Goal: Information Seeking & Learning: Learn about a topic

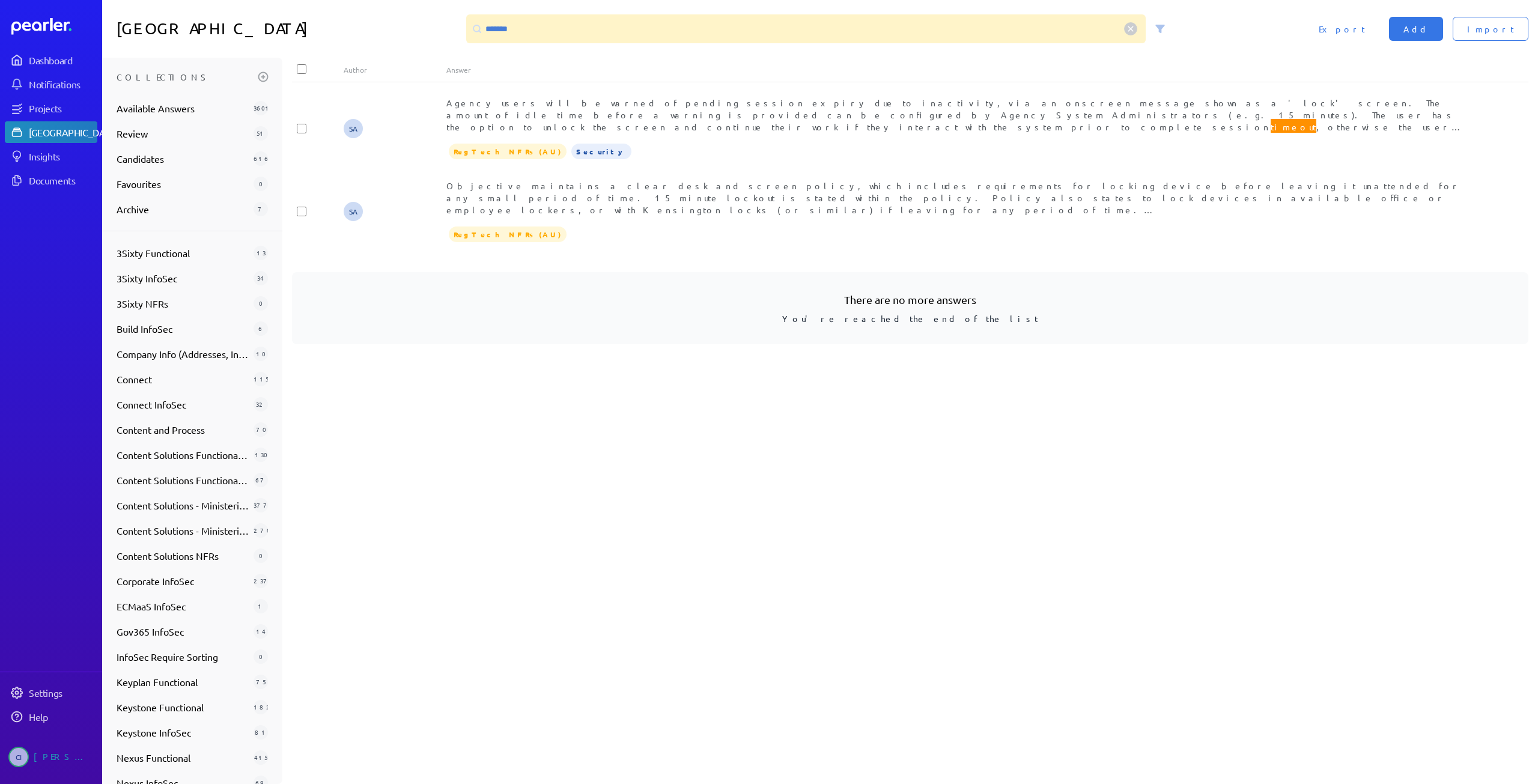
scroll to position [273, 0]
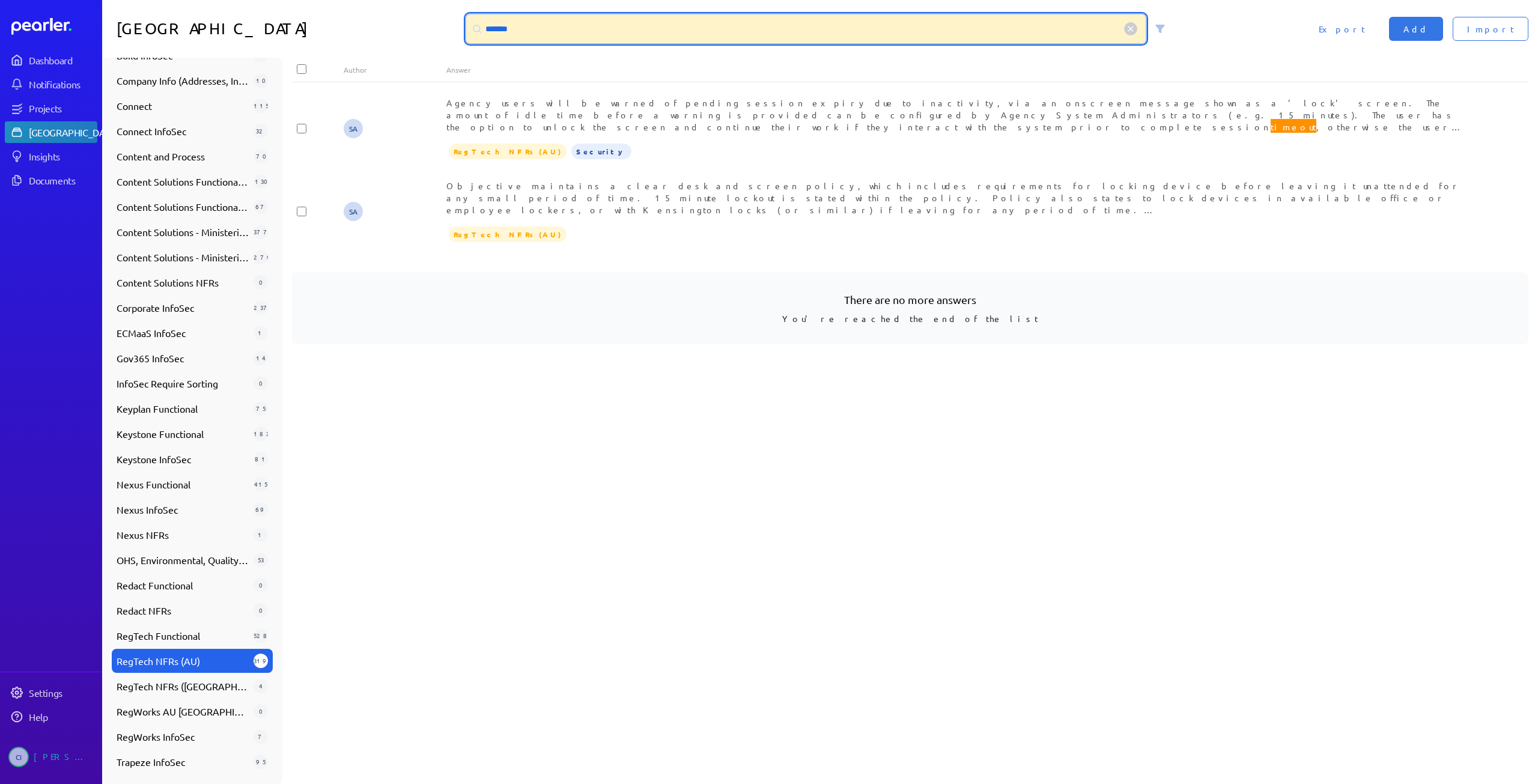
drag, startPoint x: 804, startPoint y: 26, endPoint x: 235, endPoint y: 2, distance: 569.5
click at [235, 2] on div "Answer Library ******* Import Add Export" at bounding box center [820, 29] width 1436 height 57
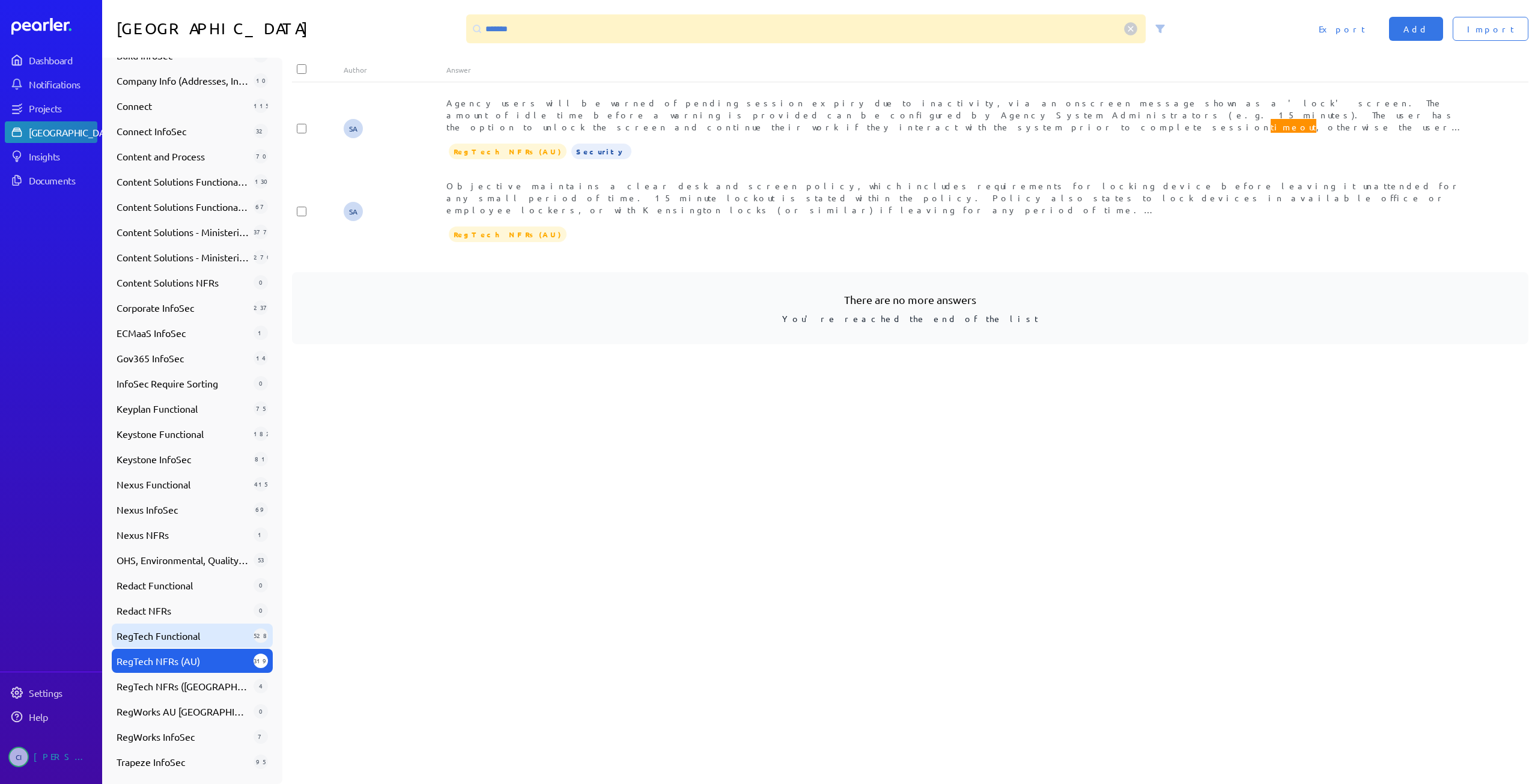
click at [157, 640] on span "RegTech Functional" at bounding box center [182, 636] width 132 height 15
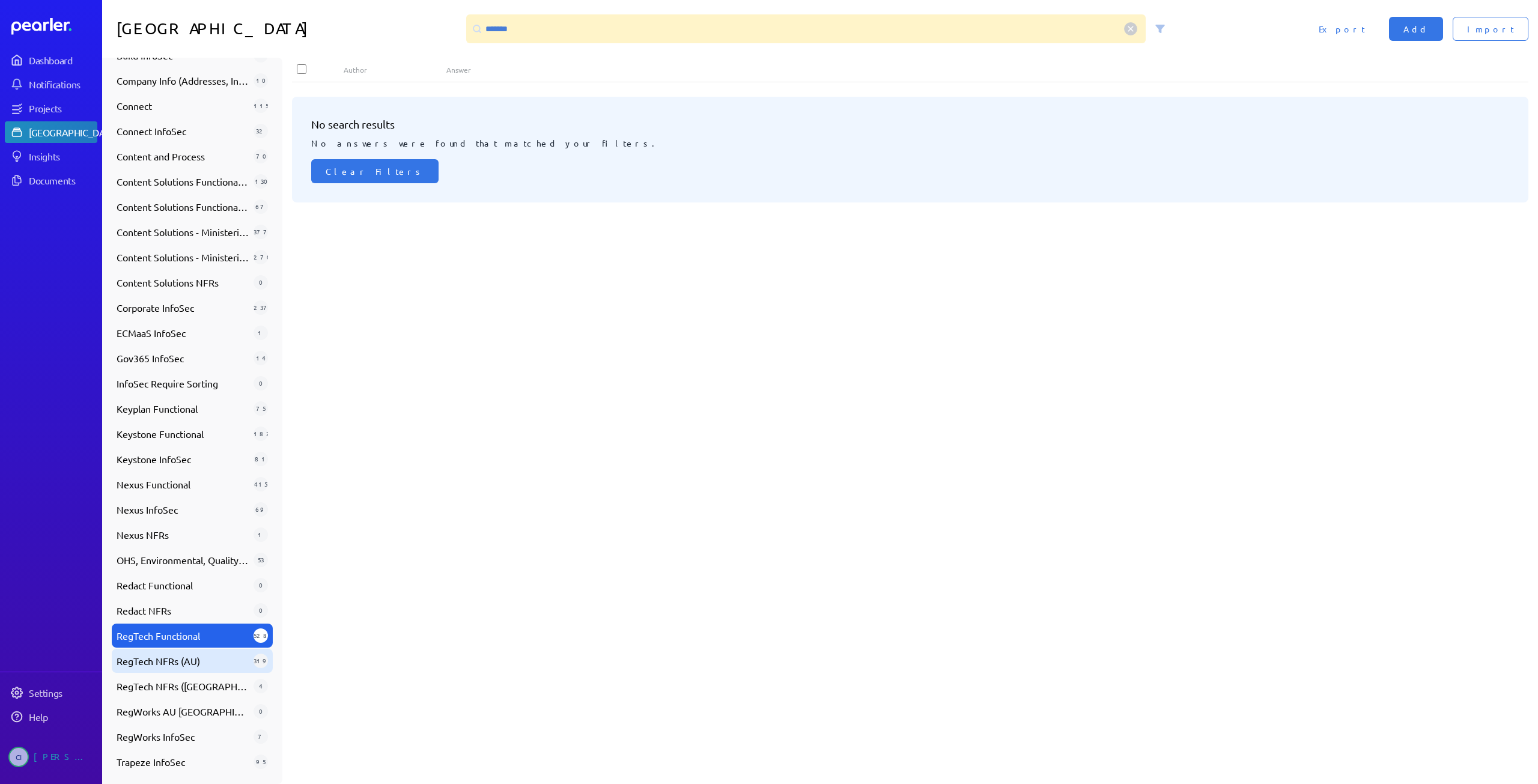
click at [163, 656] on span "RegTech NFRs (AU)" at bounding box center [182, 660] width 132 height 15
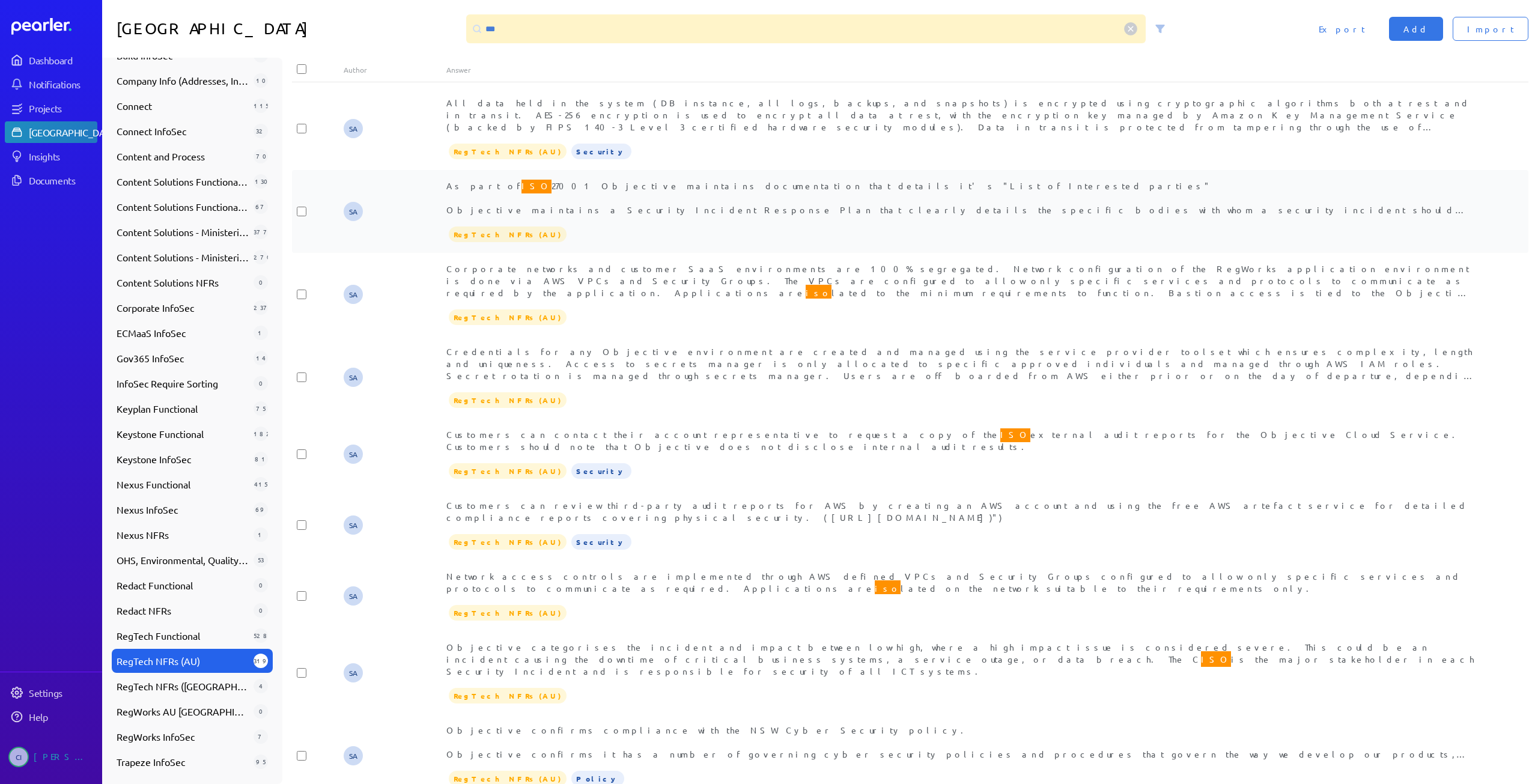
click at [615, 206] on span "As part of ISO 27001 Objective maintains documentation that details it's "List …" at bounding box center [957, 203] width 1020 height 49
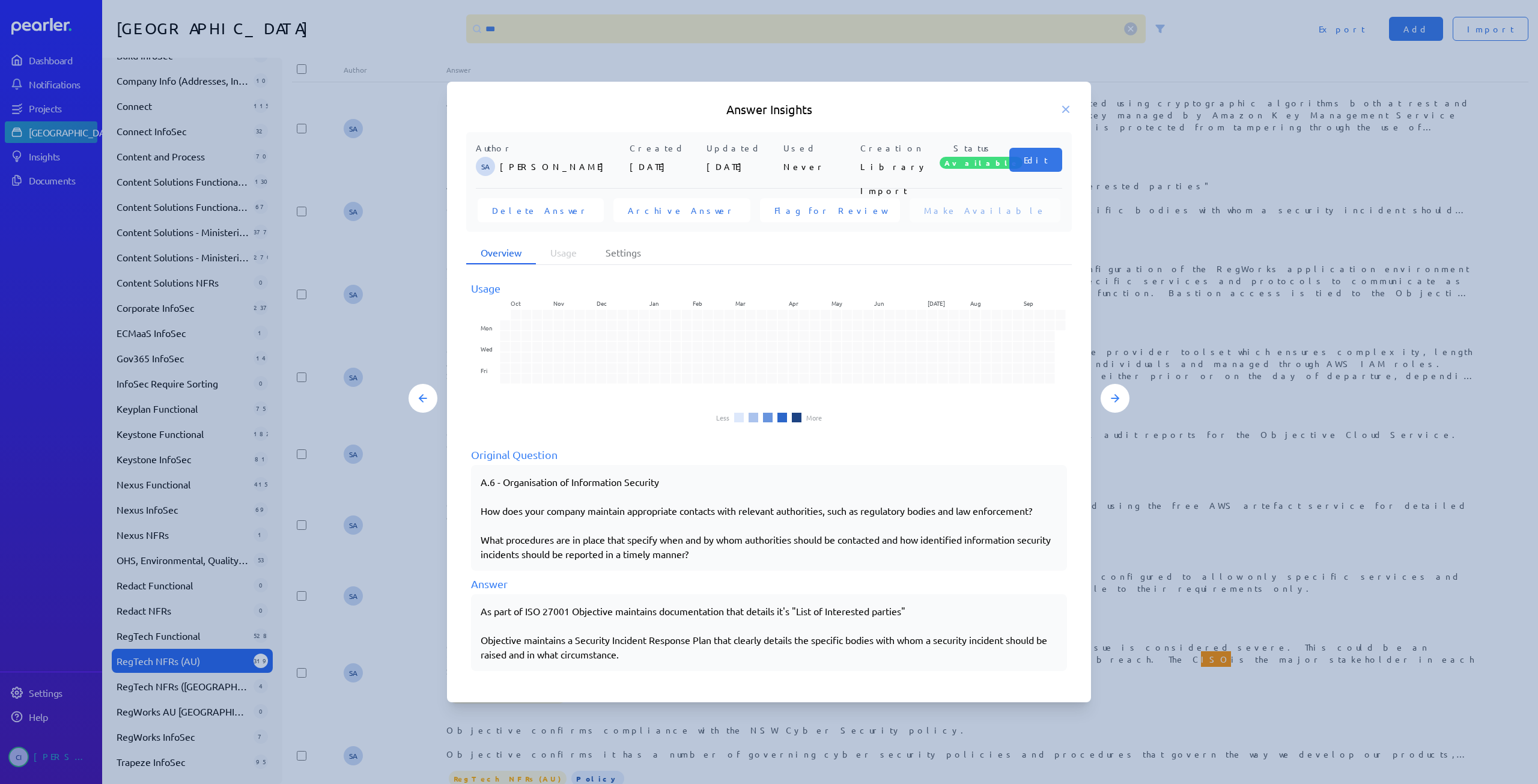
drag, startPoint x: 477, startPoint y: 610, endPoint x: 524, endPoint y: 614, distance: 47.2
click at [524, 614] on div "As part of ISO 27001 Objective maintains documentation that details it's "List …" at bounding box center [769, 633] width 596 height 77
click at [1069, 105] on icon at bounding box center [1066, 109] width 12 height 12
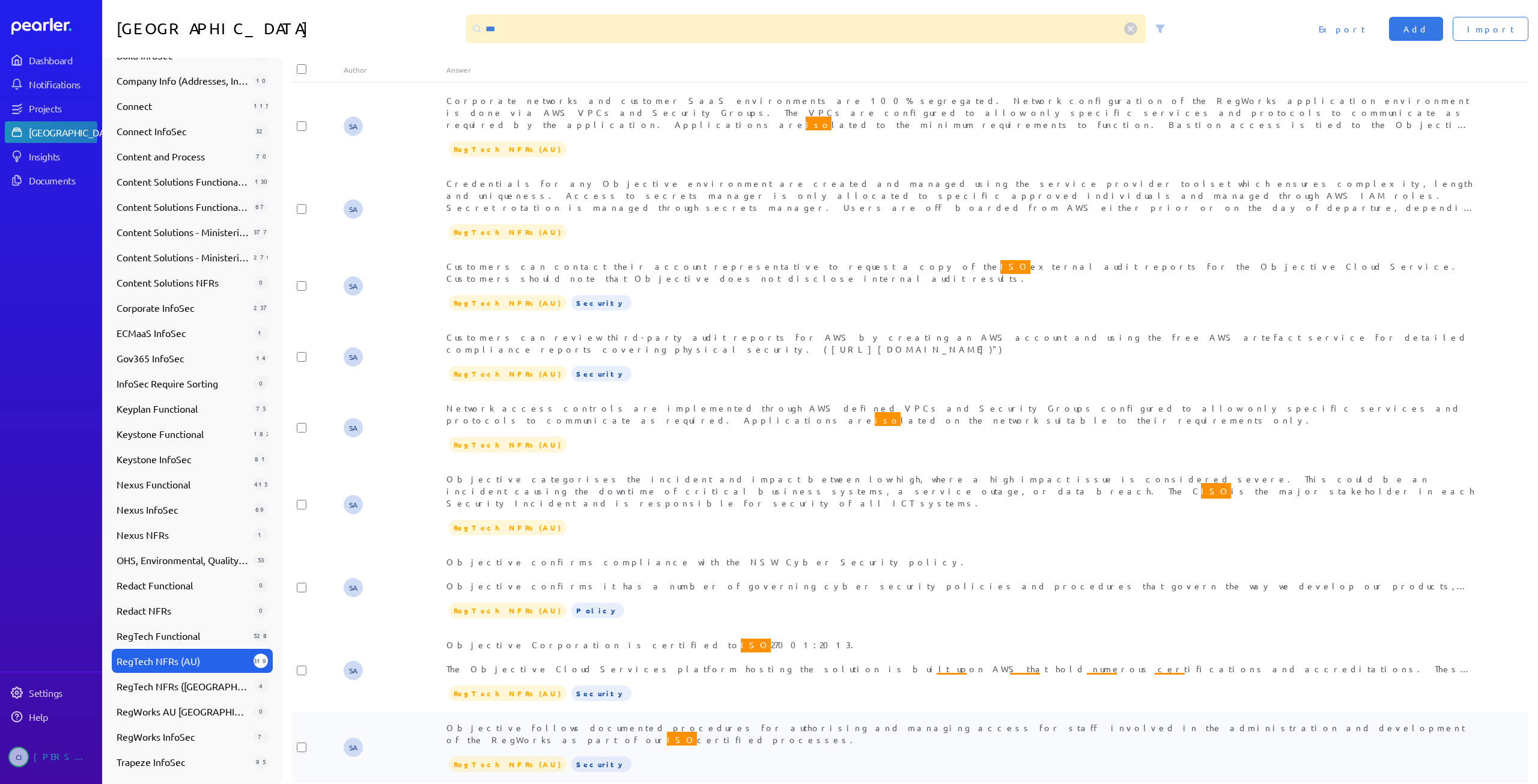
scroll to position [180, 0]
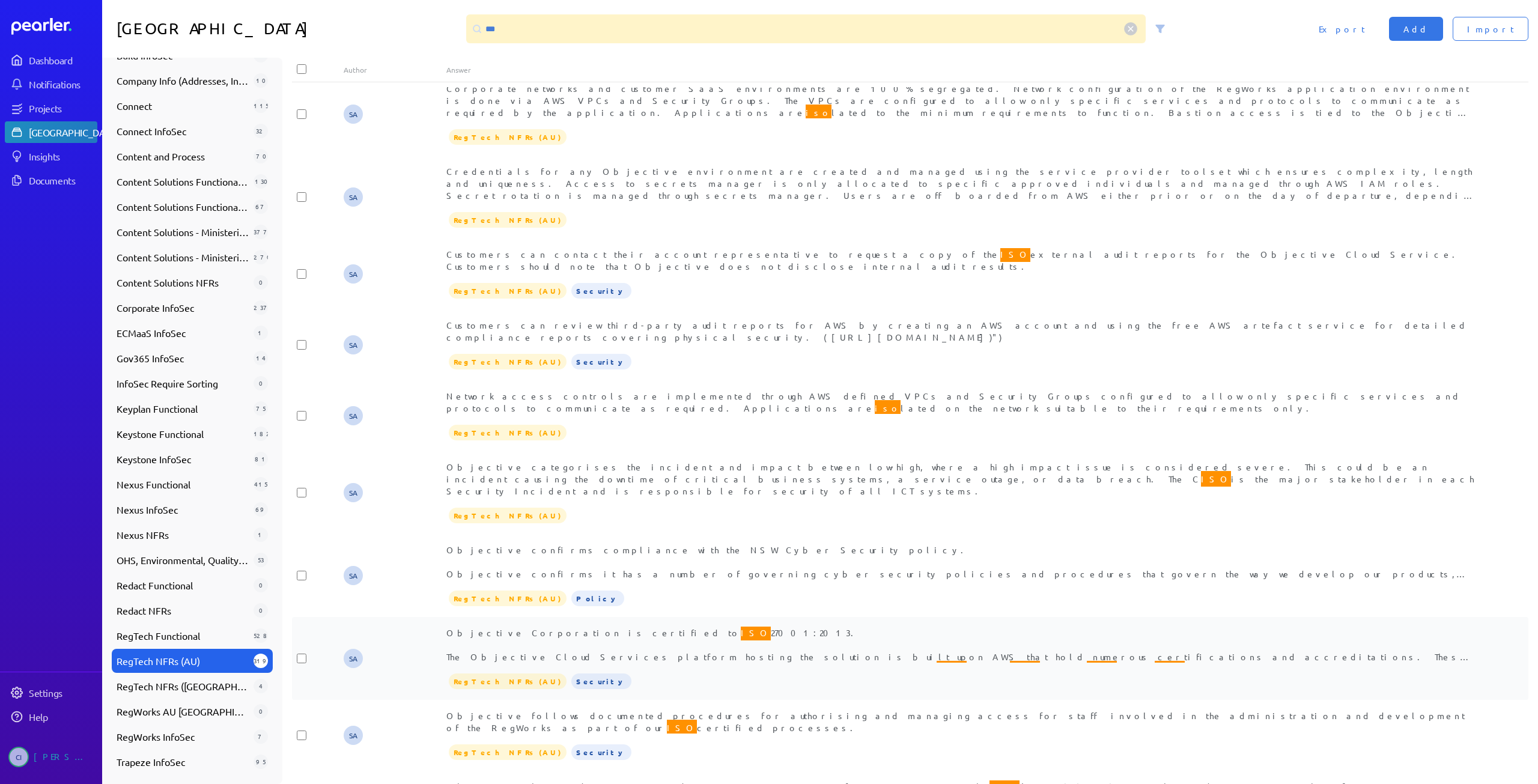
click at [595, 627] on div "Objective Corporation is certified to ISO 27001:2013. The Objective Cloud Servi…" at bounding box center [962, 644] width 1031 height 36
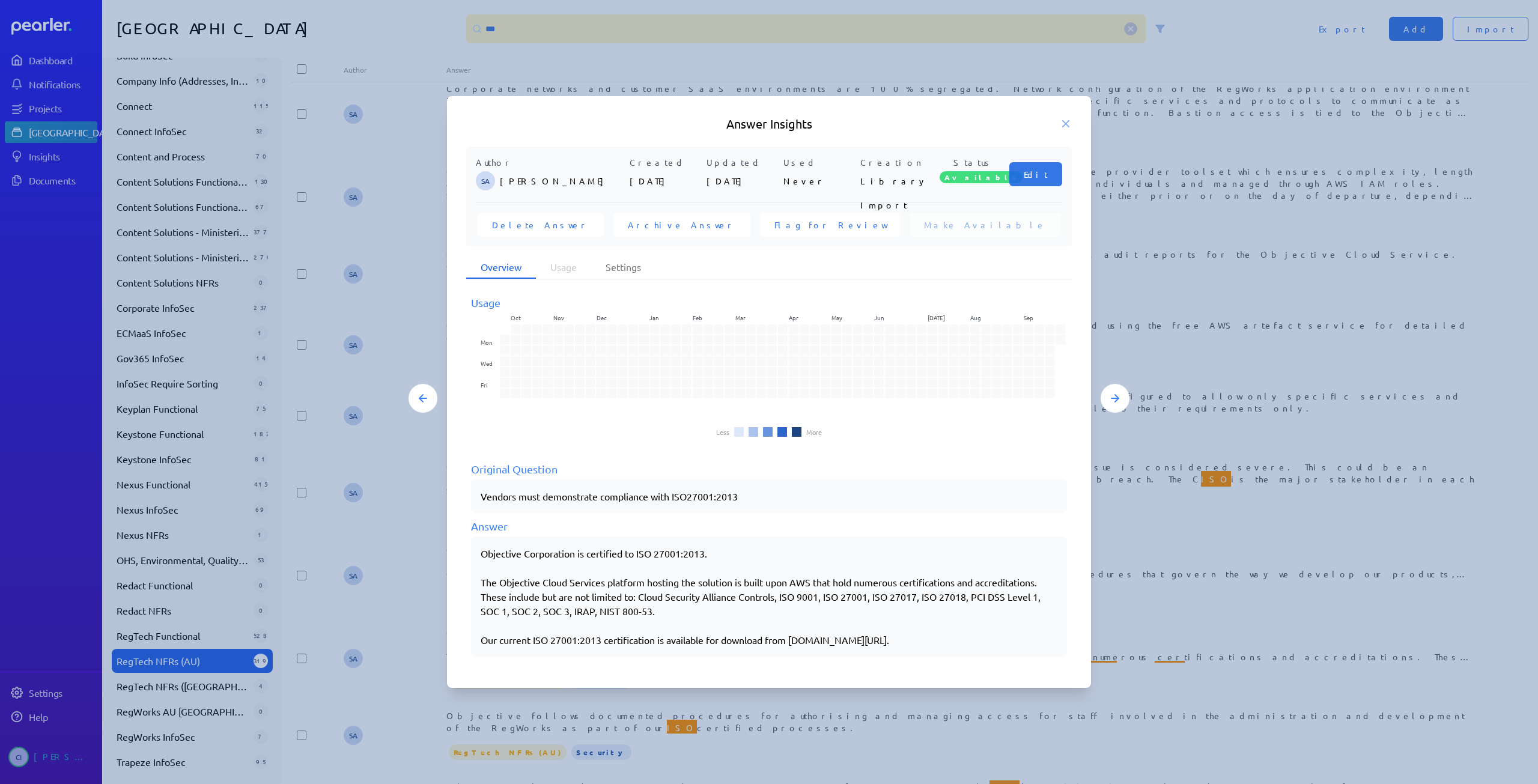
drag, startPoint x: 488, startPoint y: 554, endPoint x: 748, endPoint y: 565, distance: 260.2
click at [748, 565] on div "Objective Corporation is certified to ISO 27001:2013. The Objective Cloud Servi…" at bounding box center [769, 596] width 596 height 120
drag, startPoint x: 716, startPoint y: 552, endPoint x: 459, endPoint y: 556, distance: 257.0
click at [459, 556] on div "Author SA [PERSON_NAME] Created [DATE] Updated [DATE] Used Never Creation Libra…" at bounding box center [769, 408] width 644 height 524
copy div "Objective Corporation is certified to ISO 27001:2013."
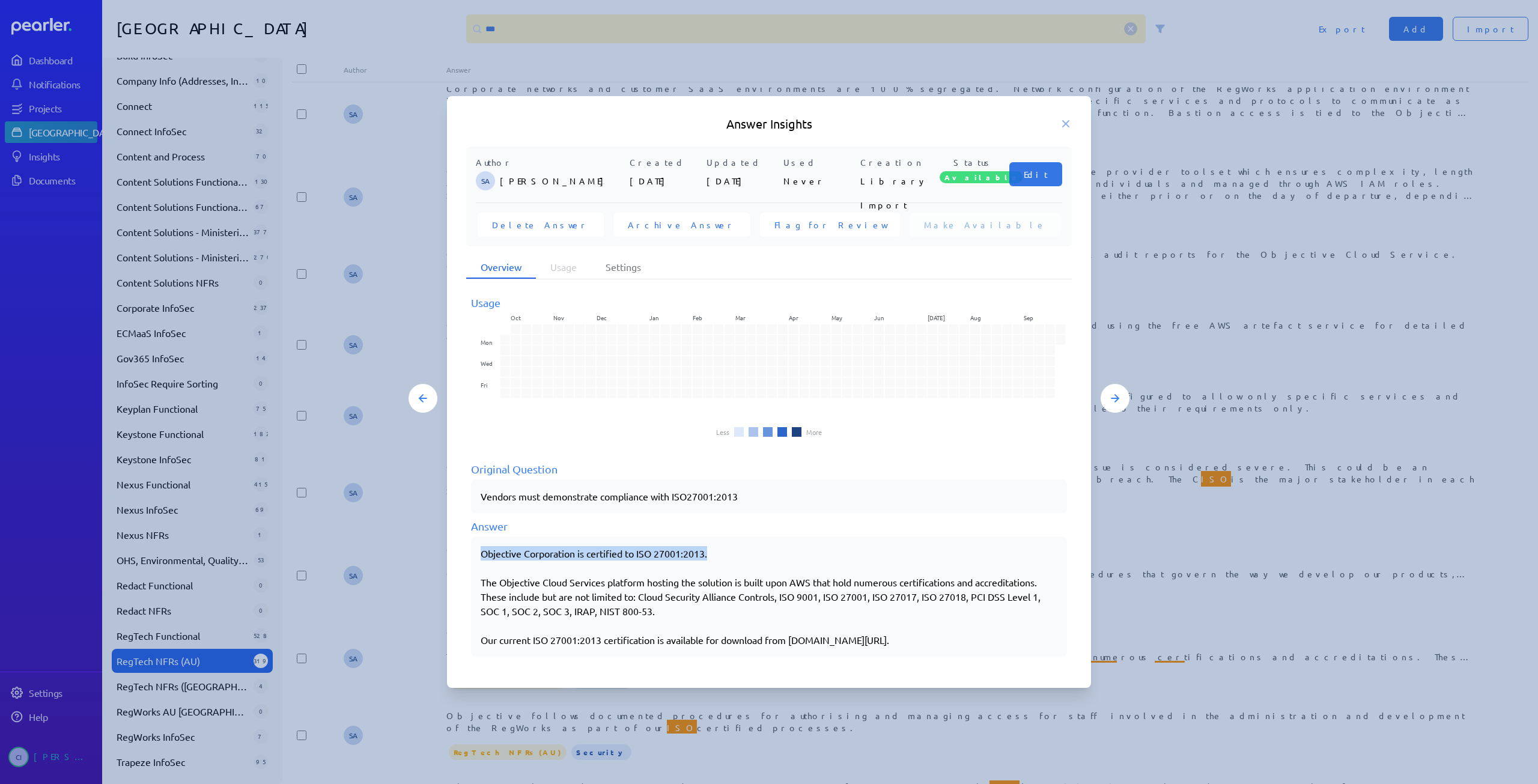
drag, startPoint x: 849, startPoint y: 641, endPoint x: 452, endPoint y: 550, distance: 407.3
click at [452, 550] on div "Author SA [PERSON_NAME] Created [DATE] Updated [DATE] Used Never Creation Libra…" at bounding box center [769, 408] width 644 height 524
copy div "Objective Corporation is certified to ISO 27001:2013. The Objective Cloud Servi…"
click at [1069, 125] on icon at bounding box center [1066, 124] width 12 height 12
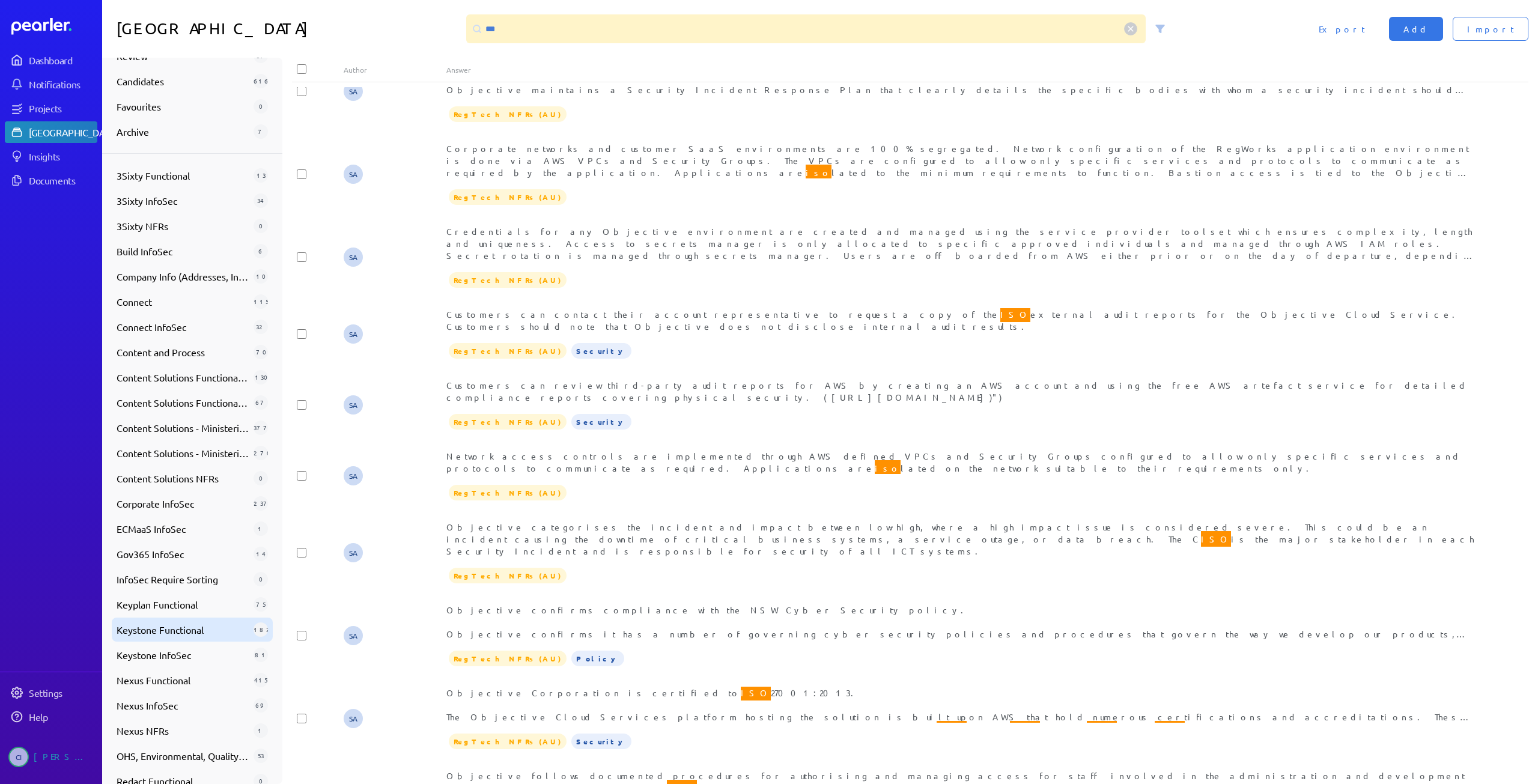
scroll to position [33, 0]
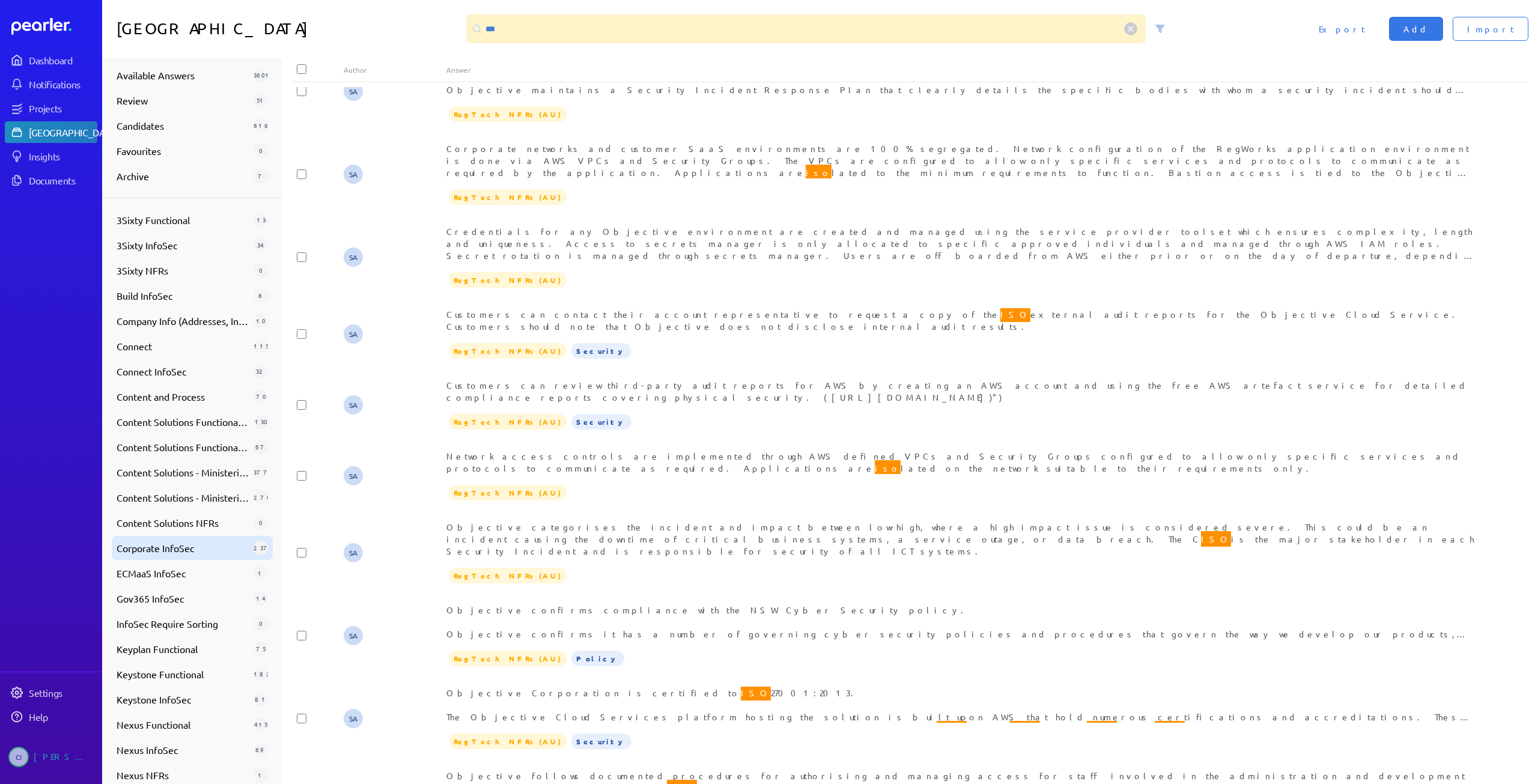
click at [223, 538] on div "Corporate InfoSec 237" at bounding box center [192, 547] width 161 height 24
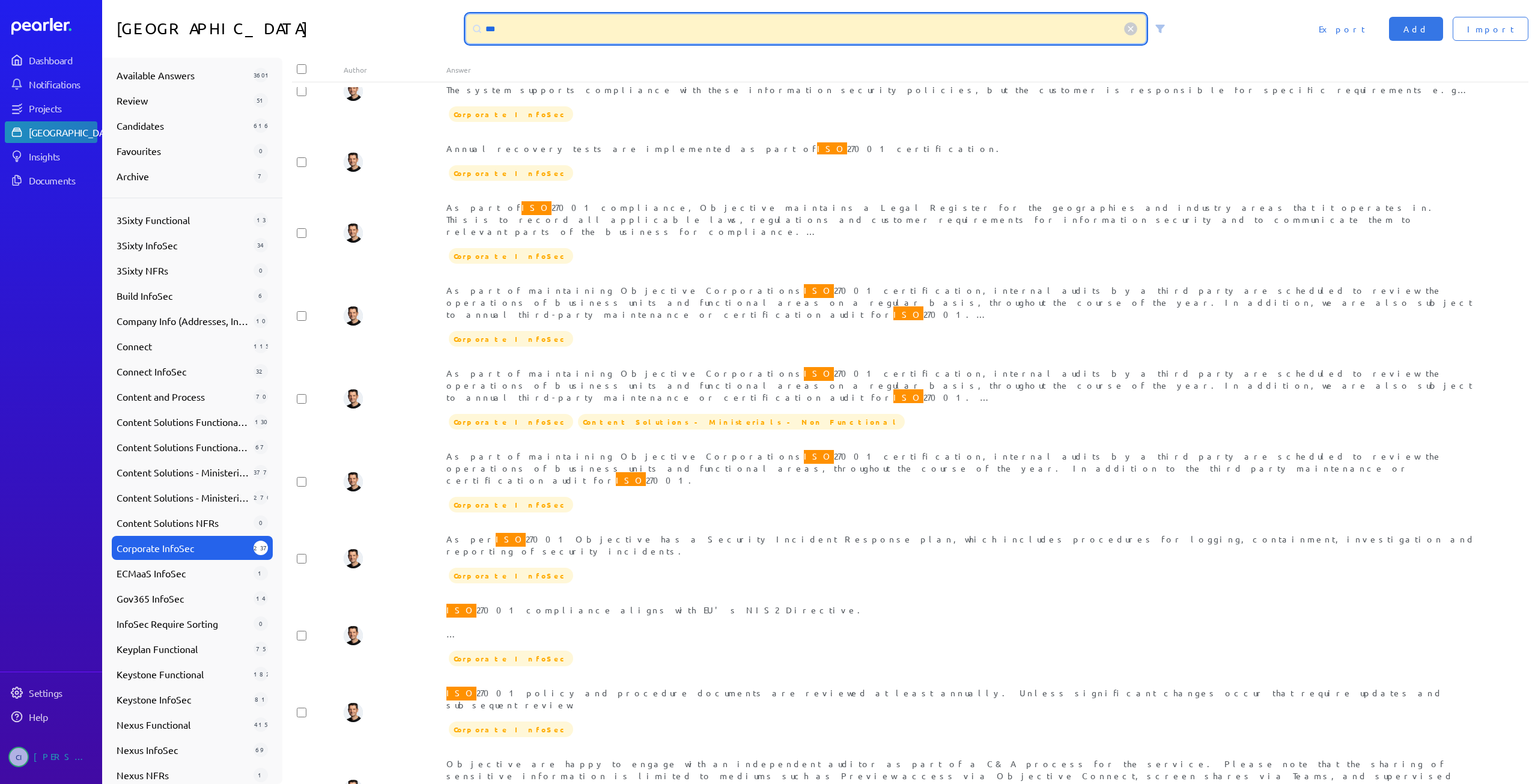
drag, startPoint x: 525, startPoint y: 30, endPoint x: 461, endPoint y: 22, distance: 64.5
click at [461, 22] on div "***" at bounding box center [820, 29] width 718 height 29
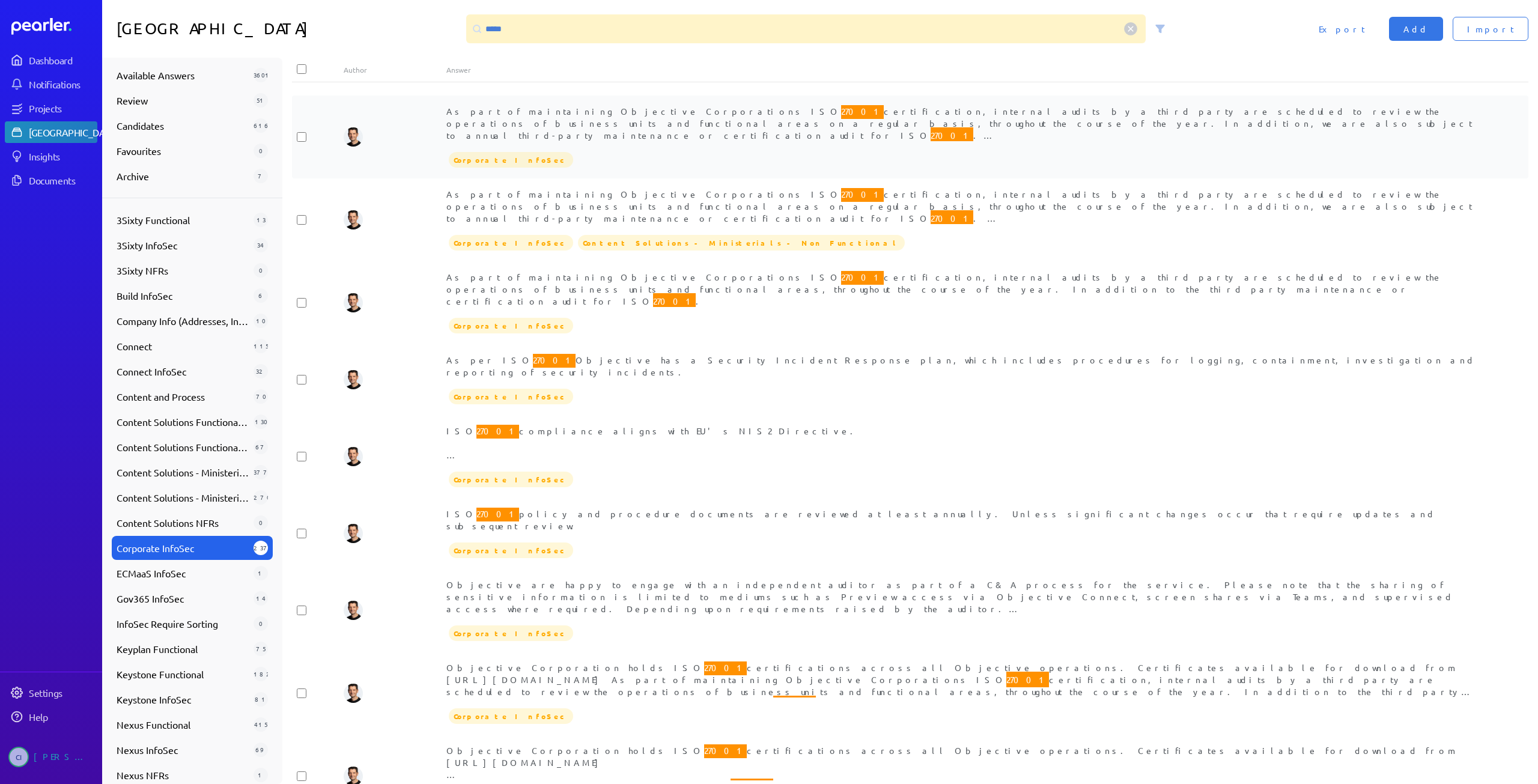
scroll to position [300, 0]
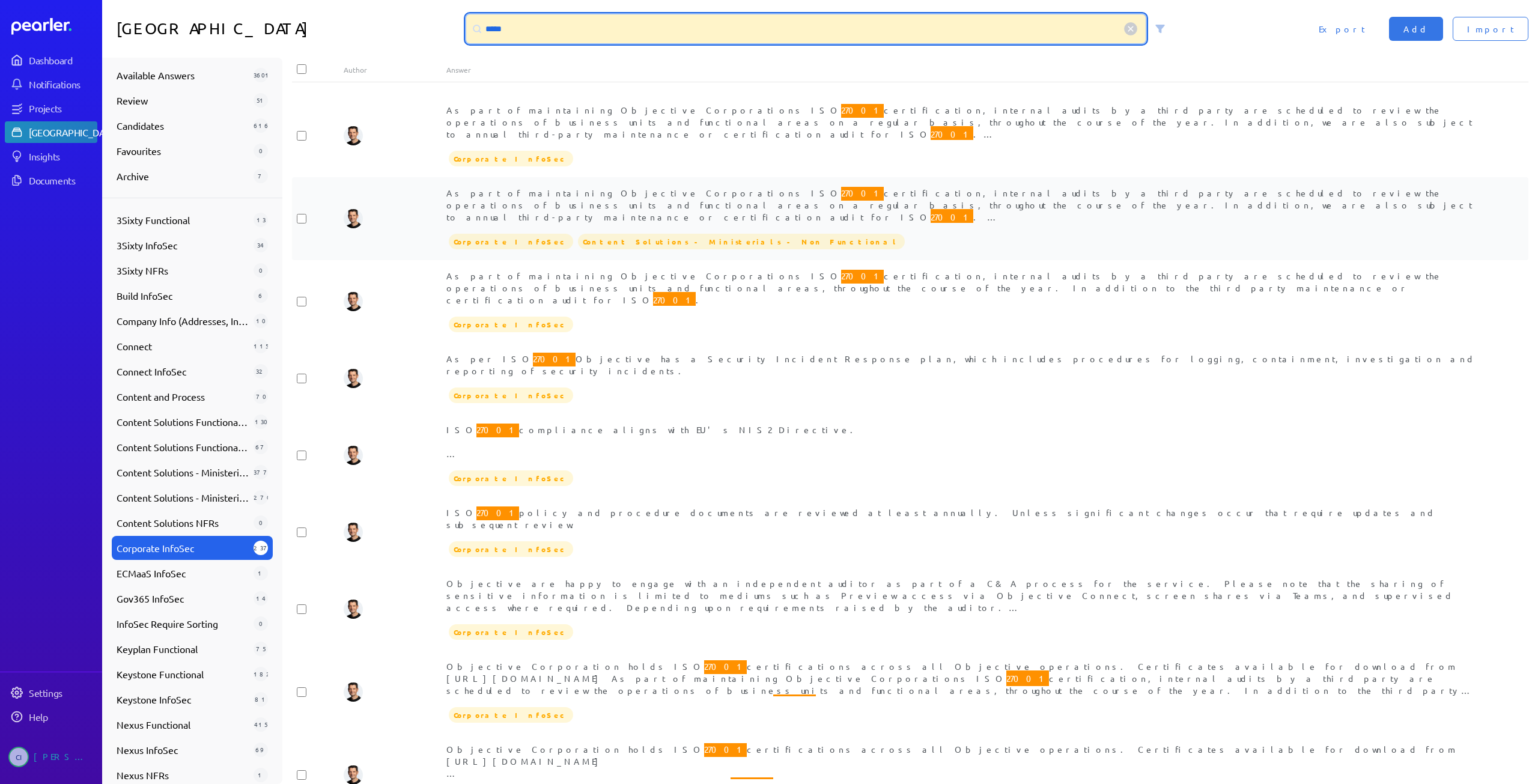
drag, startPoint x: 539, startPoint y: 35, endPoint x: 485, endPoint y: 207, distance: 180.3
click at [430, 29] on div "Answer Library ***** Import Add Export" at bounding box center [820, 29] width 1436 height 57
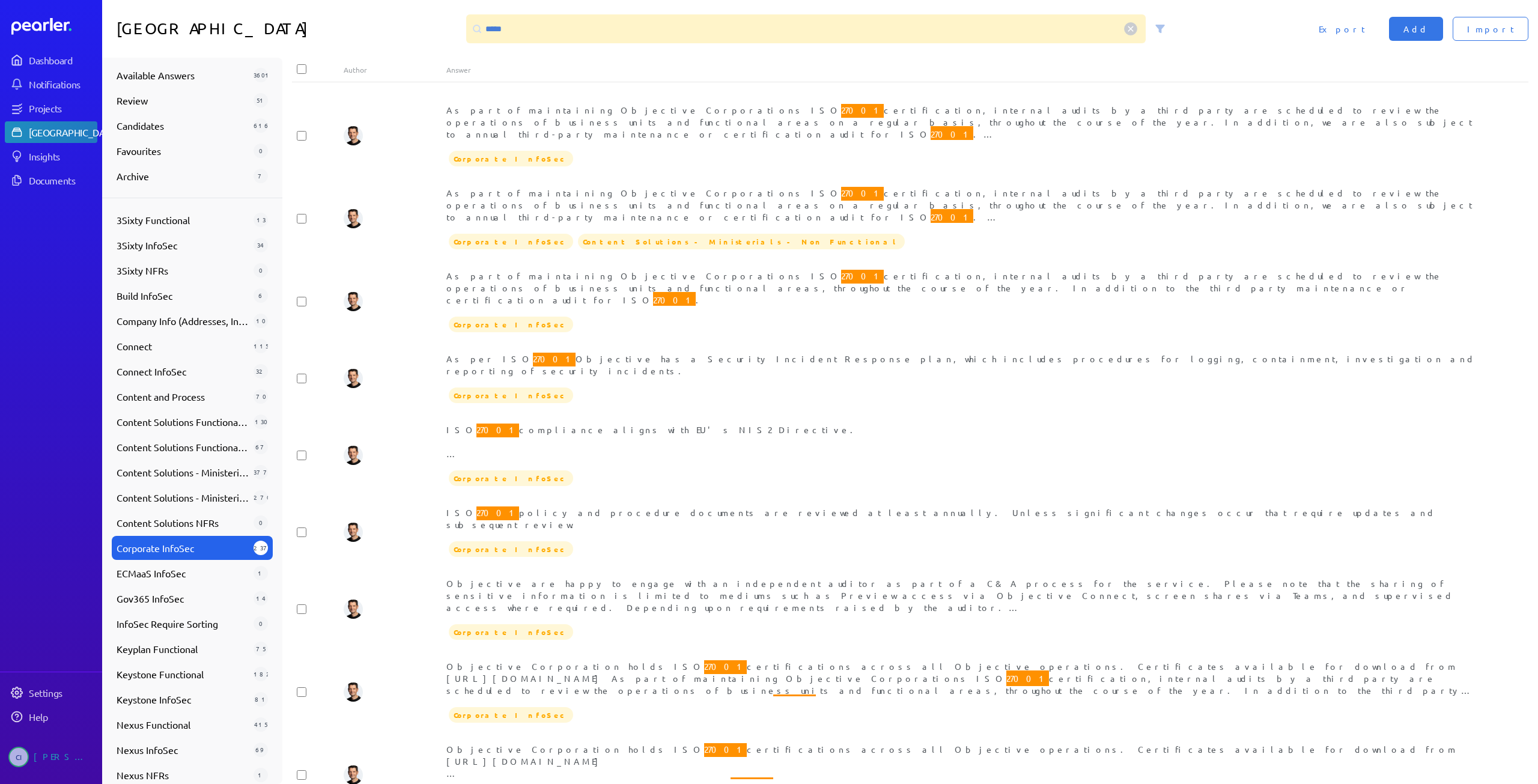
drag, startPoint x: 519, startPoint y: 49, endPoint x: 505, endPoint y: 40, distance: 16.6
click at [519, 49] on div "Answer Library ***** Import Add Export" at bounding box center [820, 29] width 1436 height 57
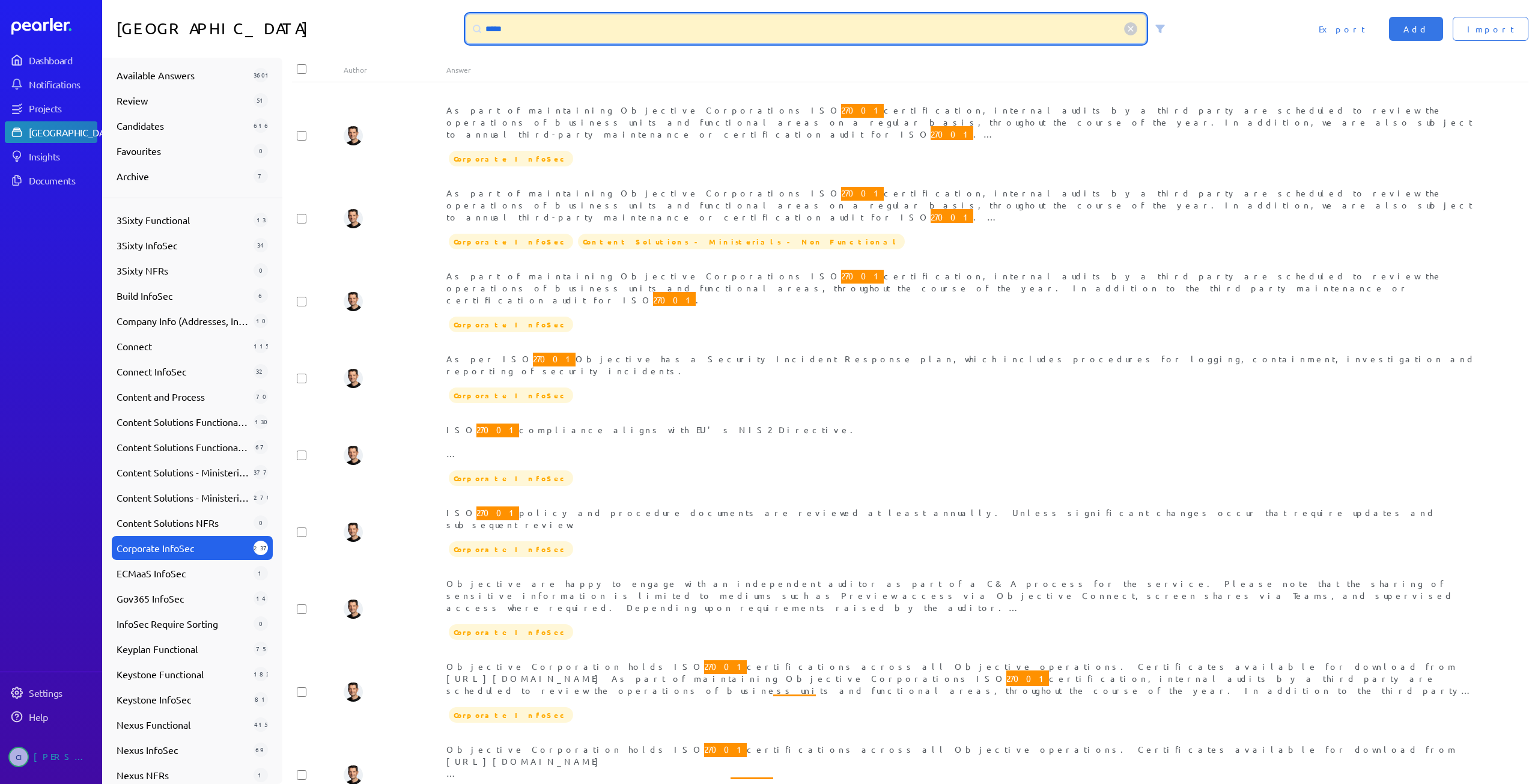
click at [500, 28] on input "*****" at bounding box center [806, 29] width 679 height 29
paste input "**********"
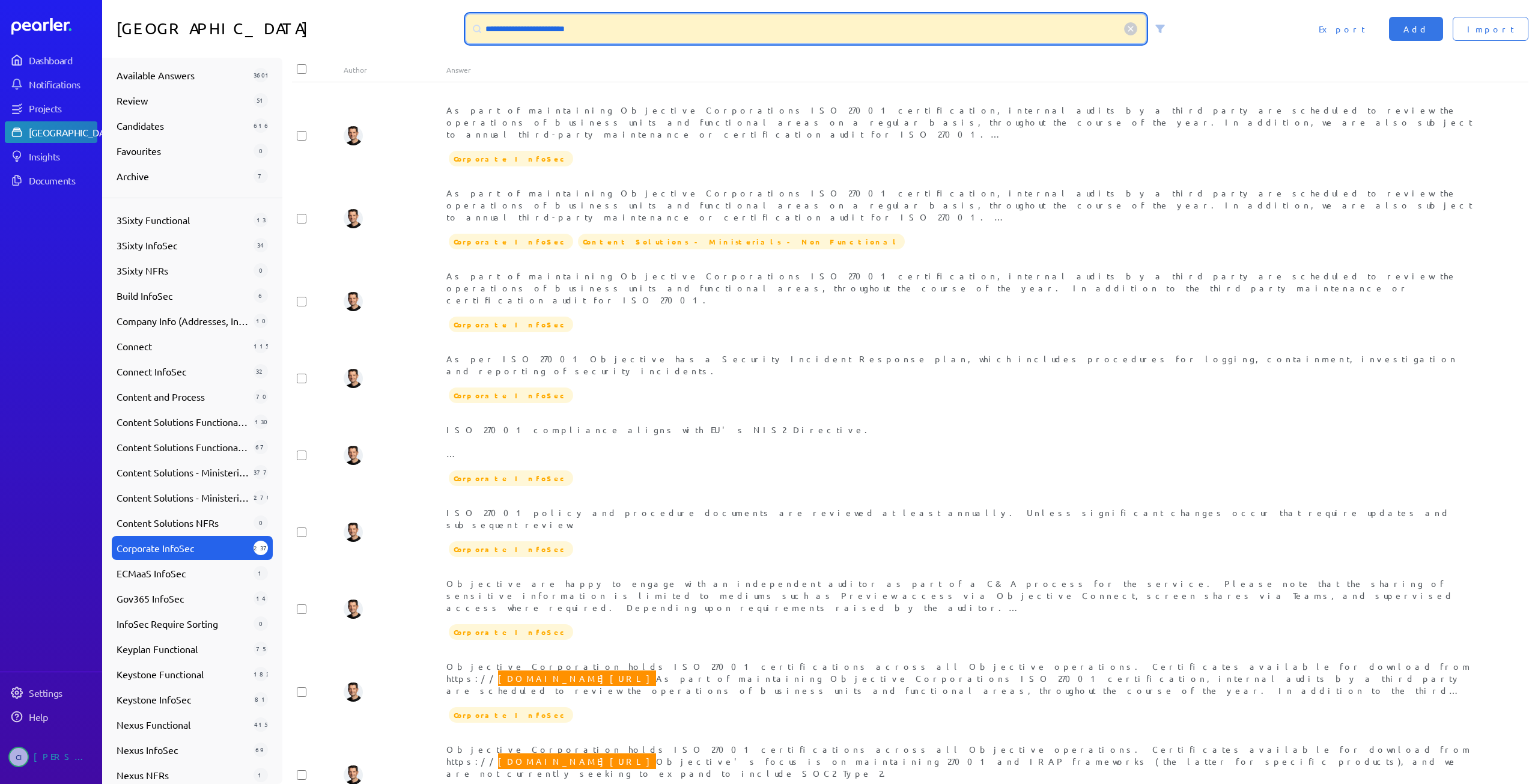
scroll to position [158, 0]
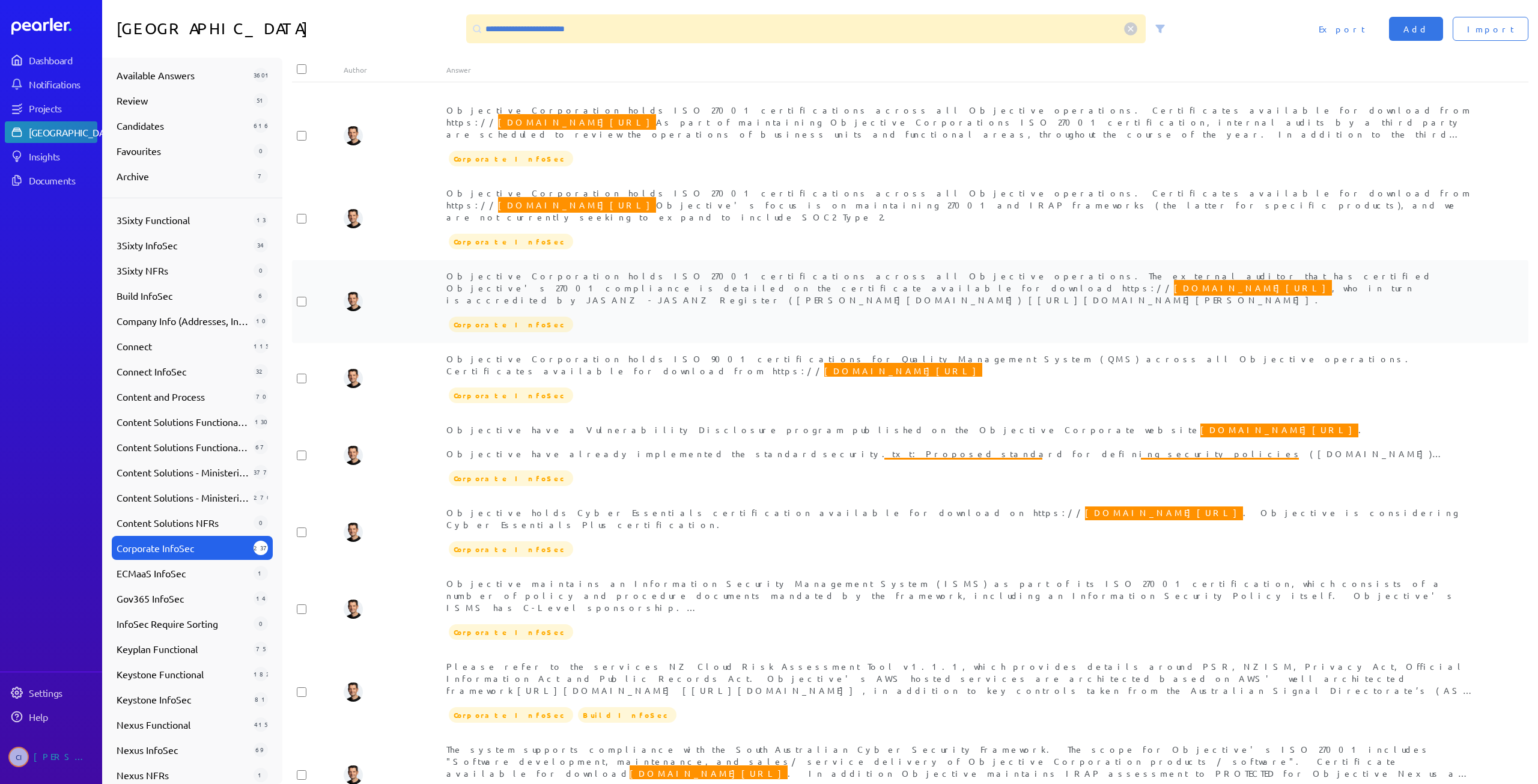
click at [663, 269] on div "Objective Corporation holds ISO 27001 certifications across all Objective opera…" at bounding box center [962, 287] width 1031 height 36
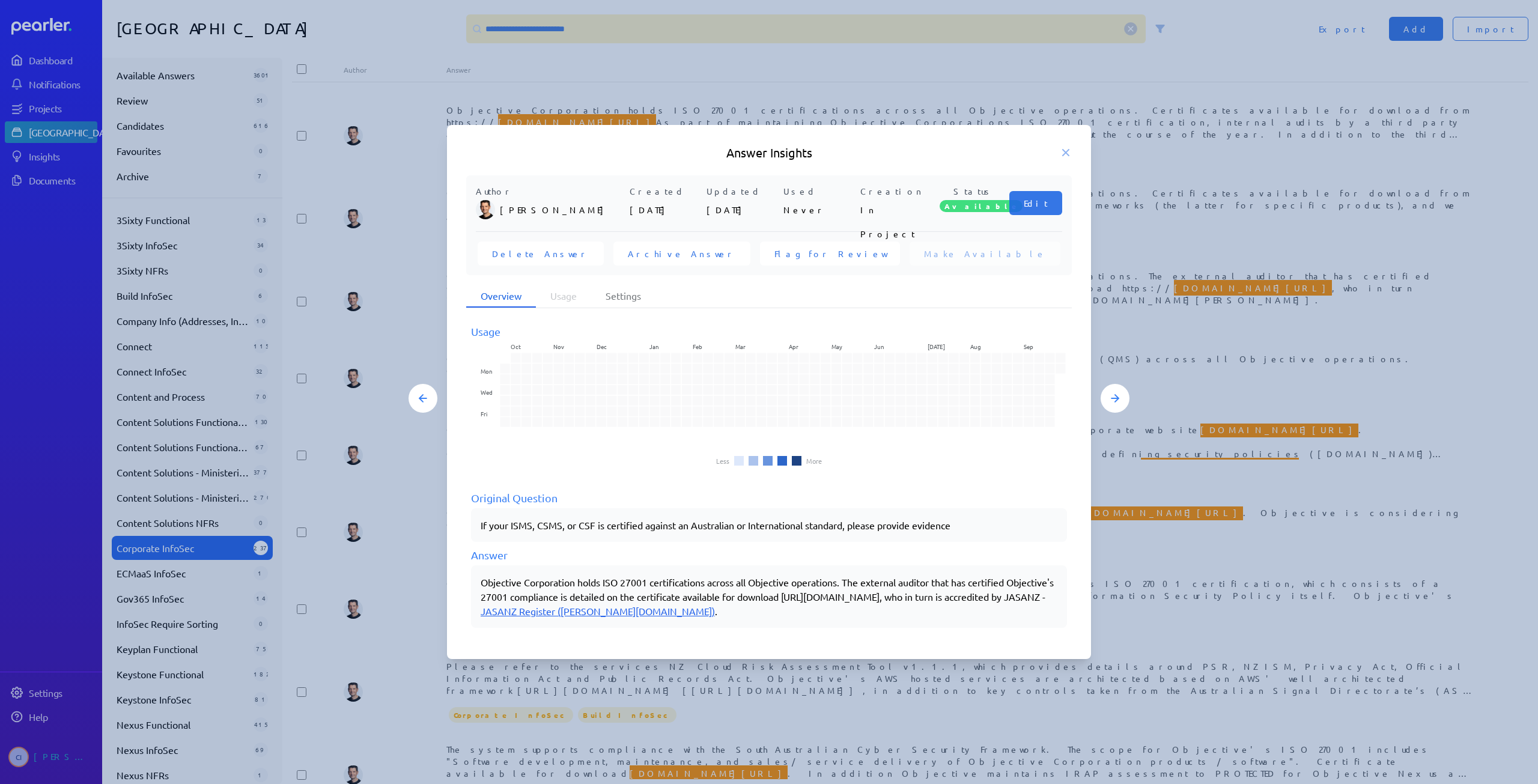
drag, startPoint x: 480, startPoint y: 586, endPoint x: 650, endPoint y: 581, distance: 170.1
click at [650, 581] on div "Objective Corporation holds ISO 27001 certifications across all Objective opera…" at bounding box center [769, 596] width 596 height 62
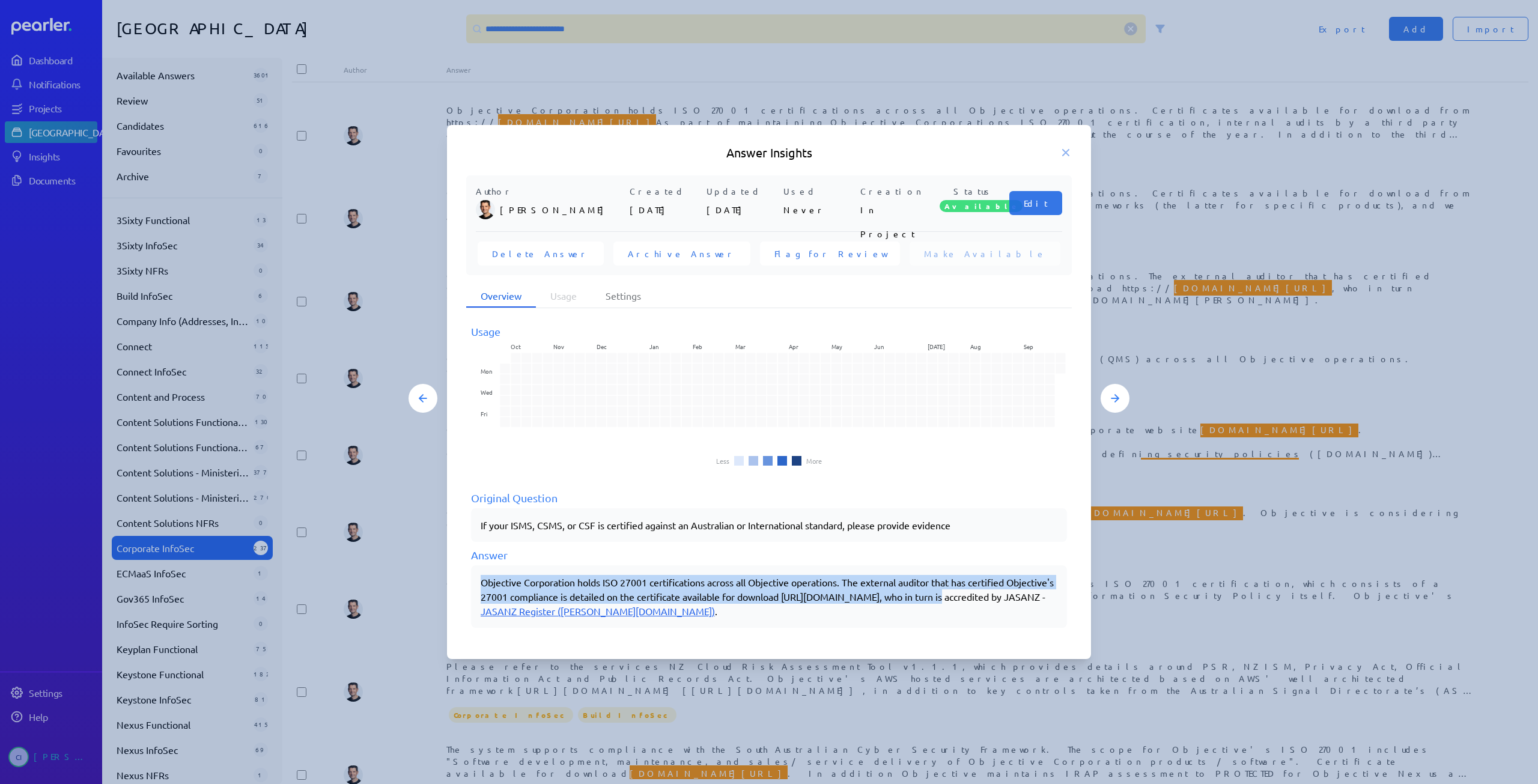
drag, startPoint x: 482, startPoint y: 582, endPoint x: 994, endPoint y: 601, distance: 512.4
click at [994, 601] on p "Objective Corporation holds ISO 27001 certifications across all Objective opera…" at bounding box center [769, 597] width 576 height 44
copy p "Objective Corporation holds ISO 27001 certifications across all Objective opera…"
click at [1071, 146] on h5 "Answer Insights" at bounding box center [769, 152] width 606 height 17
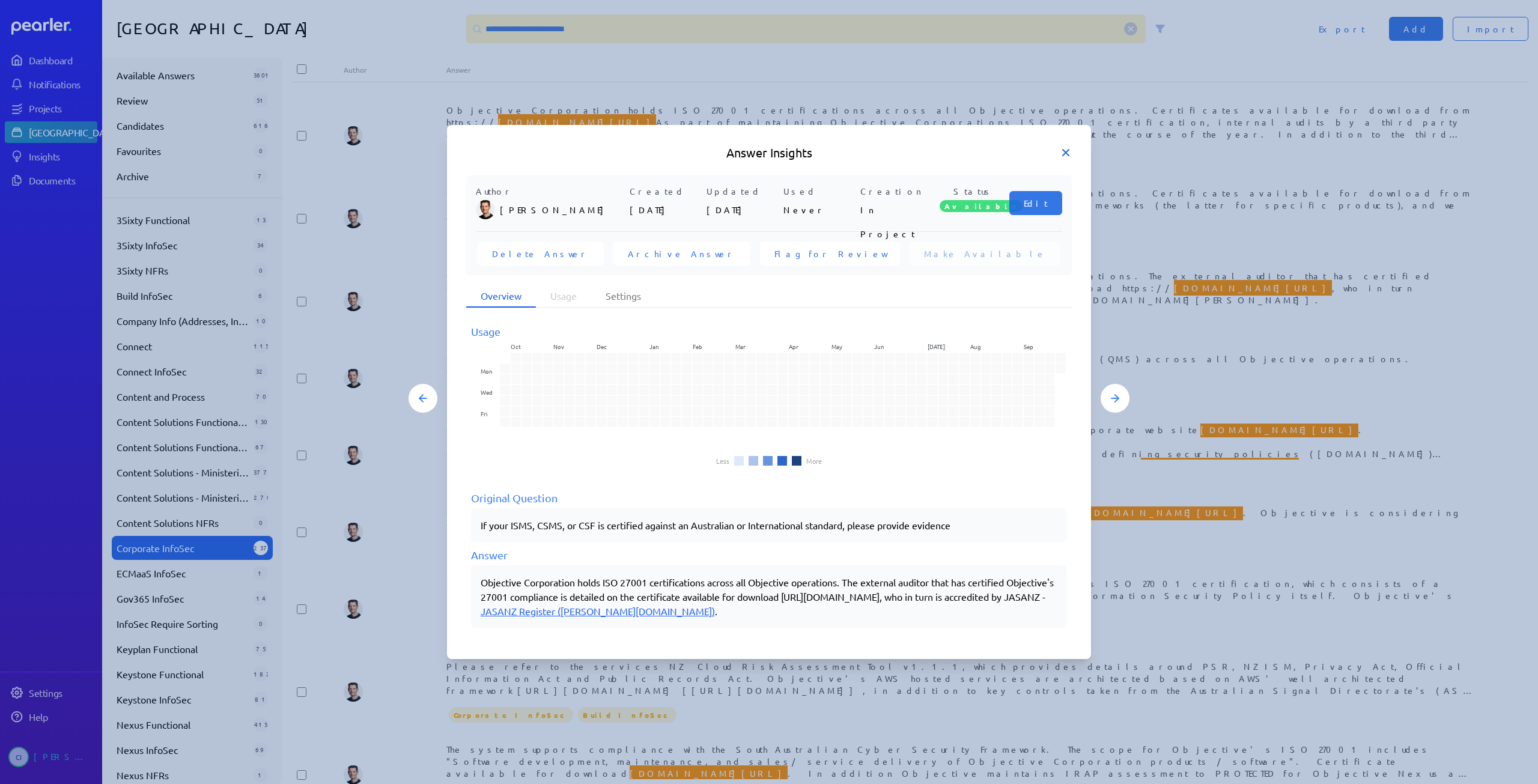
click at [1064, 147] on icon at bounding box center [1066, 152] width 12 height 12
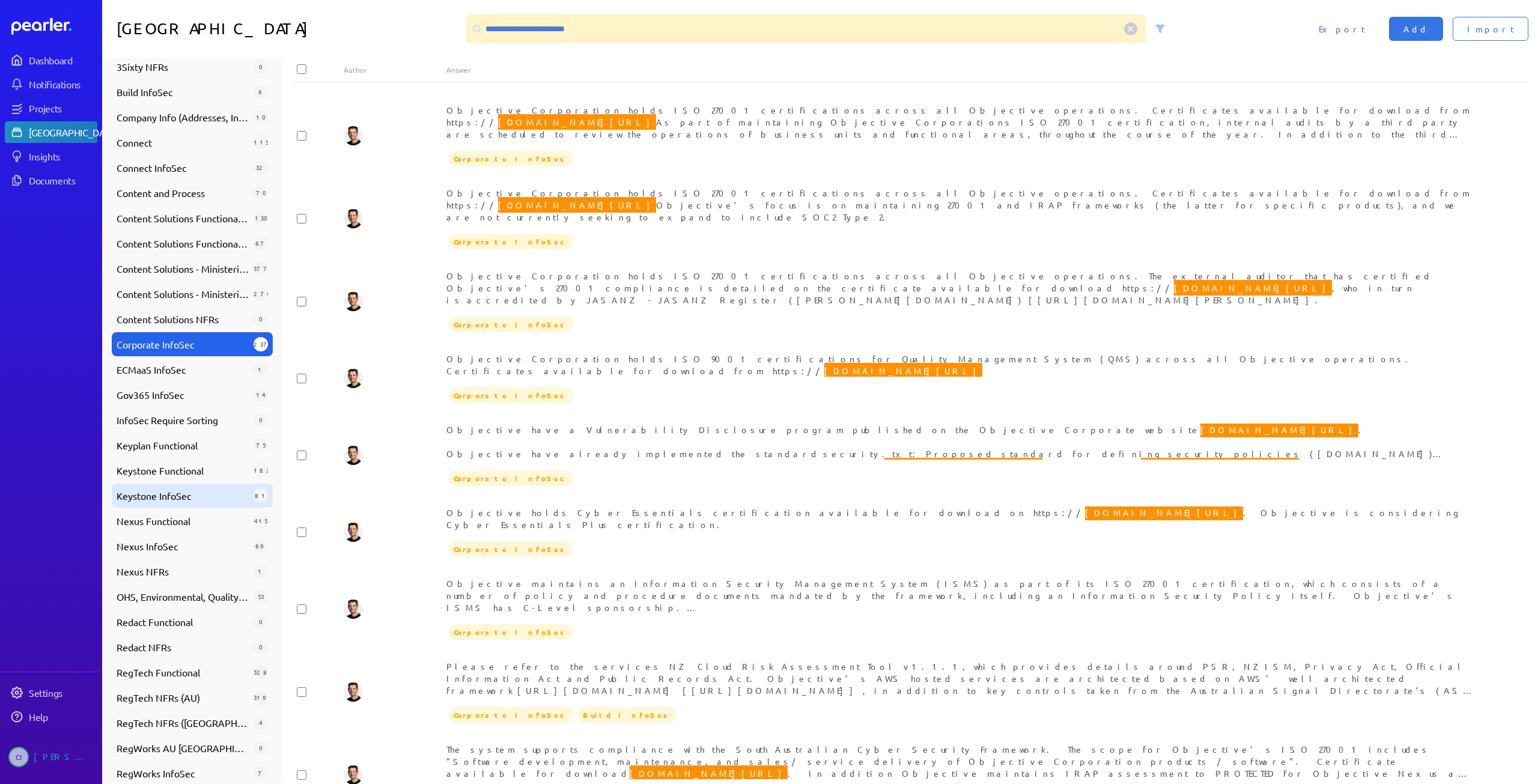
scroll to position [273, 0]
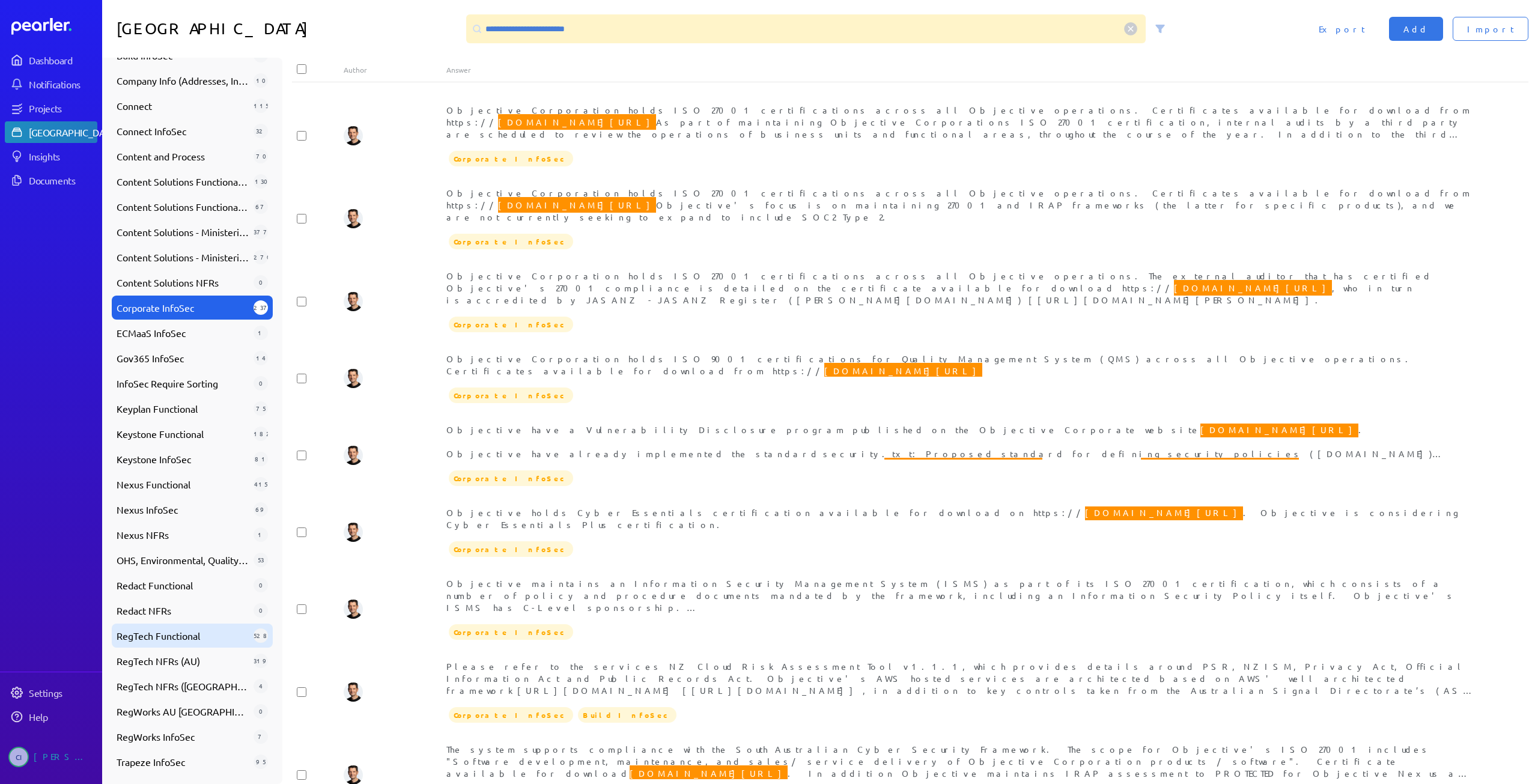
click at [178, 634] on span "RegTech Functional" at bounding box center [182, 636] width 132 height 15
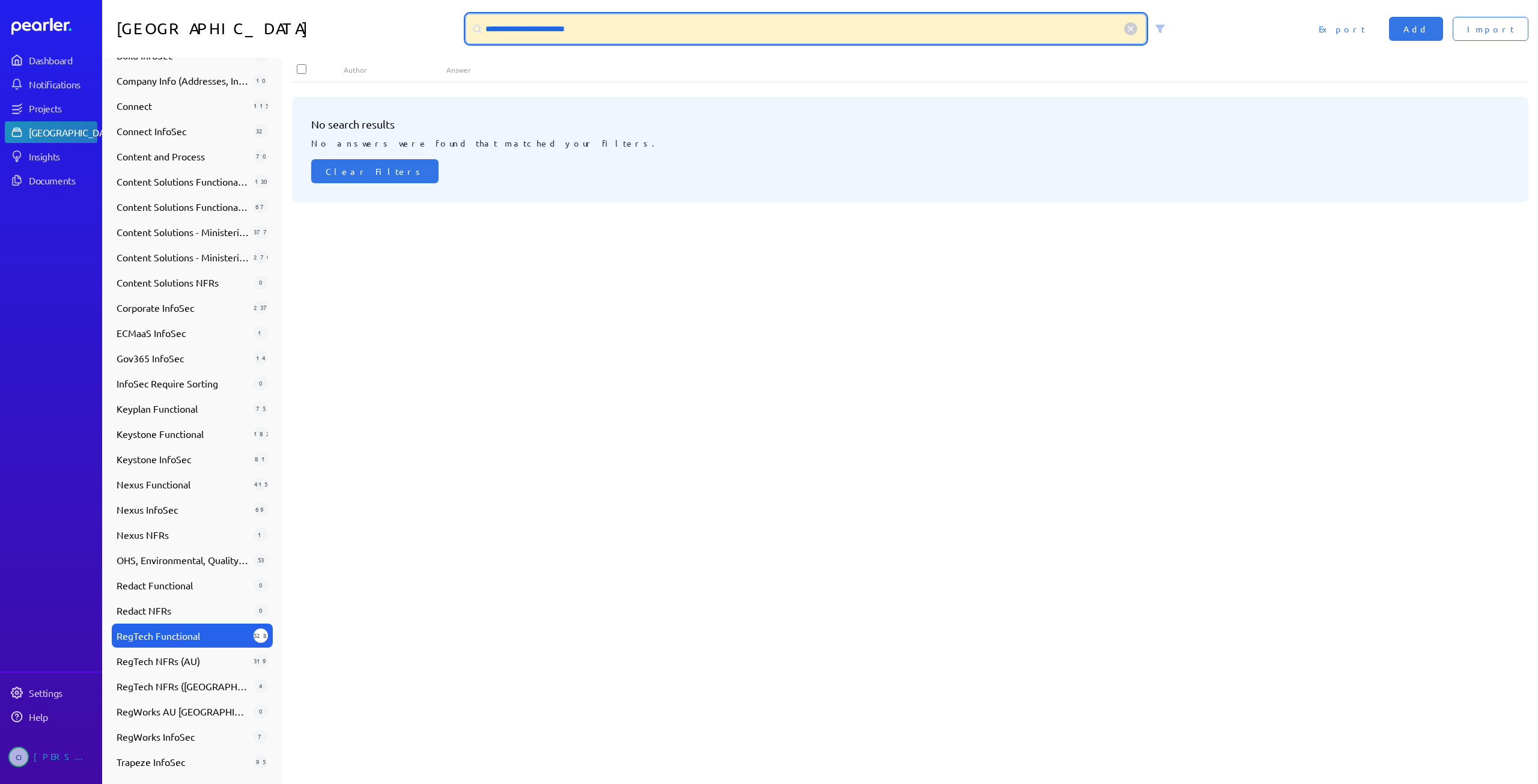
drag, startPoint x: 608, startPoint y: 28, endPoint x: 354, endPoint y: -4, distance: 256.0
click at [354, 0] on html "**********" at bounding box center [769, 392] width 1538 height 784
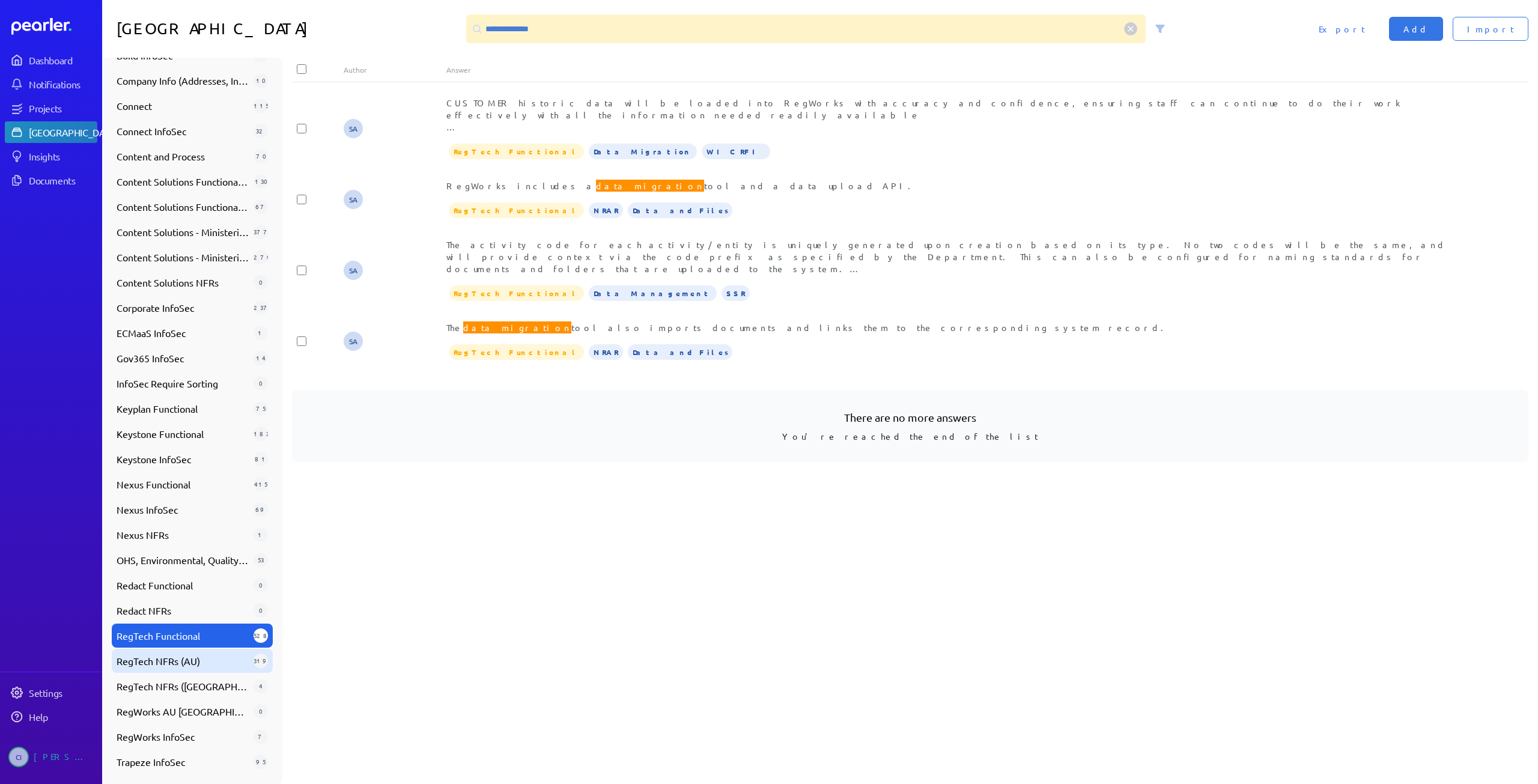
click at [185, 663] on span "RegTech NFRs (AU)" at bounding box center [182, 660] width 132 height 15
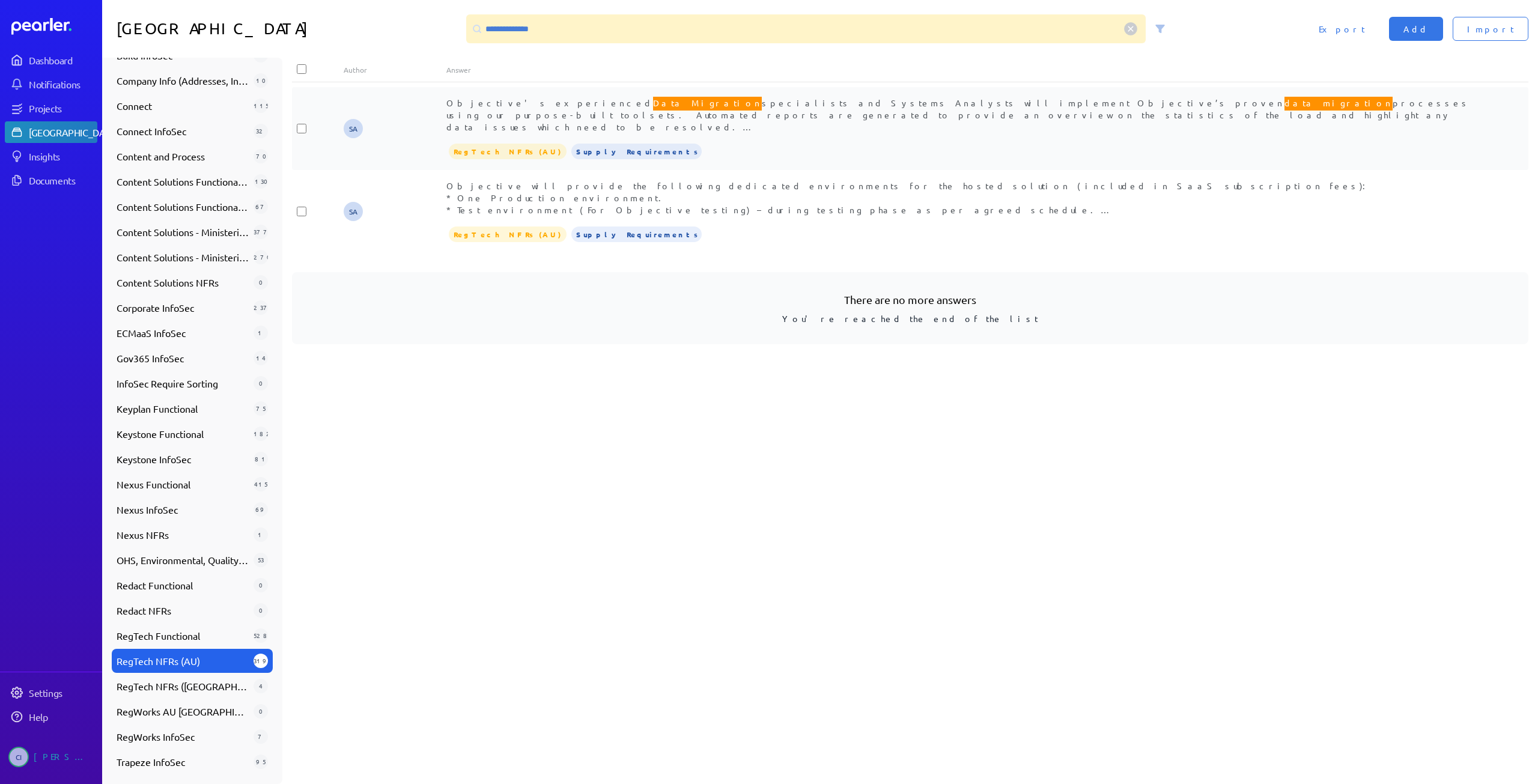
click at [697, 113] on div "Objective's experienced Data Migration specialists and Systems Analysts will im…" at bounding box center [962, 115] width 1031 height 36
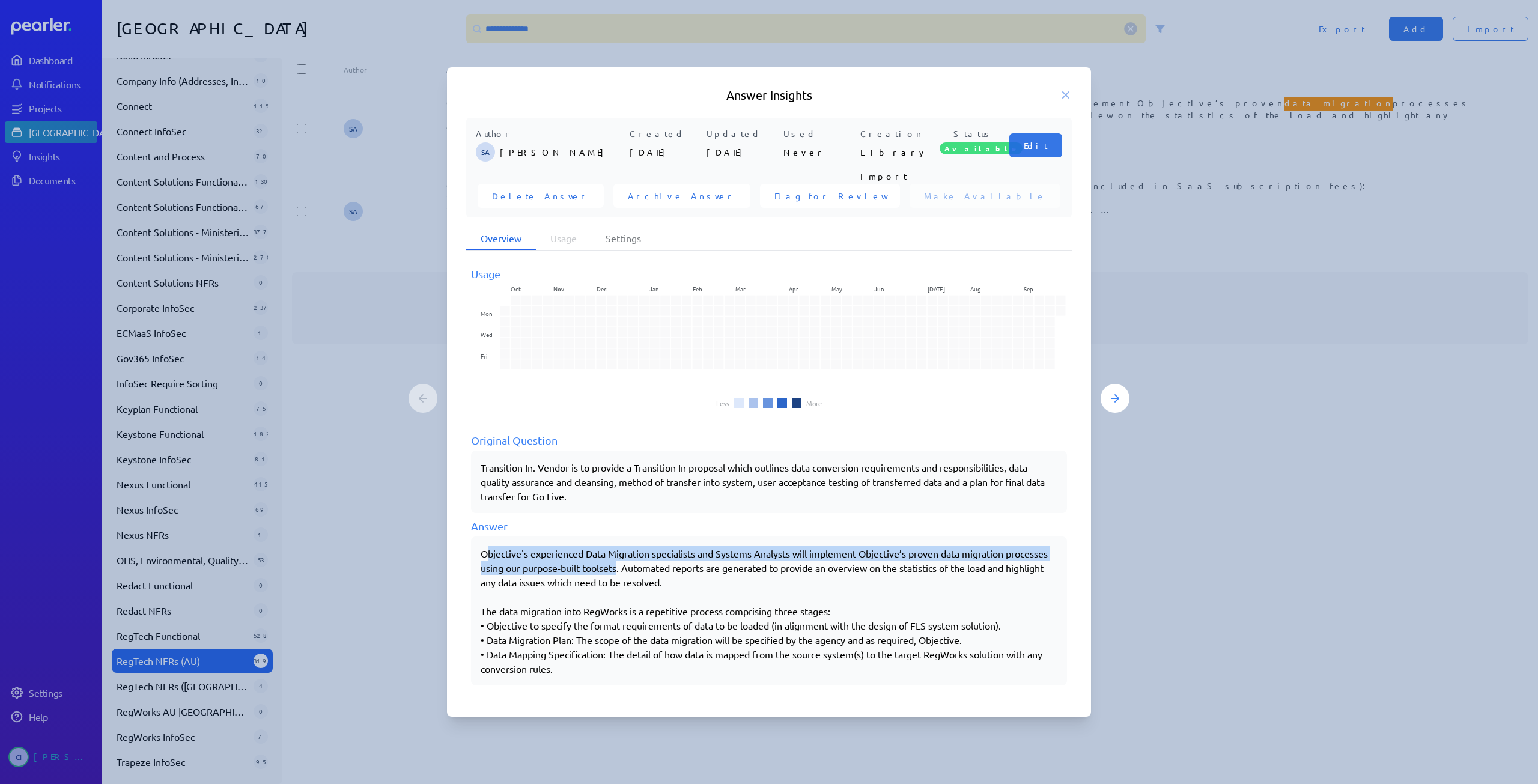
drag, startPoint x: 485, startPoint y: 552, endPoint x: 618, endPoint y: 564, distance: 133.5
click at [618, 564] on div "Objective's experienced Data Migration specialists and Systems Analysts will im…" at bounding box center [769, 611] width 576 height 130
click at [615, 589] on div "Objective's experienced Data Migration specialists and Systems Analysts will im…" at bounding box center [769, 611] width 576 height 130
click at [485, 549] on div "Objective's experienced Data Migration specialists and Systems Analysts will im…" at bounding box center [769, 611] width 576 height 130
click at [1069, 95] on icon at bounding box center [1066, 95] width 12 height 12
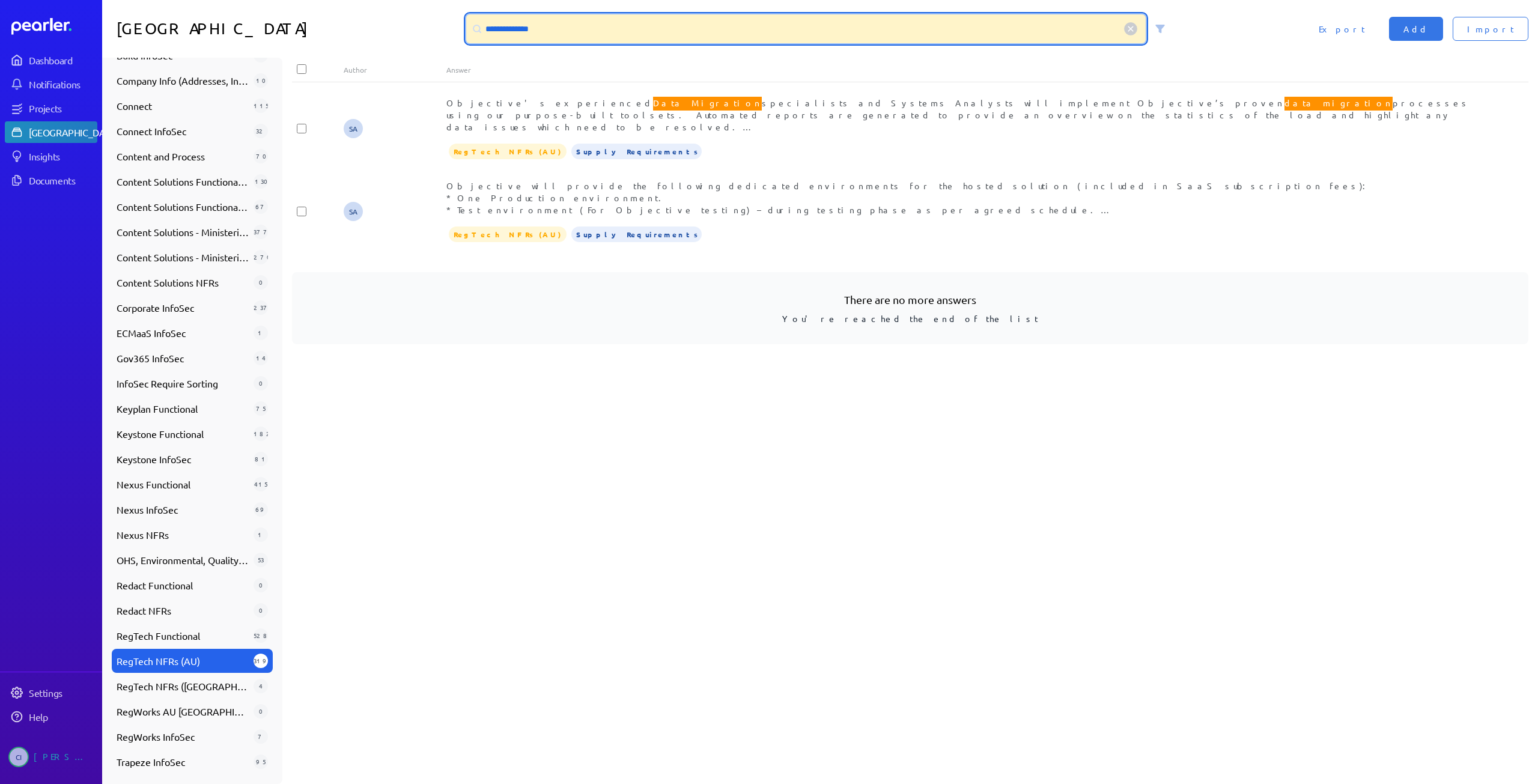
drag, startPoint x: 435, startPoint y: 28, endPoint x: 359, endPoint y: 30, distance: 76.0
click at [359, 30] on div "**********" at bounding box center [820, 29] width 1436 height 57
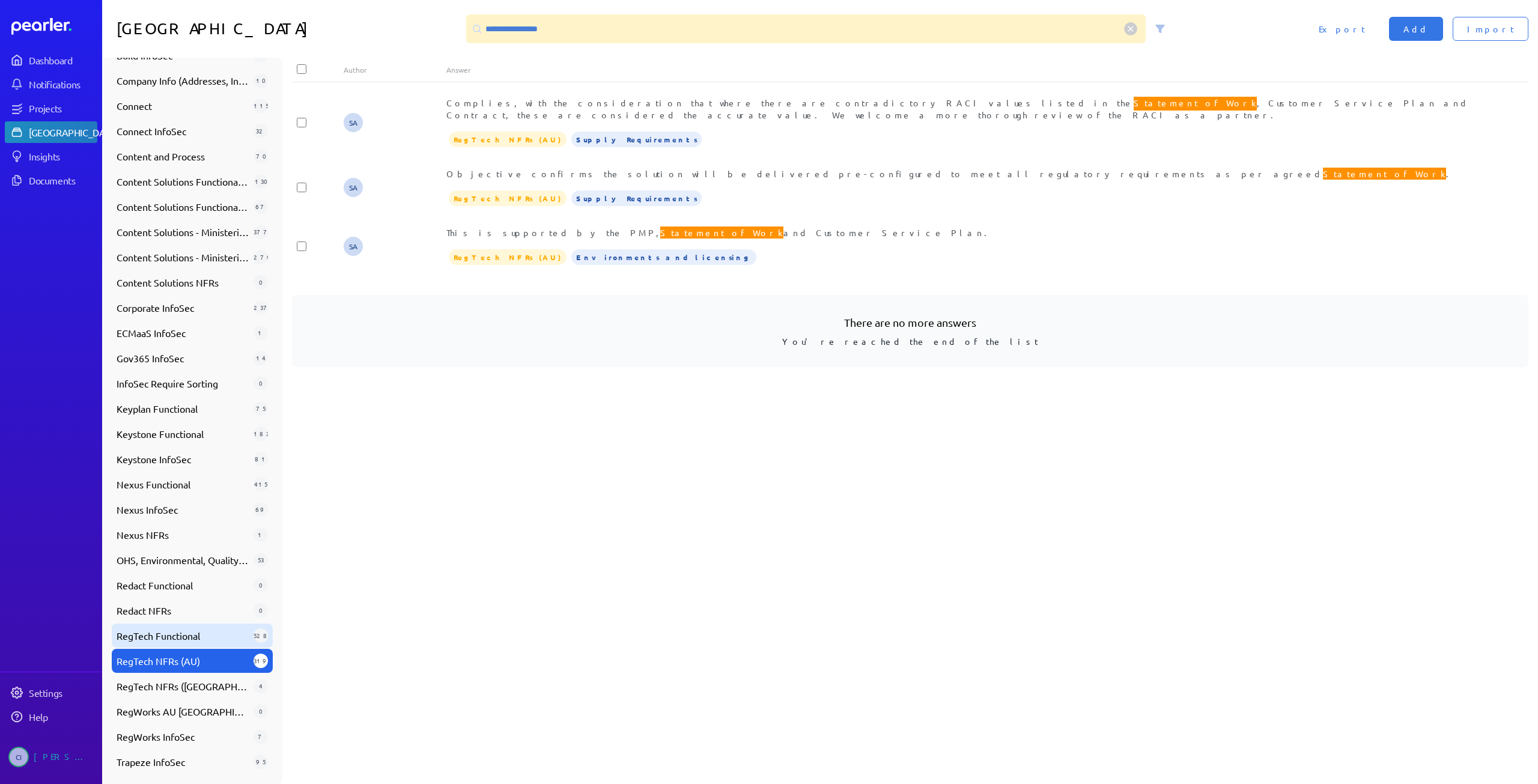
click at [173, 640] on span "RegTech Functional" at bounding box center [182, 636] width 132 height 15
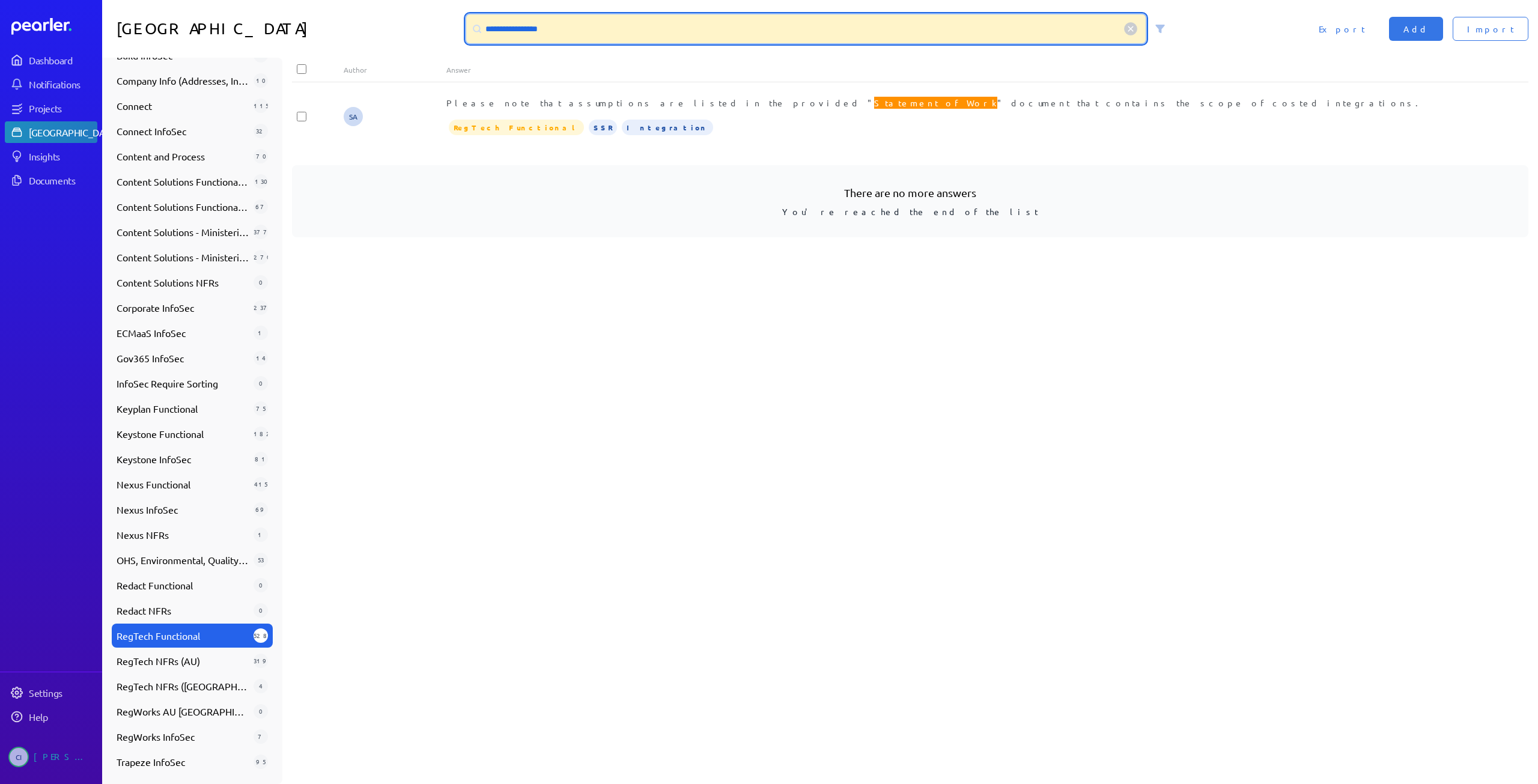
drag, startPoint x: 604, startPoint y: 30, endPoint x: 396, endPoint y: 29, distance: 208.0
click at [398, 29] on div "**********" at bounding box center [820, 29] width 1436 height 57
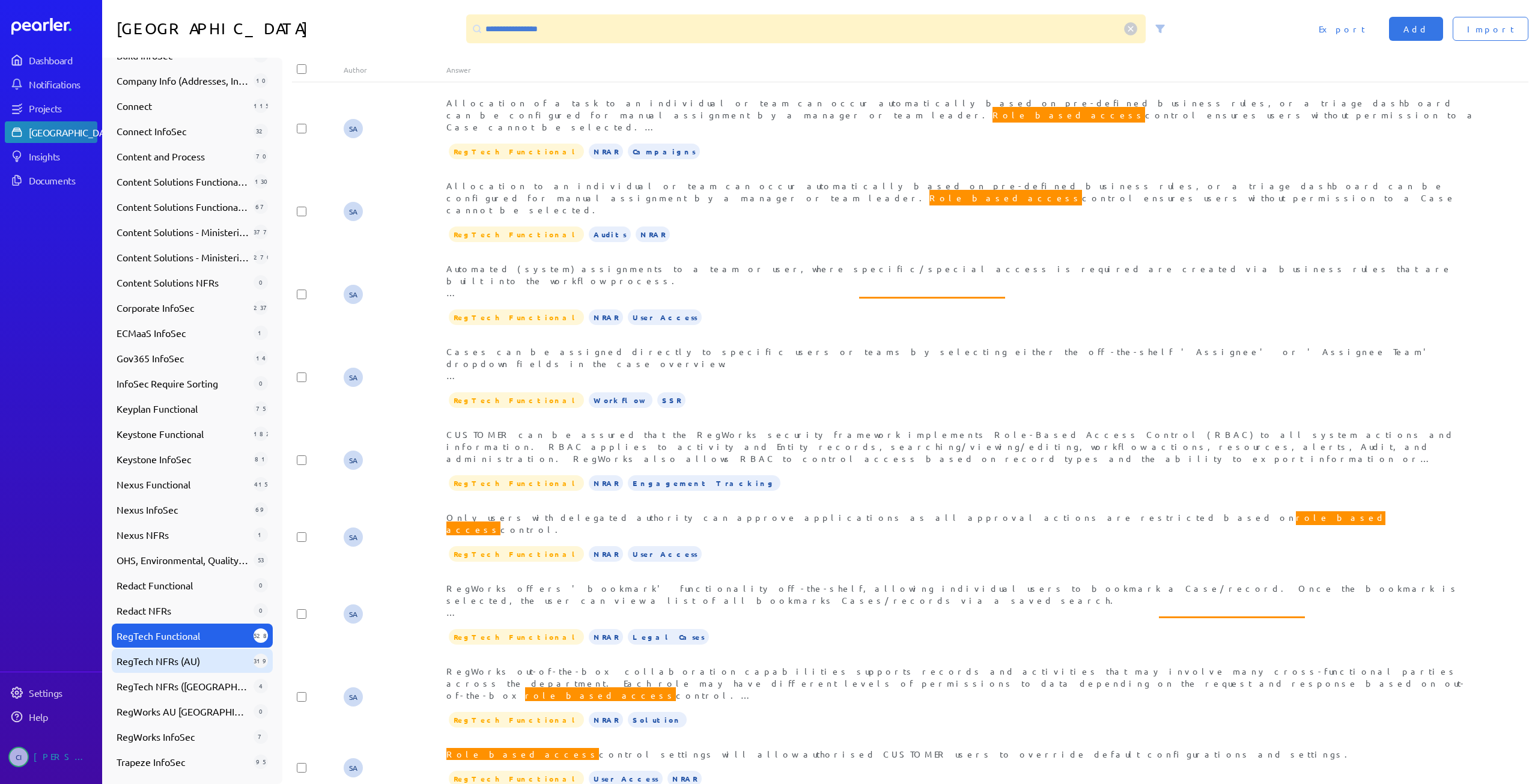
click at [197, 663] on span "RegTech NFRs (AU)" at bounding box center [182, 660] width 132 height 15
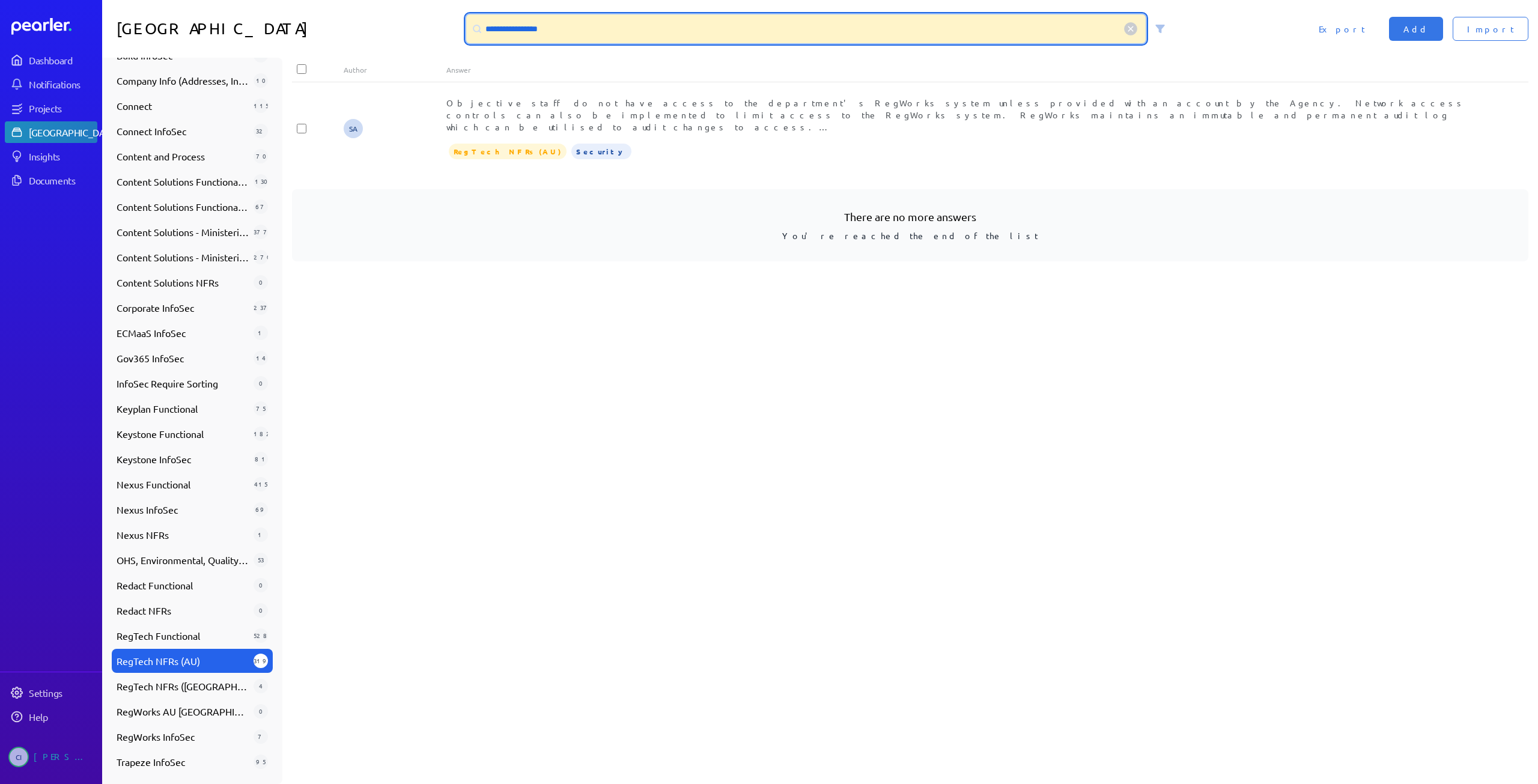
click at [564, 29] on input "**********" at bounding box center [806, 29] width 679 height 29
drag, startPoint x: 545, startPoint y: 32, endPoint x: 437, endPoint y: 13, distance: 109.7
click at [440, 14] on div "**********" at bounding box center [820, 29] width 1436 height 57
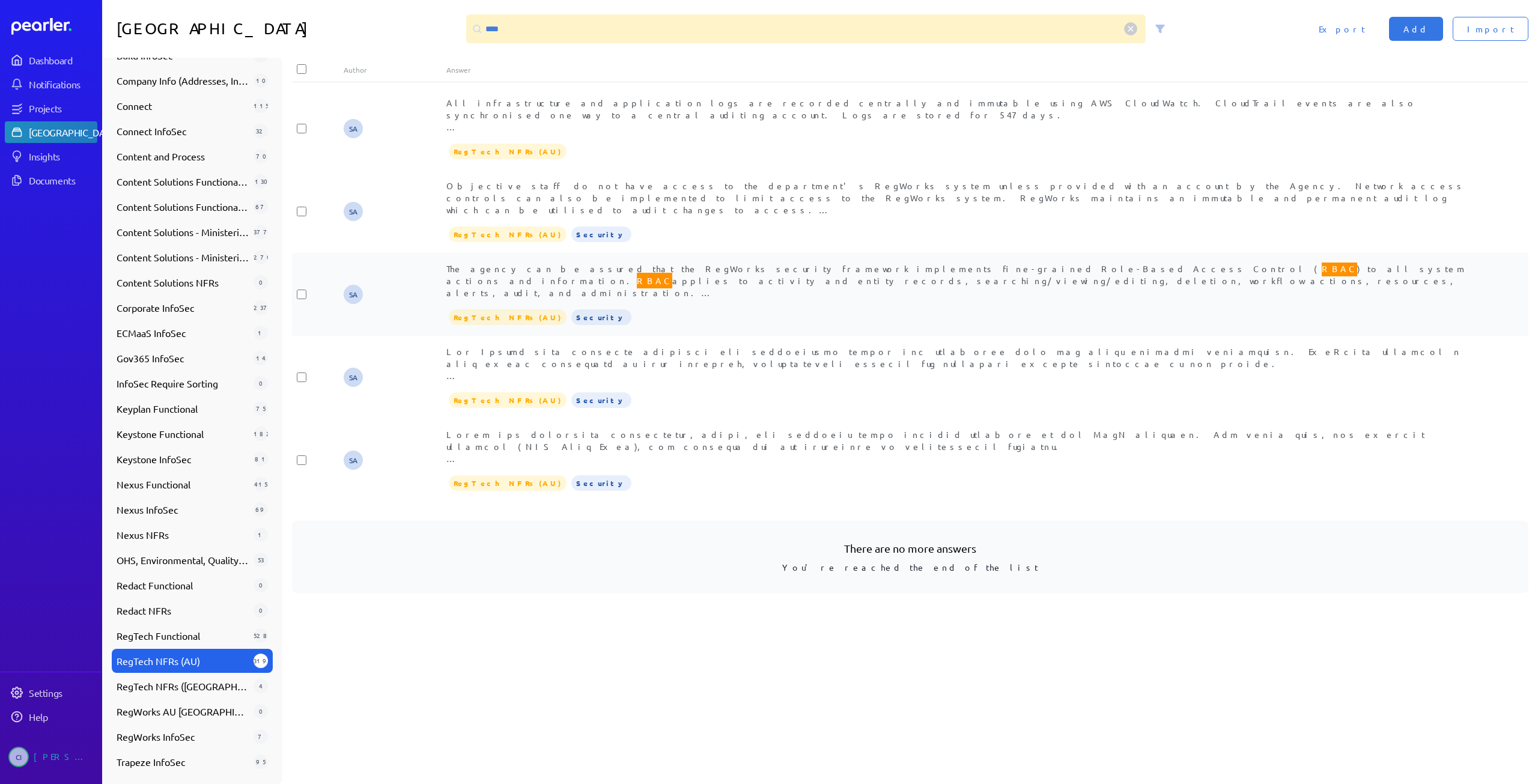
click at [974, 285] on div "The agency can be assured that the RegWorks security framework implements fine-…" at bounding box center [962, 280] width 1031 height 36
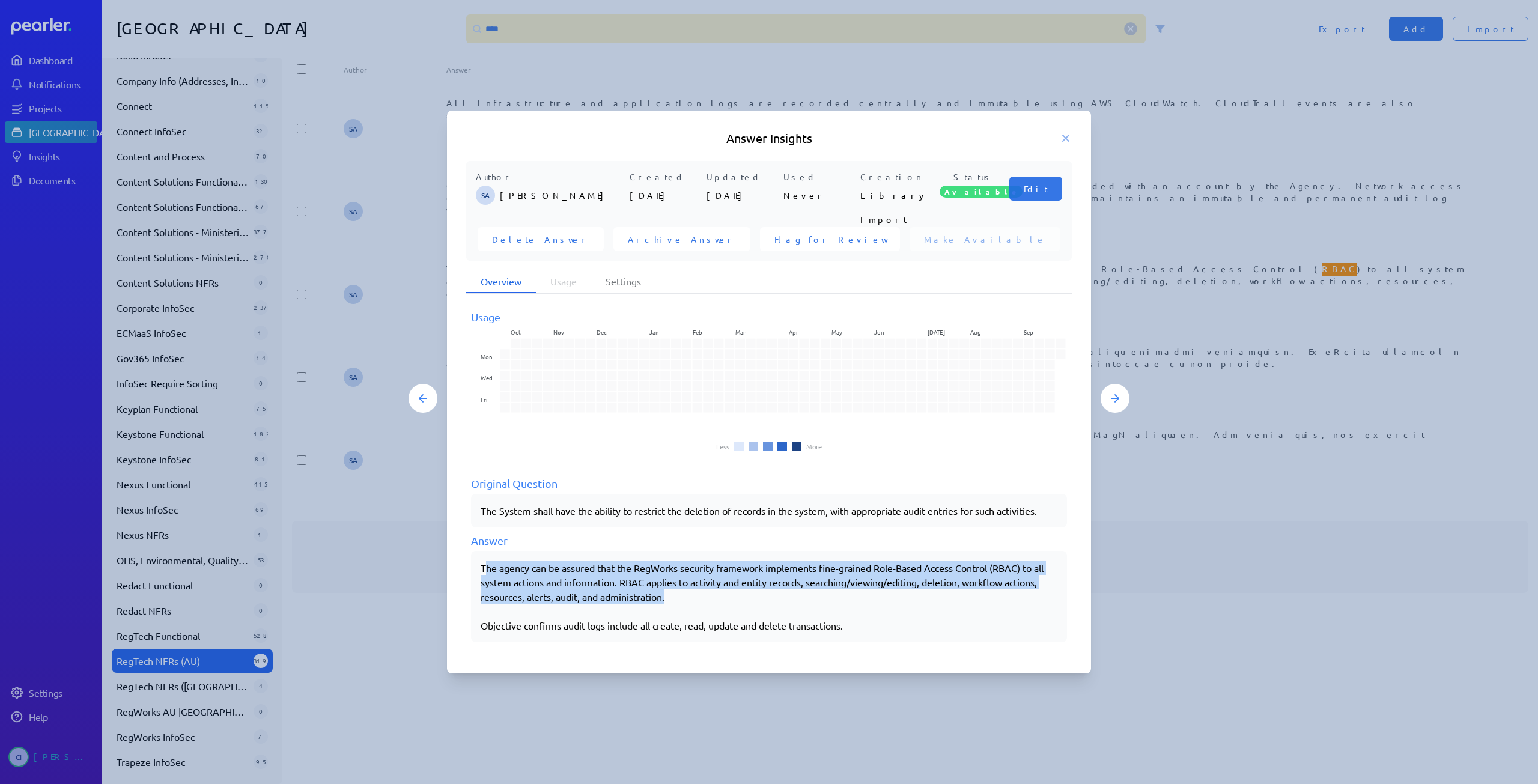
drag, startPoint x: 483, startPoint y: 569, endPoint x: 765, endPoint y: 604, distance: 284.2
click at [765, 604] on div "The agency can be assured that the RegWorks security framework implements fine-…" at bounding box center [769, 596] width 576 height 72
click at [663, 604] on div "The agency can be assured that the RegWorks security framework implements fine-…" at bounding box center [769, 596] width 576 height 72
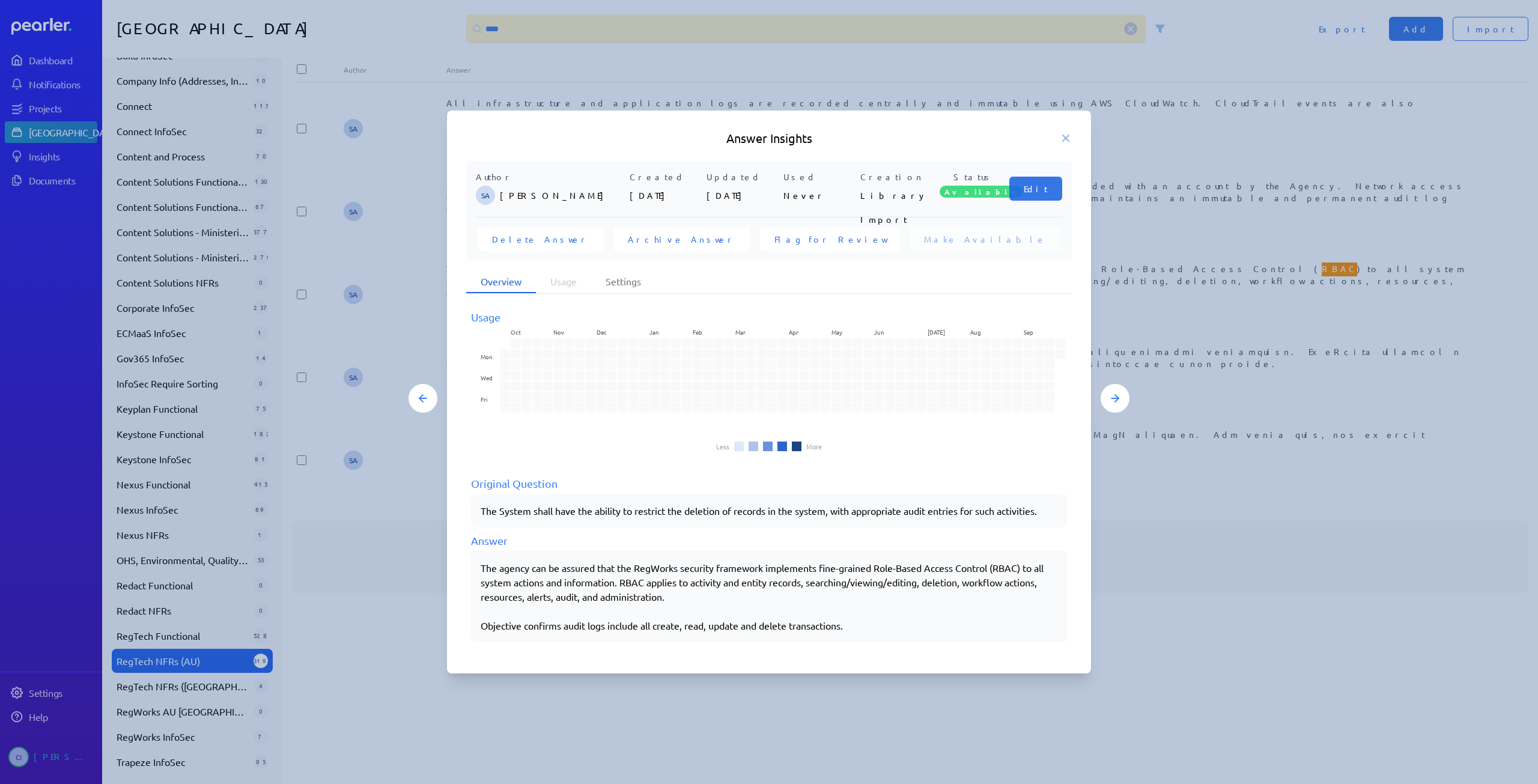
drag, startPoint x: 477, startPoint y: 567, endPoint x: 621, endPoint y: 597, distance: 147.1
click at [601, 595] on div "The agency can be assured that the RegWorks security framework implements fine-…" at bounding box center [769, 596] width 596 height 91
drag, startPoint x: 480, startPoint y: 566, endPoint x: 675, endPoint y: 583, distance: 195.7
click at [675, 583] on div "The agency can be assured that the RegWorks security framework implements fine-…" at bounding box center [769, 596] width 596 height 91
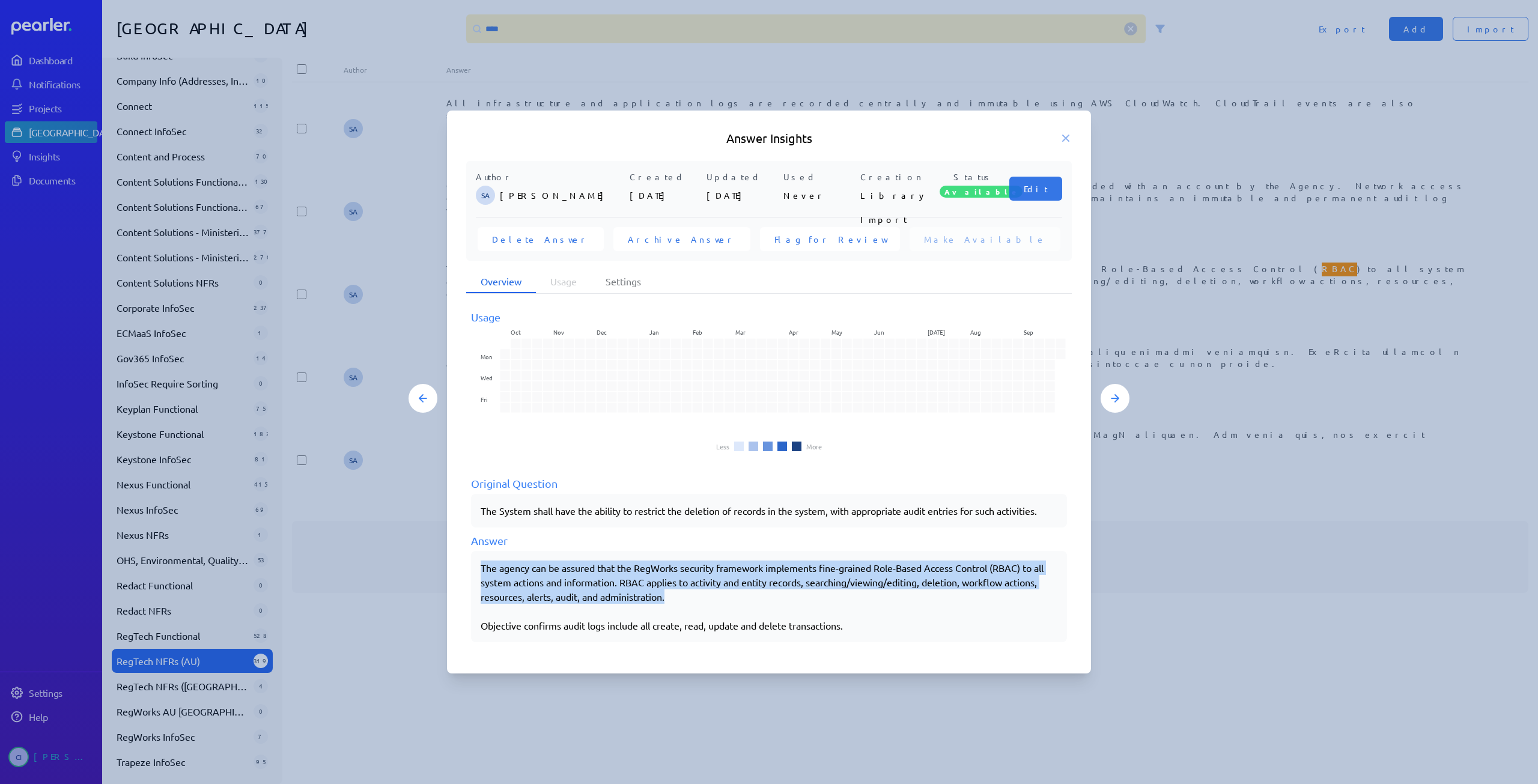
drag, startPoint x: 657, startPoint y: 597, endPoint x: 463, endPoint y: 563, distance: 197.0
click at [463, 563] on div "Author SA [PERSON_NAME] Created [DATE] Updated [DATE] Used Never Creation Libra…" at bounding box center [769, 409] width 644 height 495
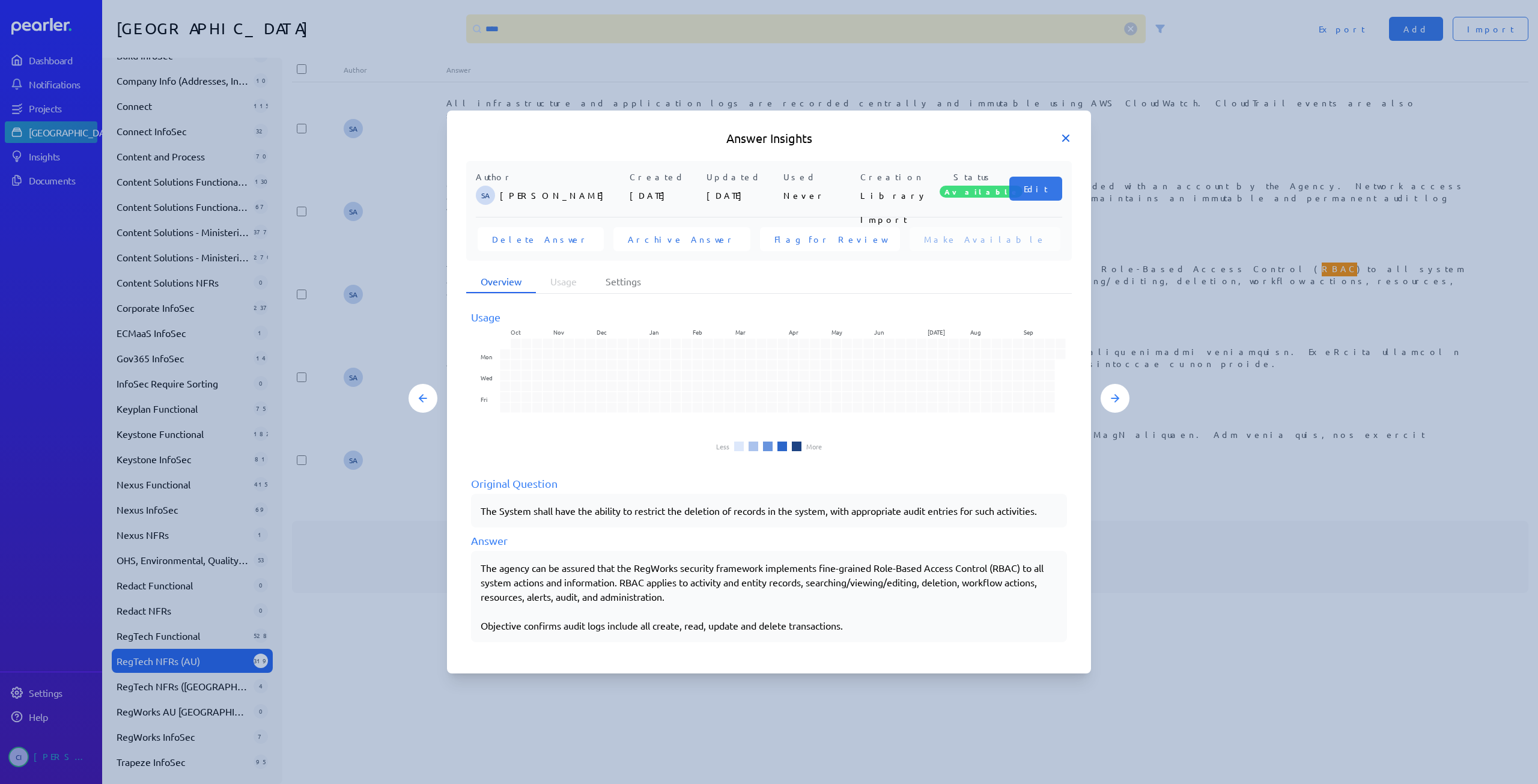
click at [1068, 140] on icon at bounding box center [1066, 139] width 6 height 6
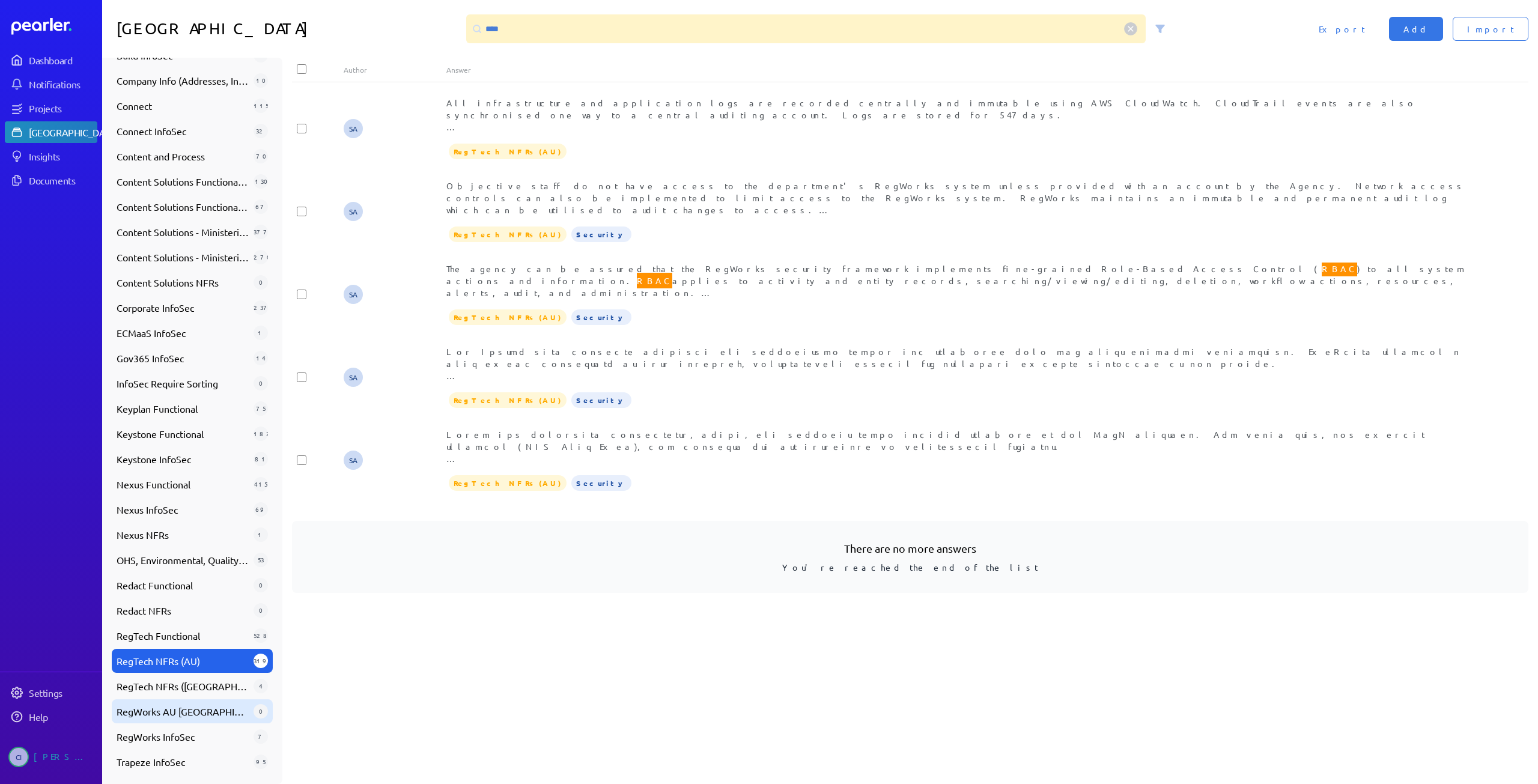
click at [145, 715] on span "RegWorks AU [GEOGRAPHIC_DATA]" at bounding box center [182, 711] width 132 height 15
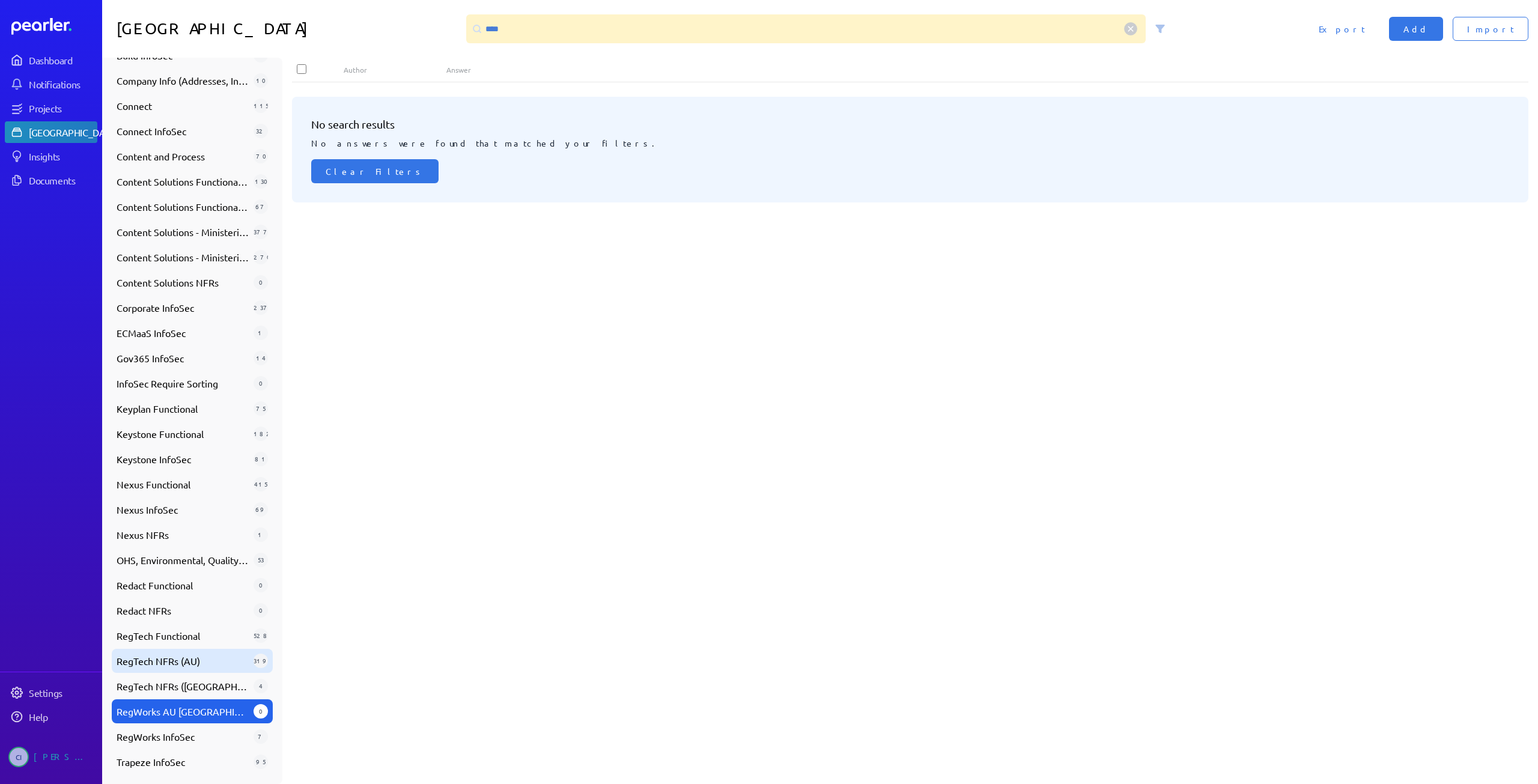
click at [137, 663] on span "RegTech NFRs (AU)" at bounding box center [182, 660] width 132 height 15
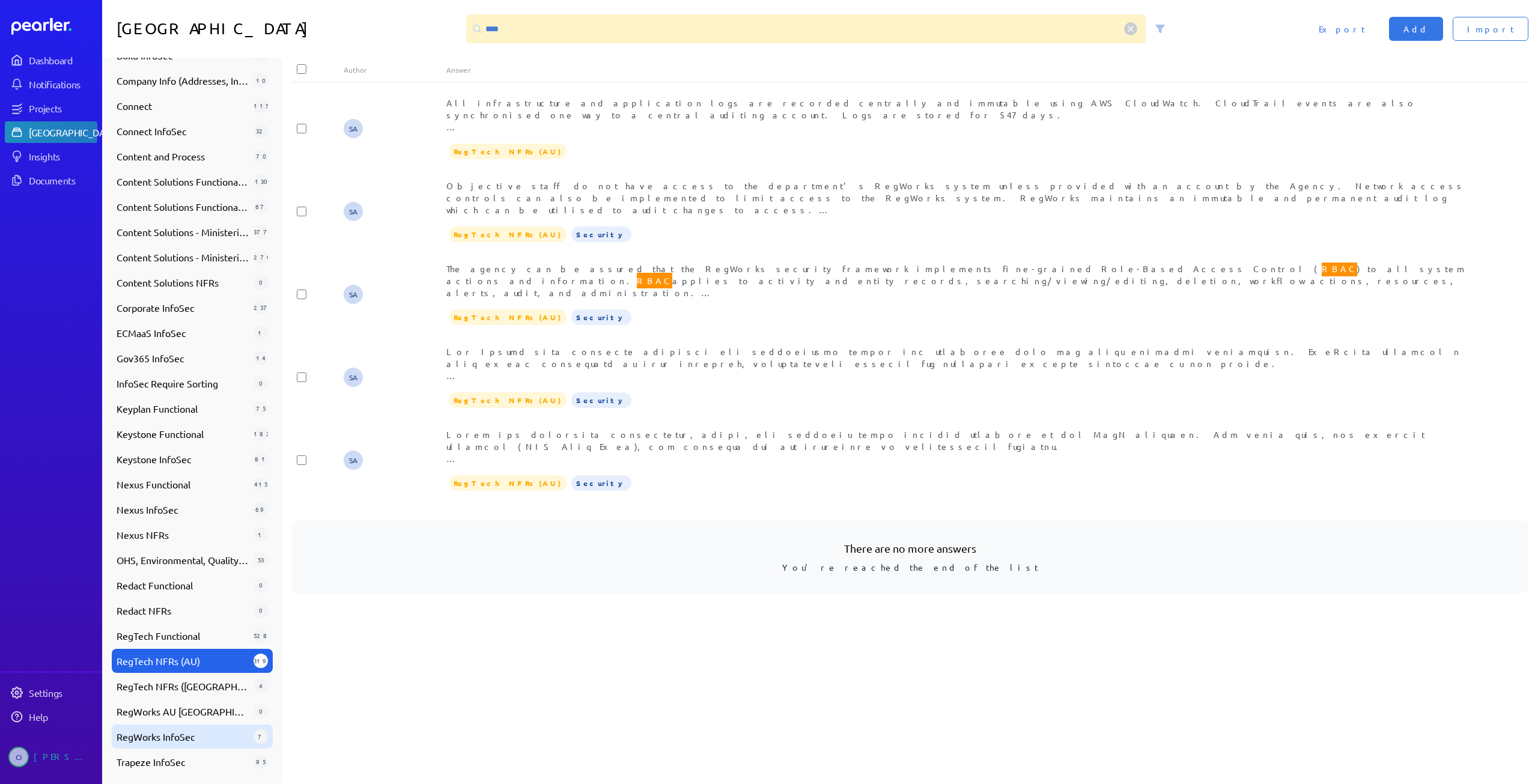
click at [158, 734] on span "RegWorks InfoSec" at bounding box center [182, 736] width 132 height 15
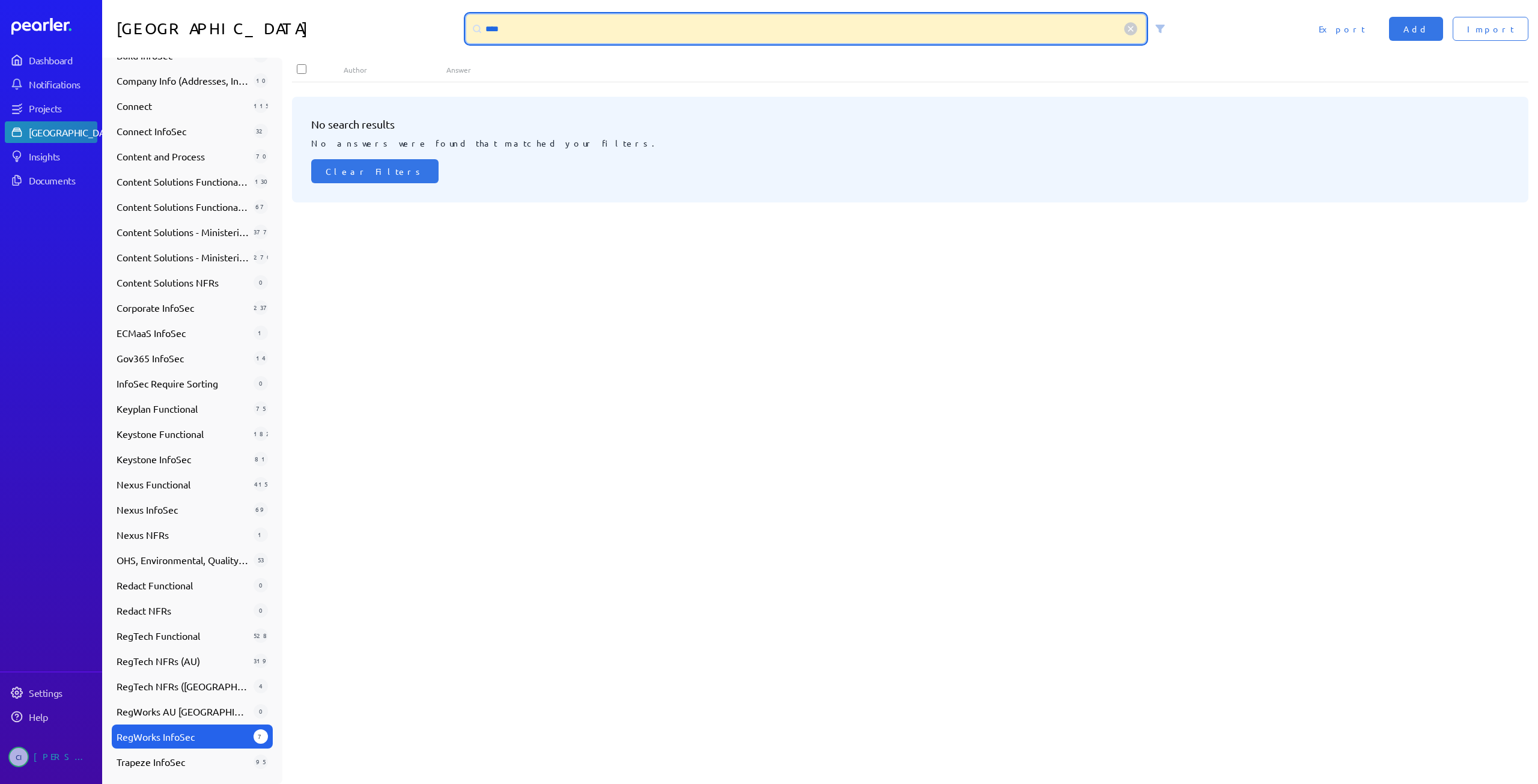
drag, startPoint x: 531, startPoint y: 30, endPoint x: 451, endPoint y: 22, distance: 80.4
click at [451, 22] on div "Answer Library **** Import Add Export" at bounding box center [820, 29] width 1436 height 57
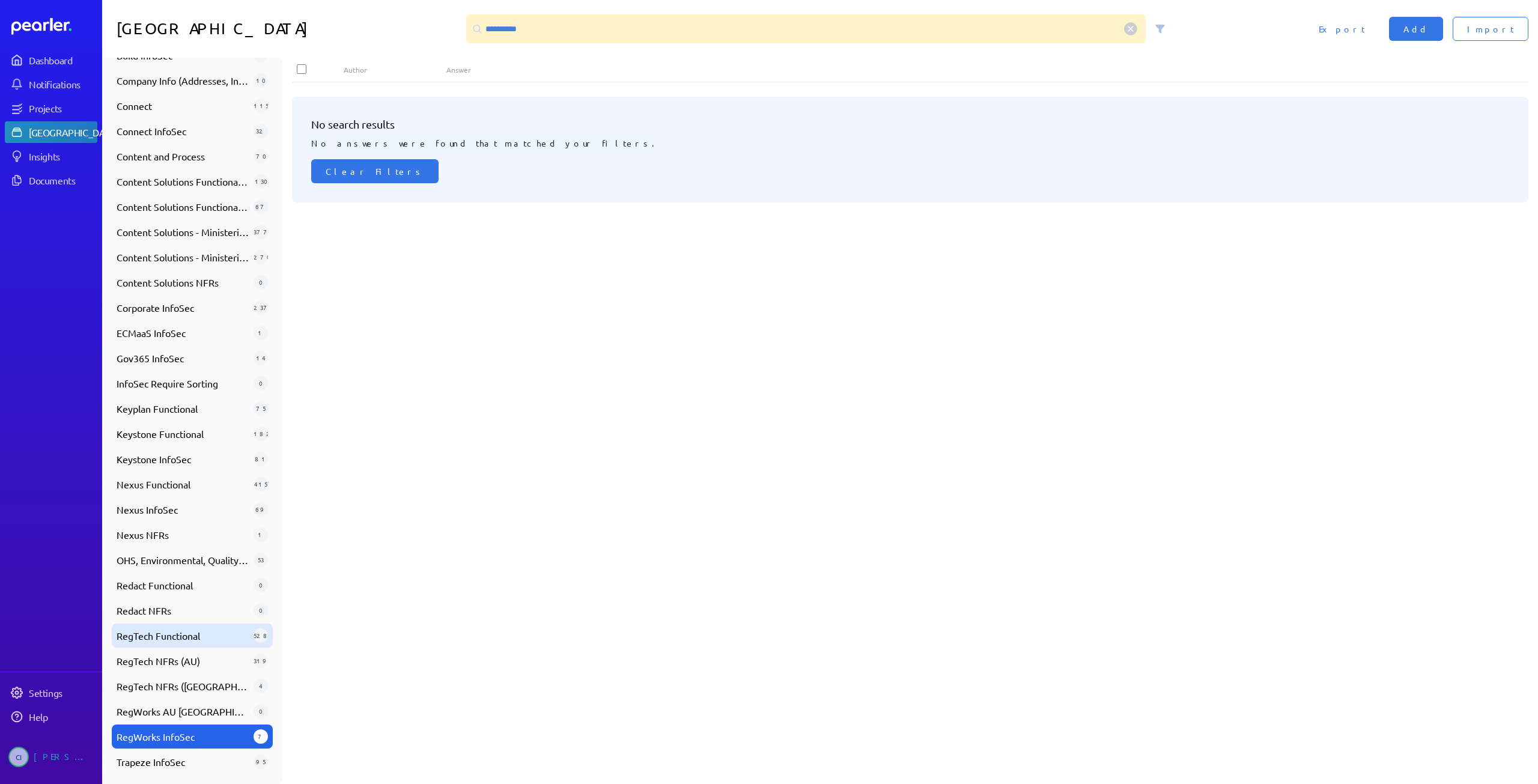
click at [189, 633] on span "RegTech Functional" at bounding box center [182, 636] width 132 height 15
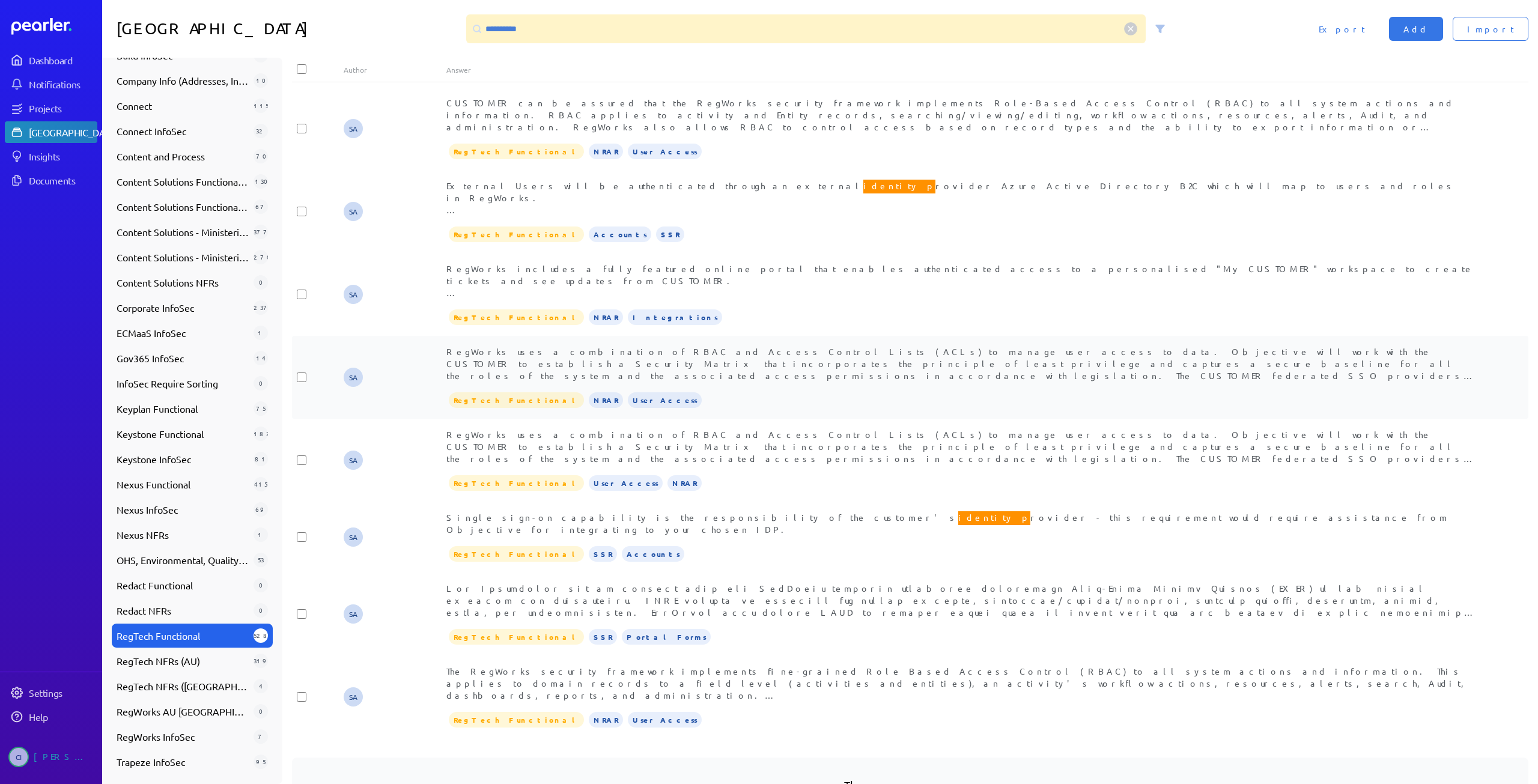
click at [765, 362] on span "RegWorks uses a combination of RBAC and Access Control Lists (ACLs) to manage u…" at bounding box center [961, 376] width 1029 height 61
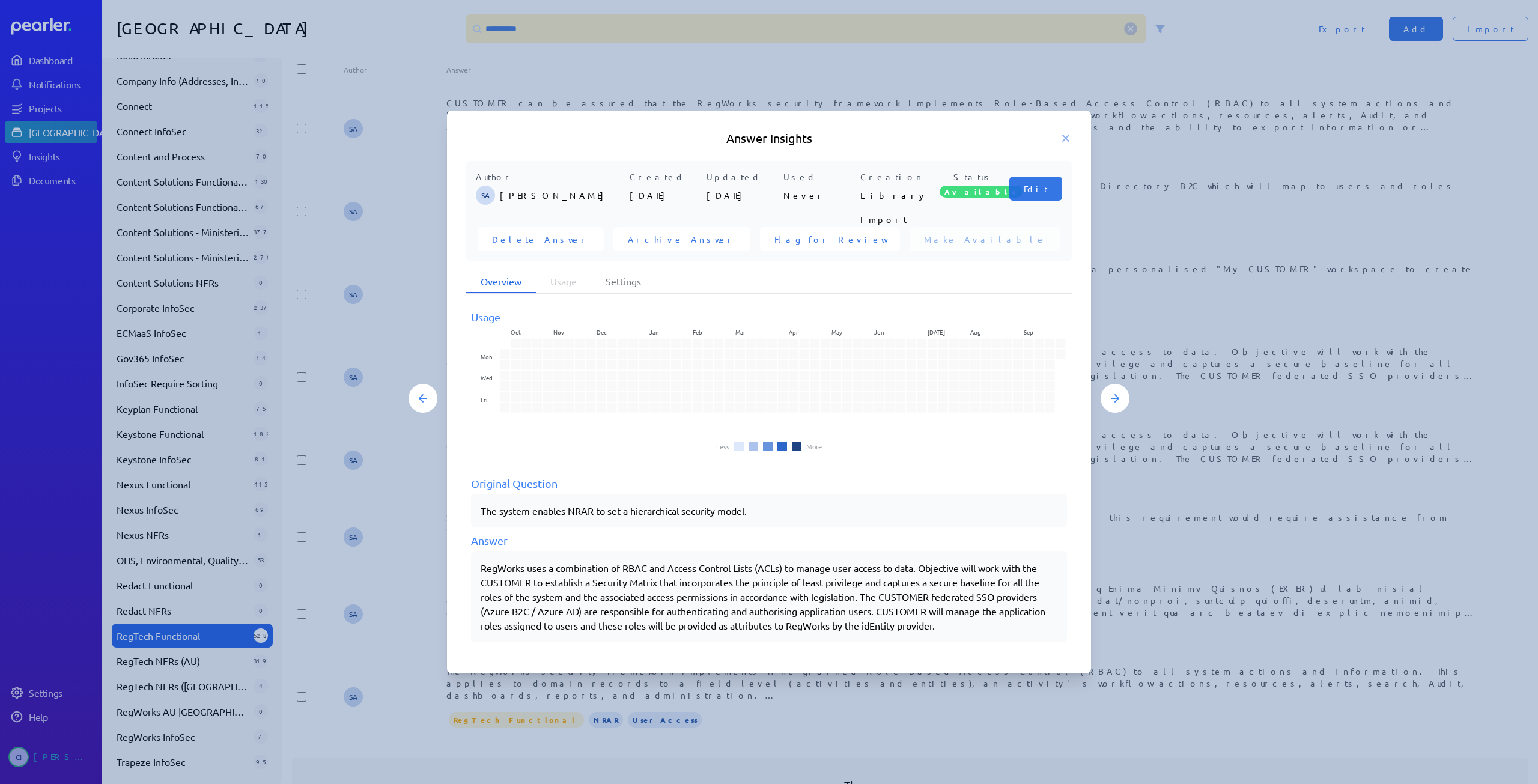
drag, startPoint x: 477, startPoint y: 567, endPoint x: 800, endPoint y: 560, distance: 323.1
click at [800, 560] on div "RegWorks uses a combination of RBAC and Access Control Lists (ACLs) to manage u…" at bounding box center [769, 596] width 596 height 91
drag, startPoint x: 488, startPoint y: 565, endPoint x: 750, endPoint y: 581, distance: 262.5
click at [750, 581] on div "RegWorks uses a combination of RBAC and Access Control Lists (ACLs) to manage u…" at bounding box center [769, 596] width 576 height 72
click at [708, 609] on div "RegWorks uses a combination of RBAC and Access Control Lists (ACLs) to manage u…" at bounding box center [769, 596] width 576 height 72
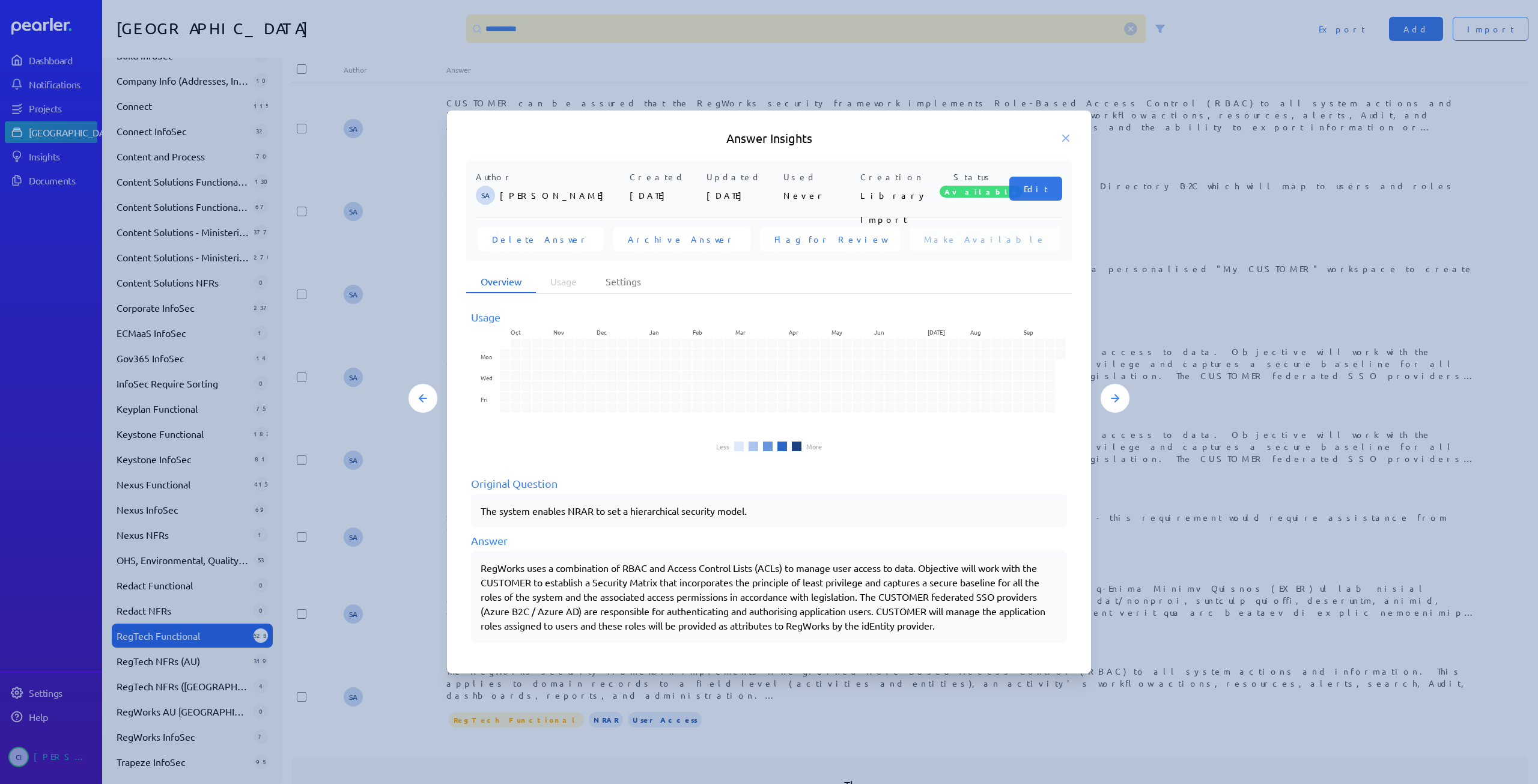
drag, startPoint x: 479, startPoint y: 564, endPoint x: 494, endPoint y: 564, distance: 15.0
click at [640, 572] on div "RegWorks uses a combination of RBAC and Access Control Lists (ACLs) to manage u…" at bounding box center [769, 596] width 596 height 91
drag, startPoint x: 479, startPoint y: 568, endPoint x: 524, endPoint y: 575, distance: 45.5
click at [528, 573] on div "RegWorks uses a combination of RBAC and Access Control Lists (ACLs) to manage u…" at bounding box center [769, 596] width 596 height 91
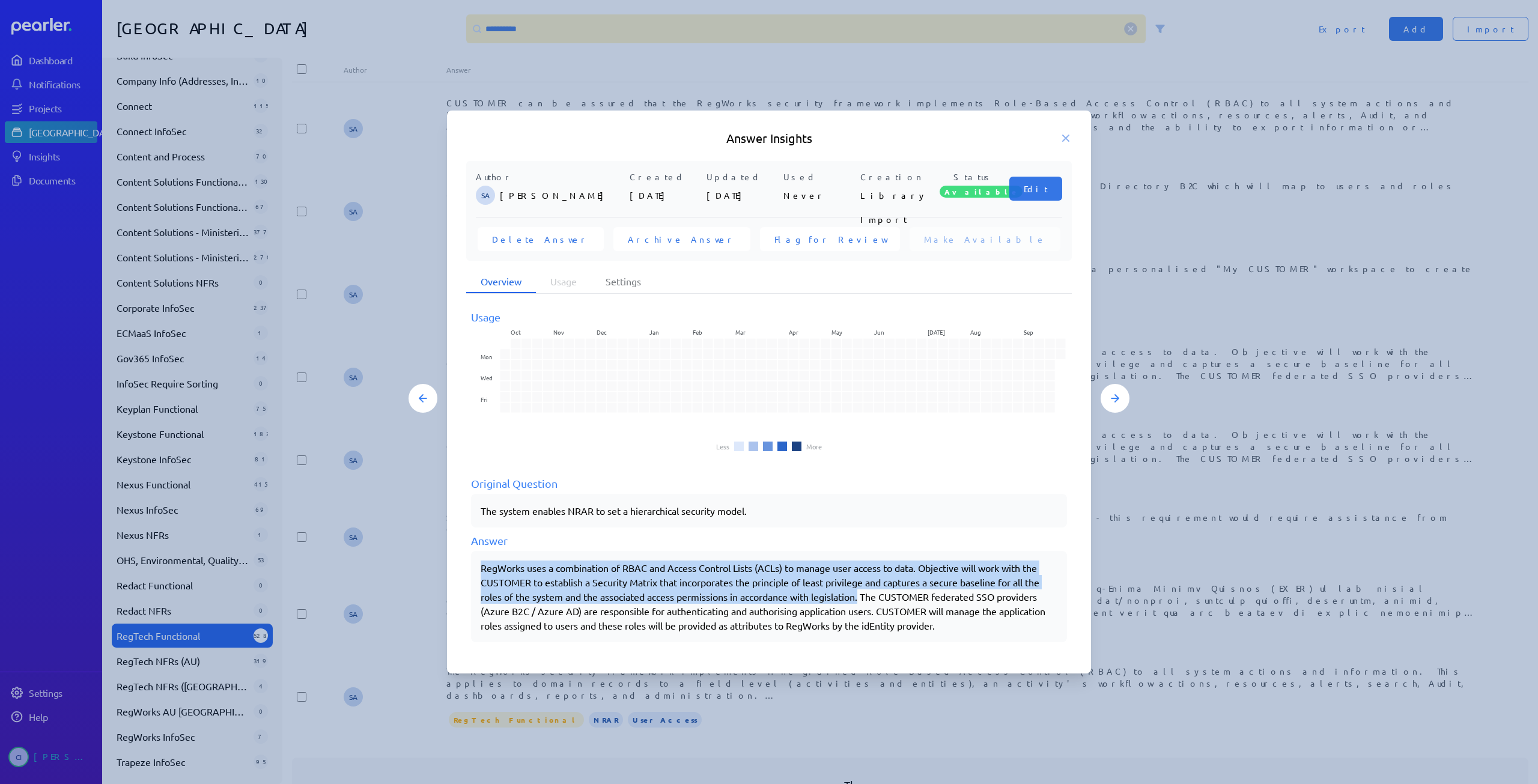
drag, startPoint x: 850, startPoint y: 598, endPoint x: 437, endPoint y: 565, distance: 414.3
click at [437, 565] on div "Answer Insights Author SA [PERSON_NAME] Created [DATE] Updated [DATE] Used Neve…" at bounding box center [769, 392] width 721 height 563
copy div "RegWorks uses a combination of RBAC and Access Control Lists (ACLs) to manage u…"
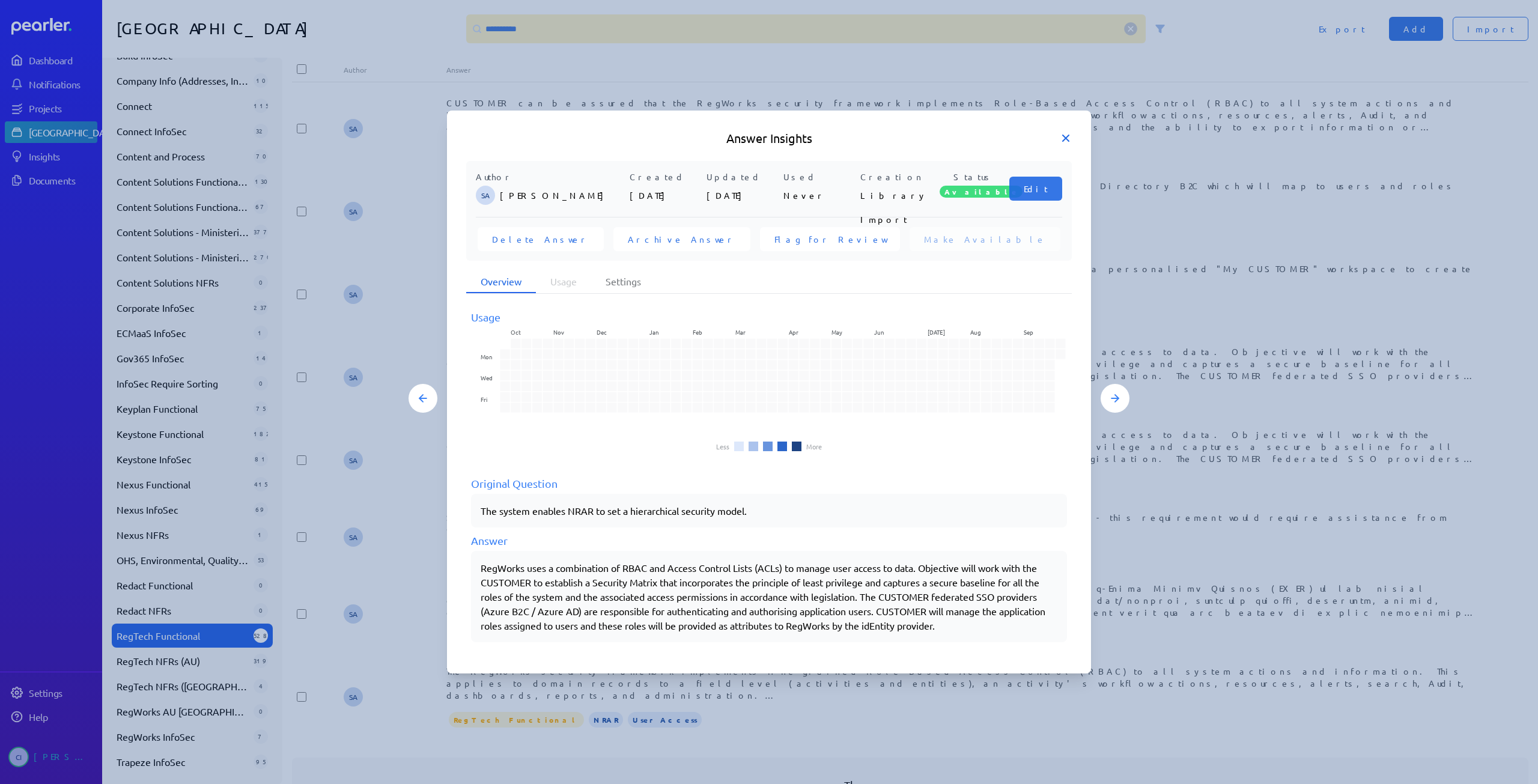
click at [1063, 137] on icon at bounding box center [1066, 138] width 12 height 12
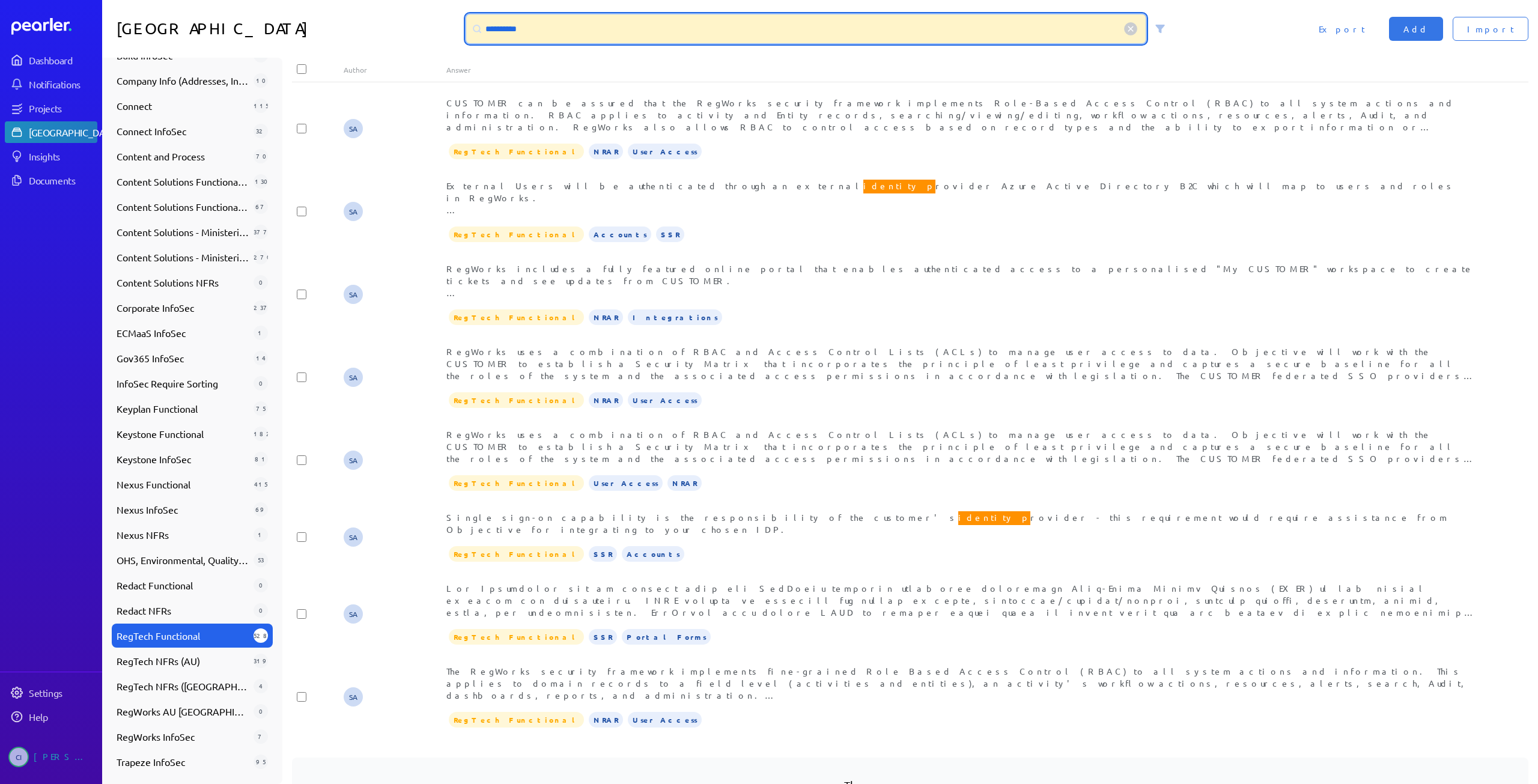
drag, startPoint x: 576, startPoint y: 25, endPoint x: 386, endPoint y: 21, distance: 190.0
click at [386, 21] on div "**********" at bounding box center [820, 29] width 1436 height 57
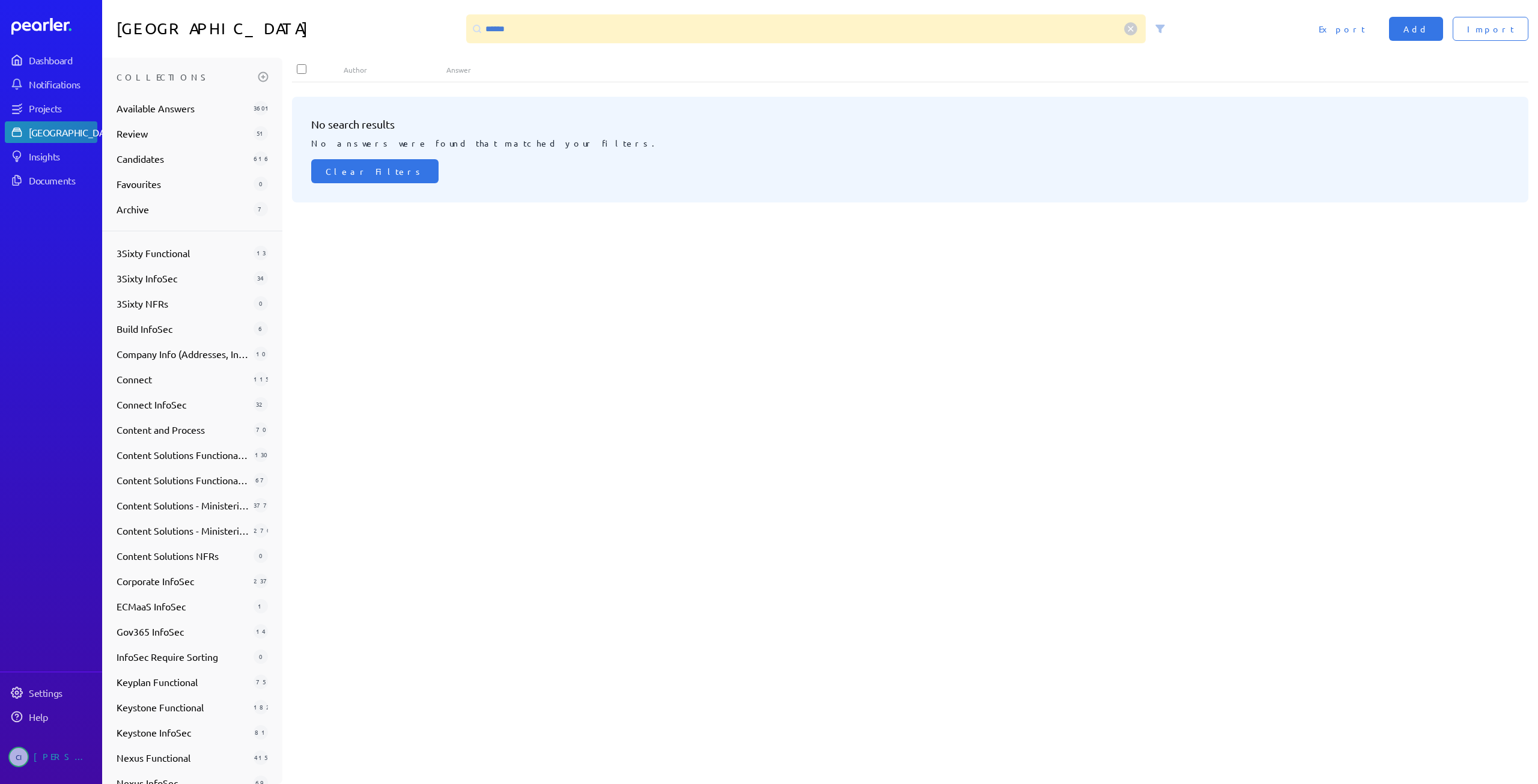
click at [162, 74] on h3 "Collections" at bounding box center [185, 76] width 137 height 19
click at [171, 114] on span "Available Answers" at bounding box center [182, 108] width 132 height 15
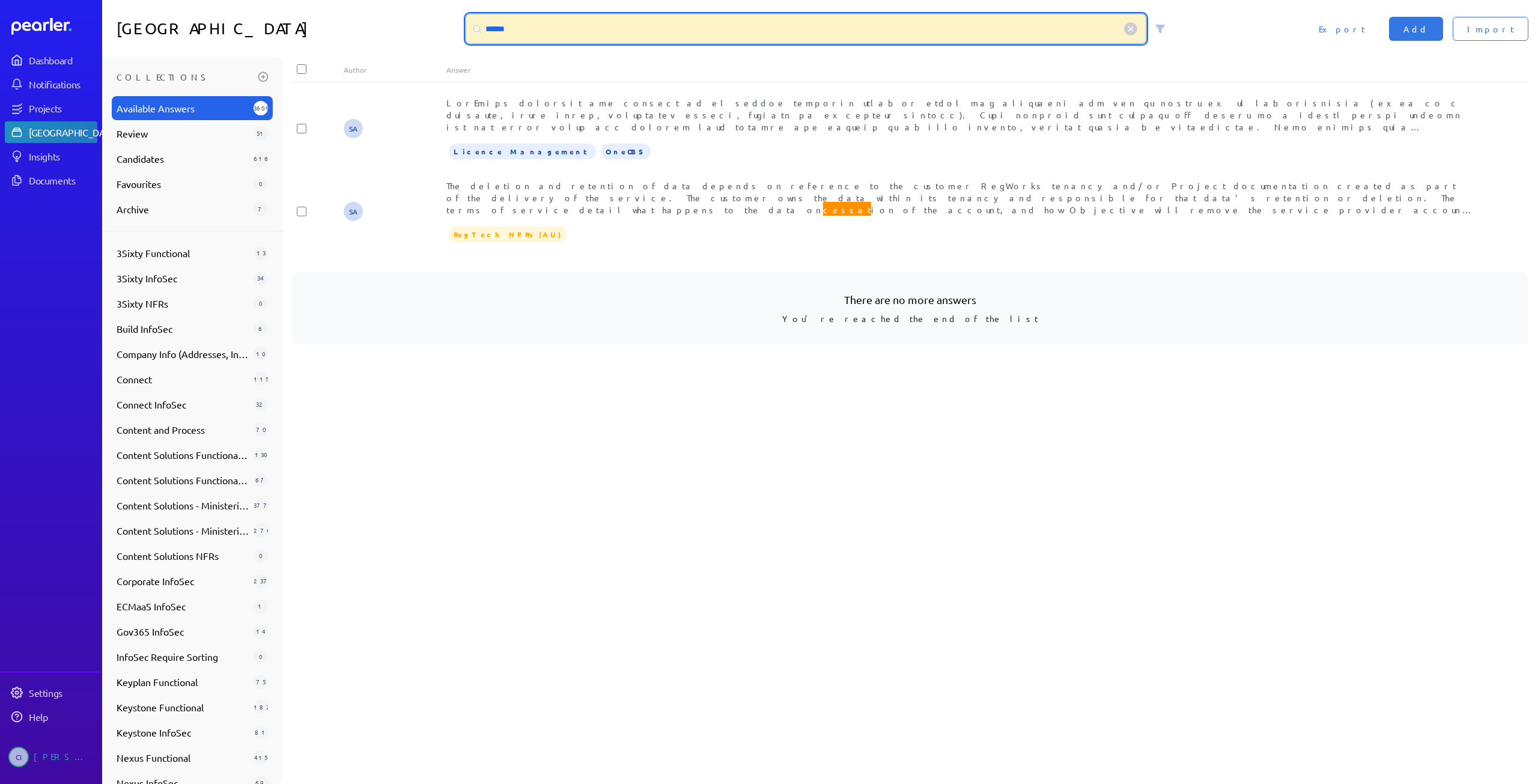
drag, startPoint x: 514, startPoint y: 31, endPoint x: 415, endPoint y: 28, distance: 99.0
click at [416, 28] on div "Answer Library ****** Import Add Export" at bounding box center [820, 29] width 1436 height 57
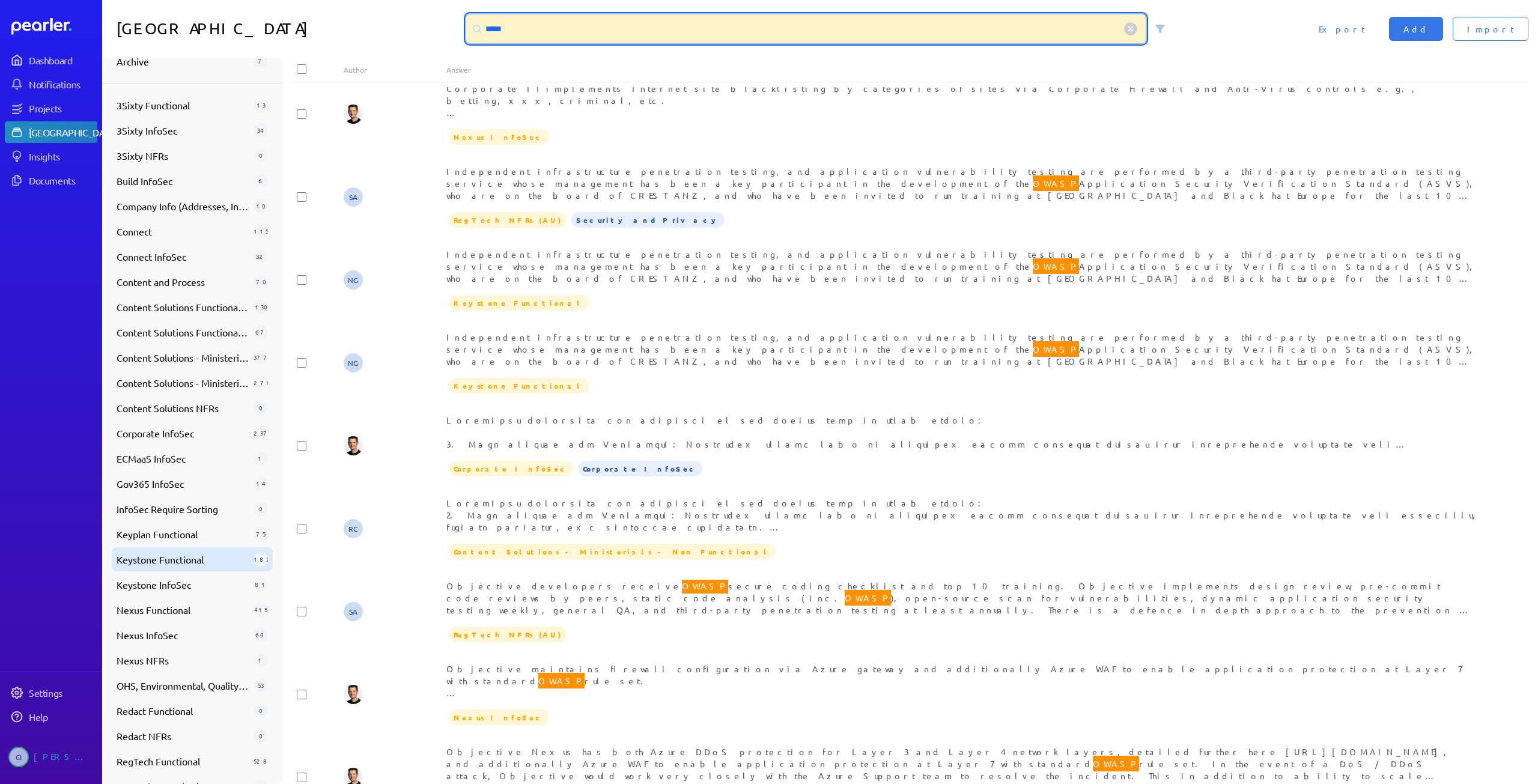
scroll to position [180, 0]
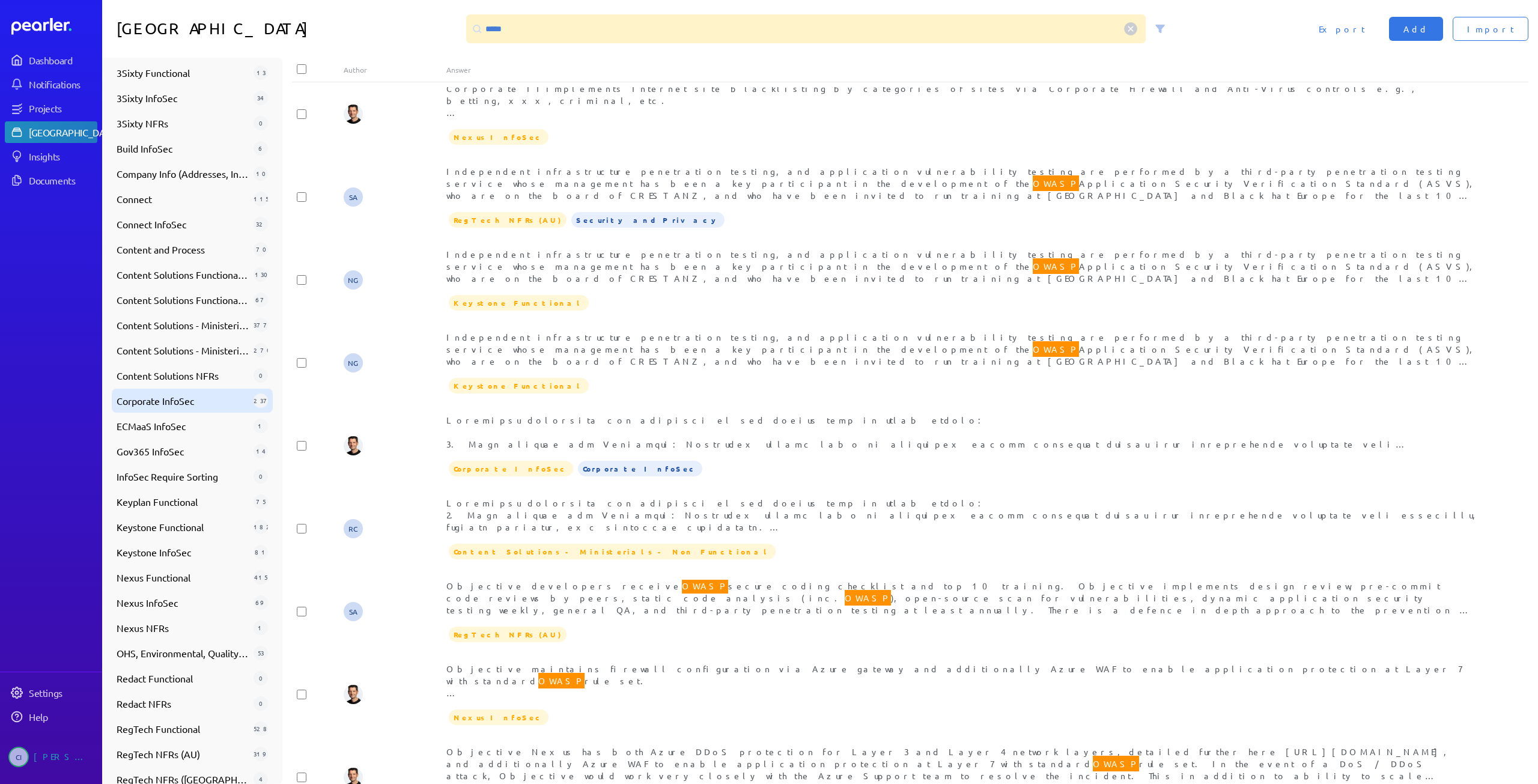
click at [180, 398] on span "Corporate InfoSec" at bounding box center [182, 400] width 132 height 15
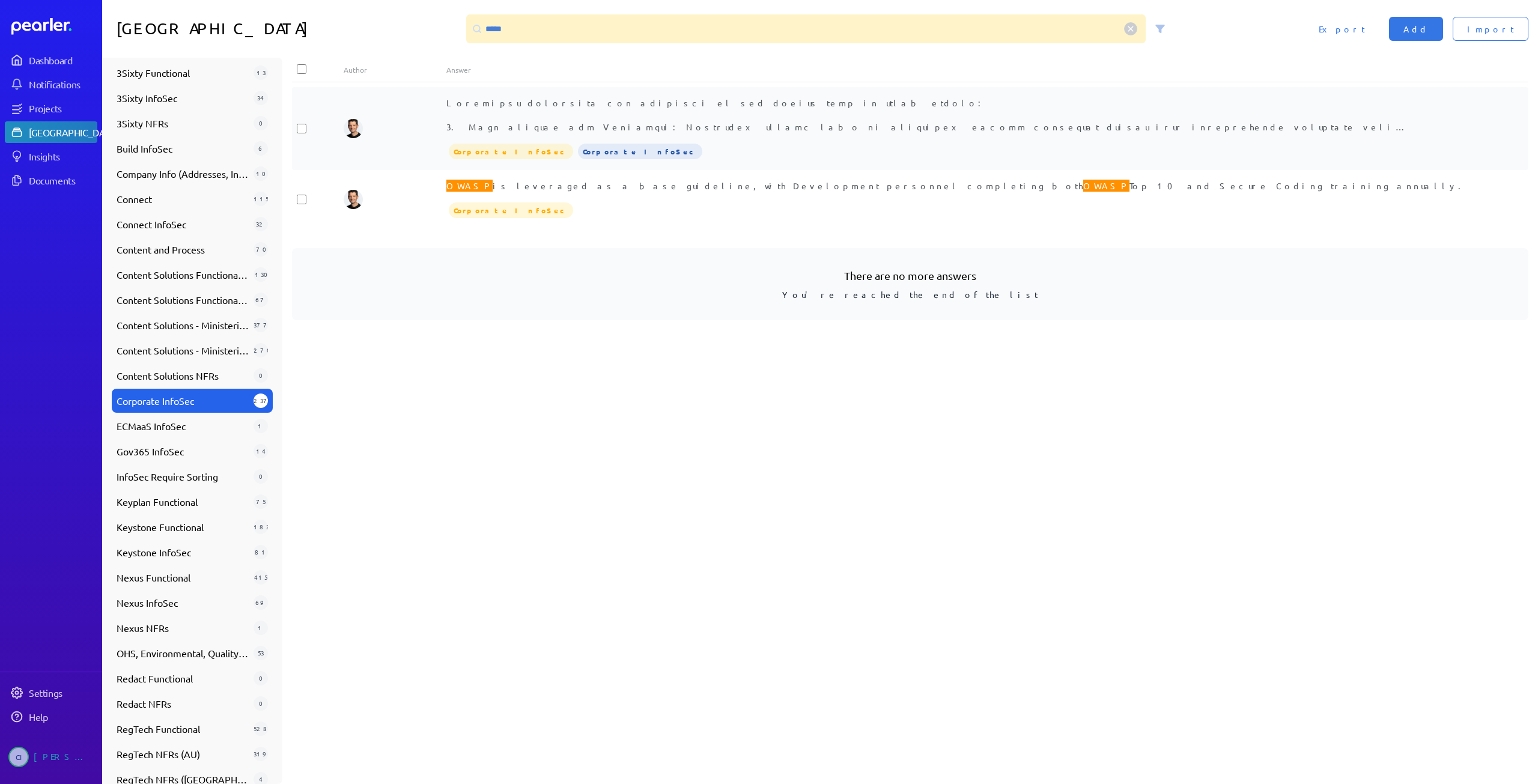
click at [807, 123] on span "OWASP Secure Development training. These controls work towards ensuring Securit…" at bounding box center [959, 229] width 1025 height 263
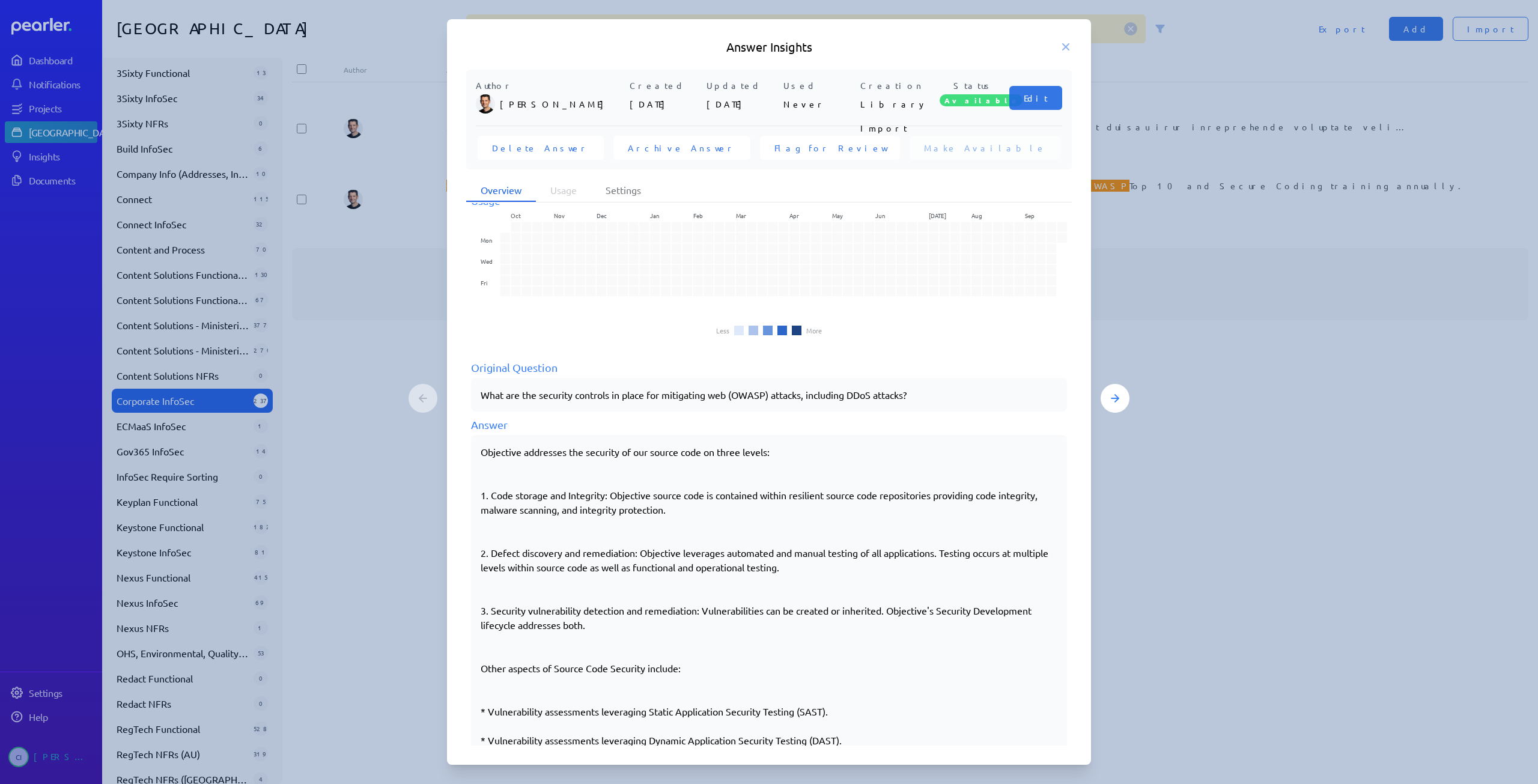
scroll to position [25, 0]
click at [1069, 46] on icon at bounding box center [1066, 47] width 12 height 12
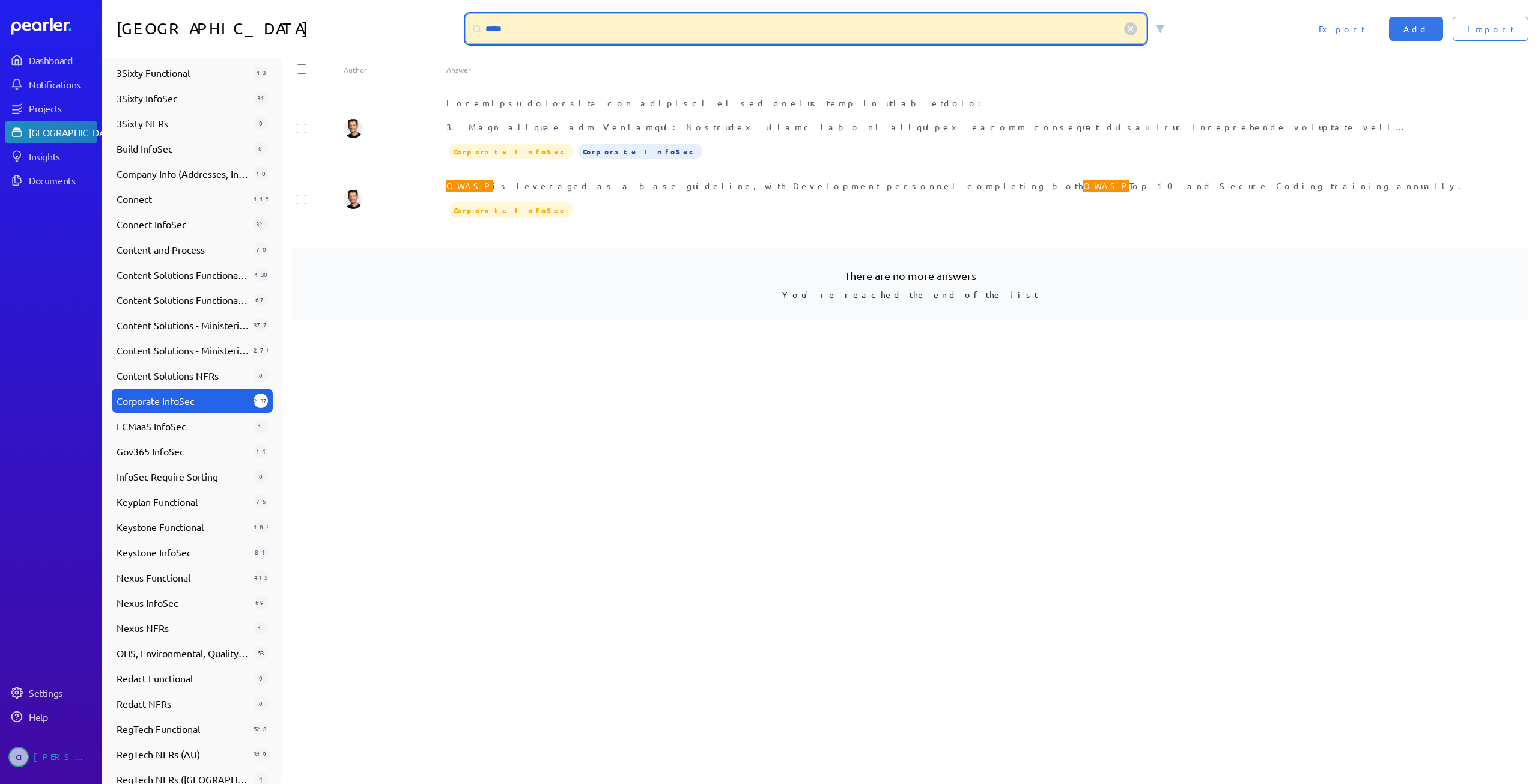
drag, startPoint x: 629, startPoint y: 23, endPoint x: 332, endPoint y: 4, distance: 297.6
click at [332, 4] on div "Answer Library ***** Import Add Export" at bounding box center [820, 29] width 1436 height 57
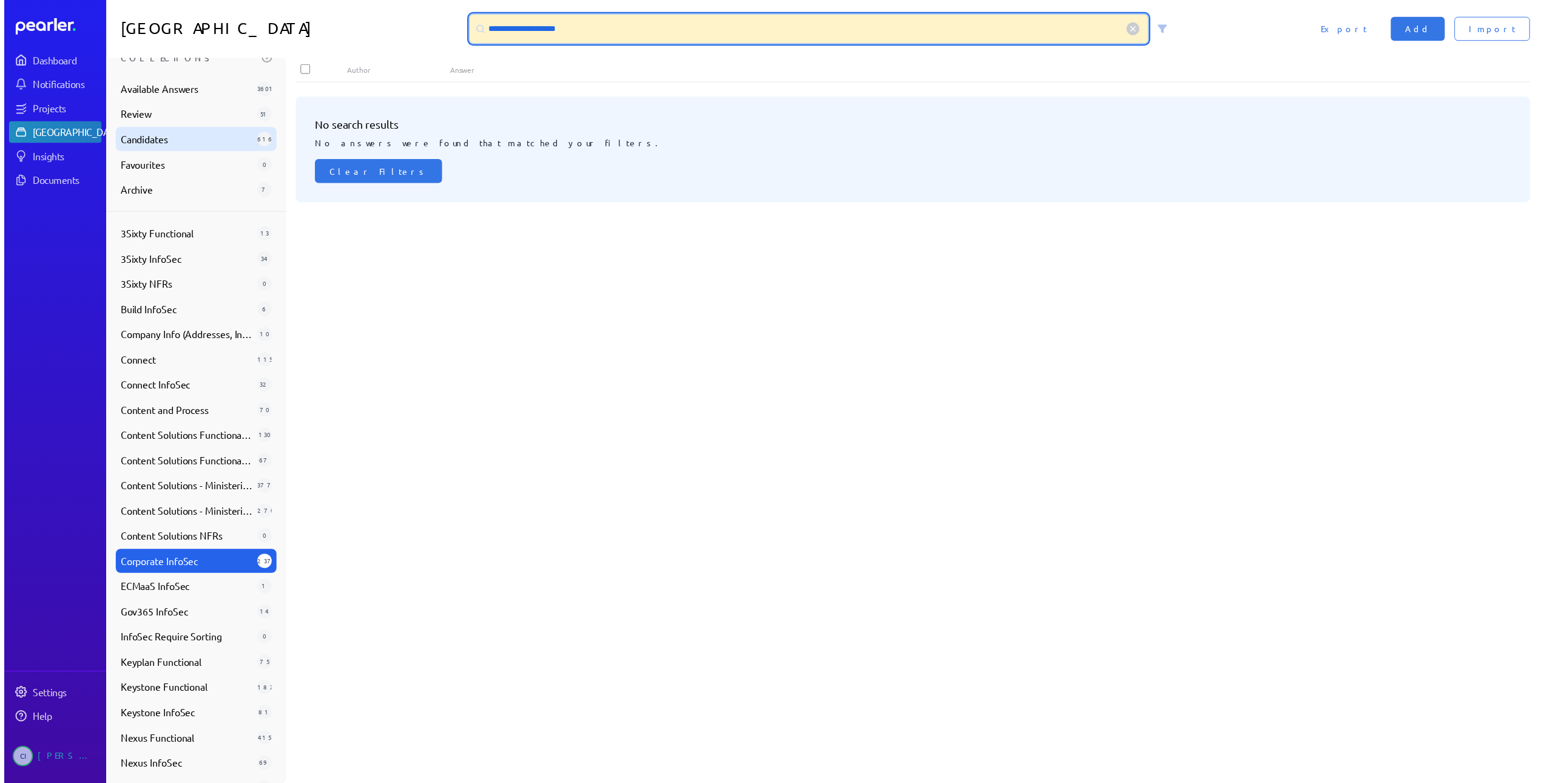
scroll to position [0, 0]
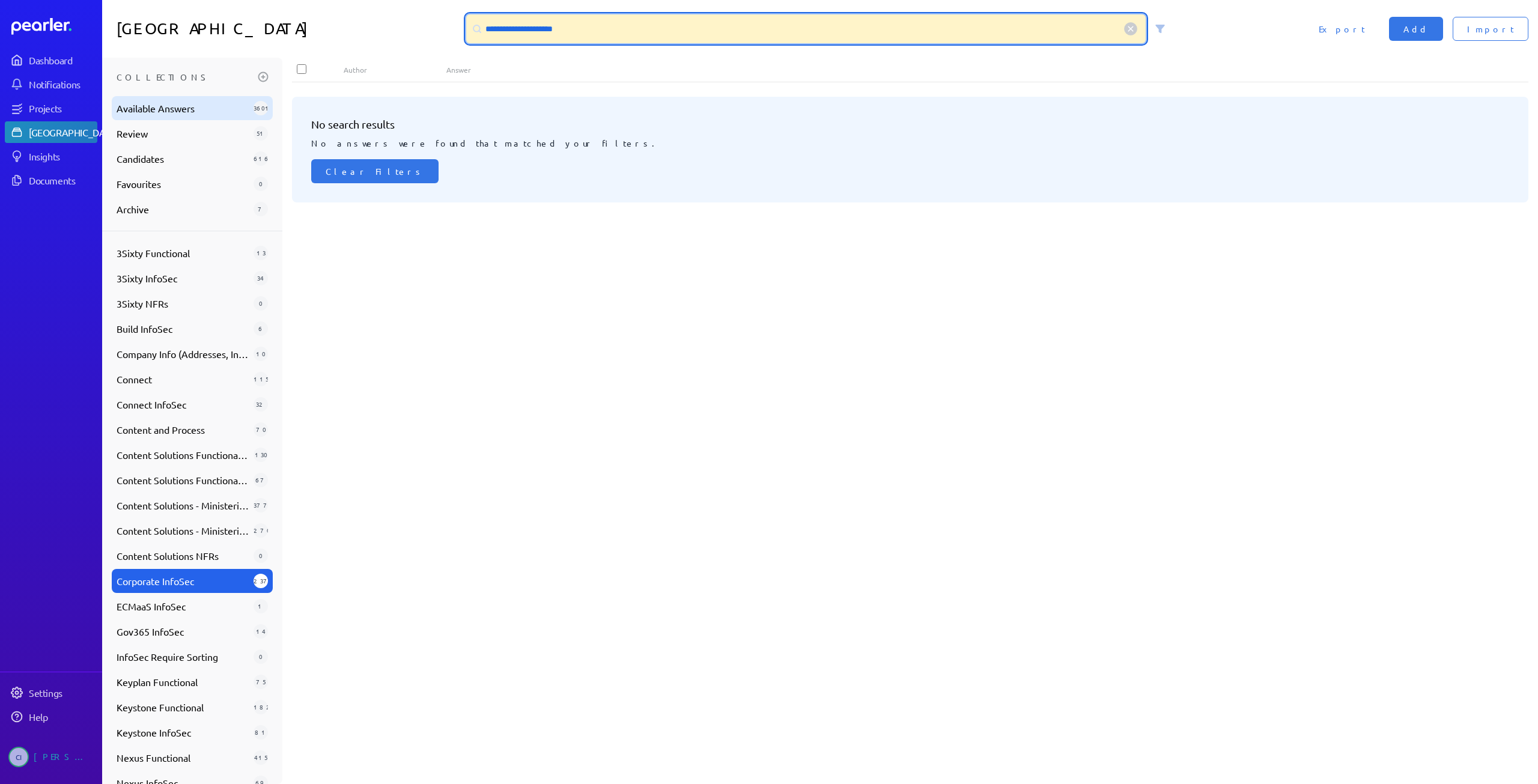
type input "**********"
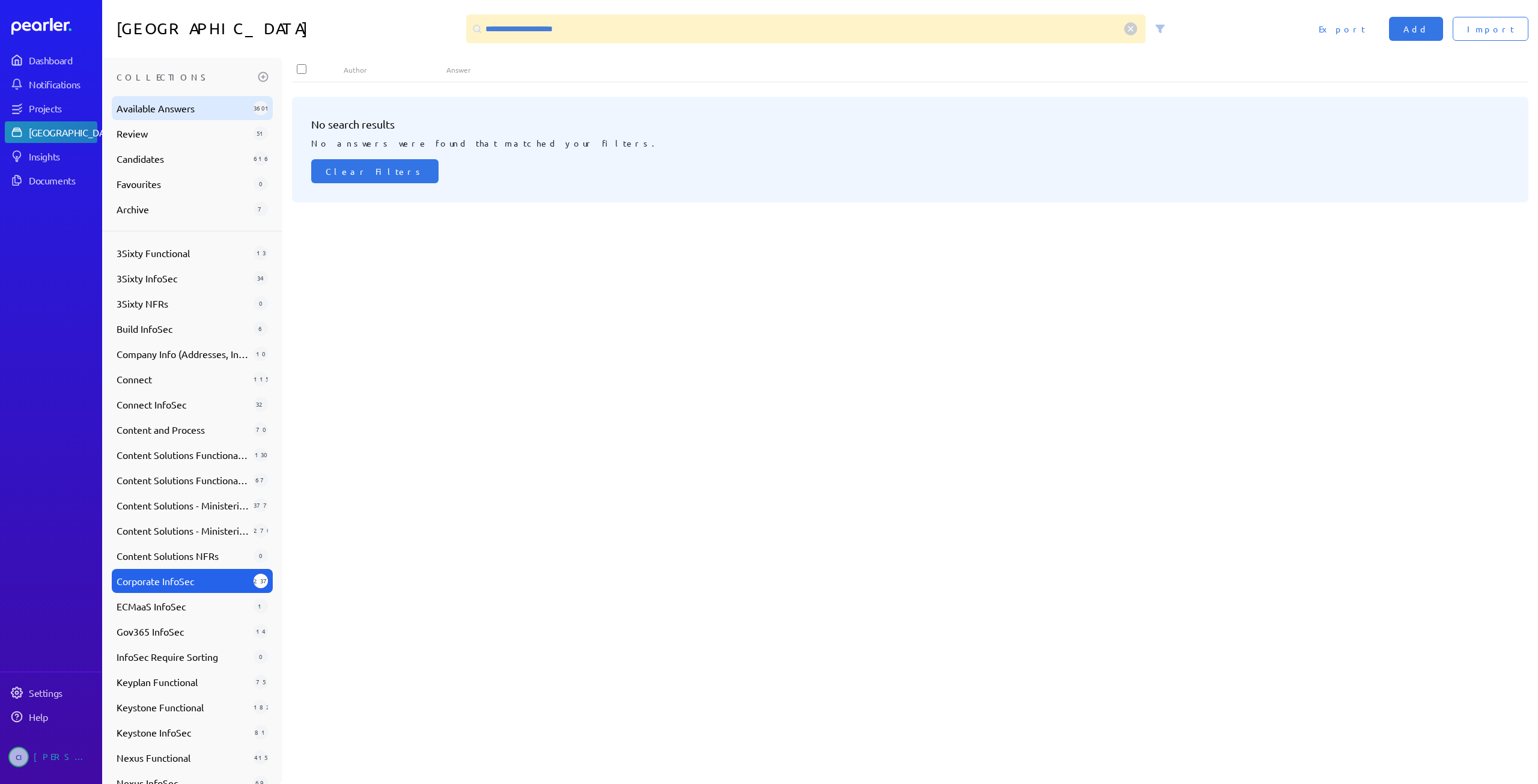
click at [206, 100] on div "Available Answers 3601" at bounding box center [192, 108] width 161 height 24
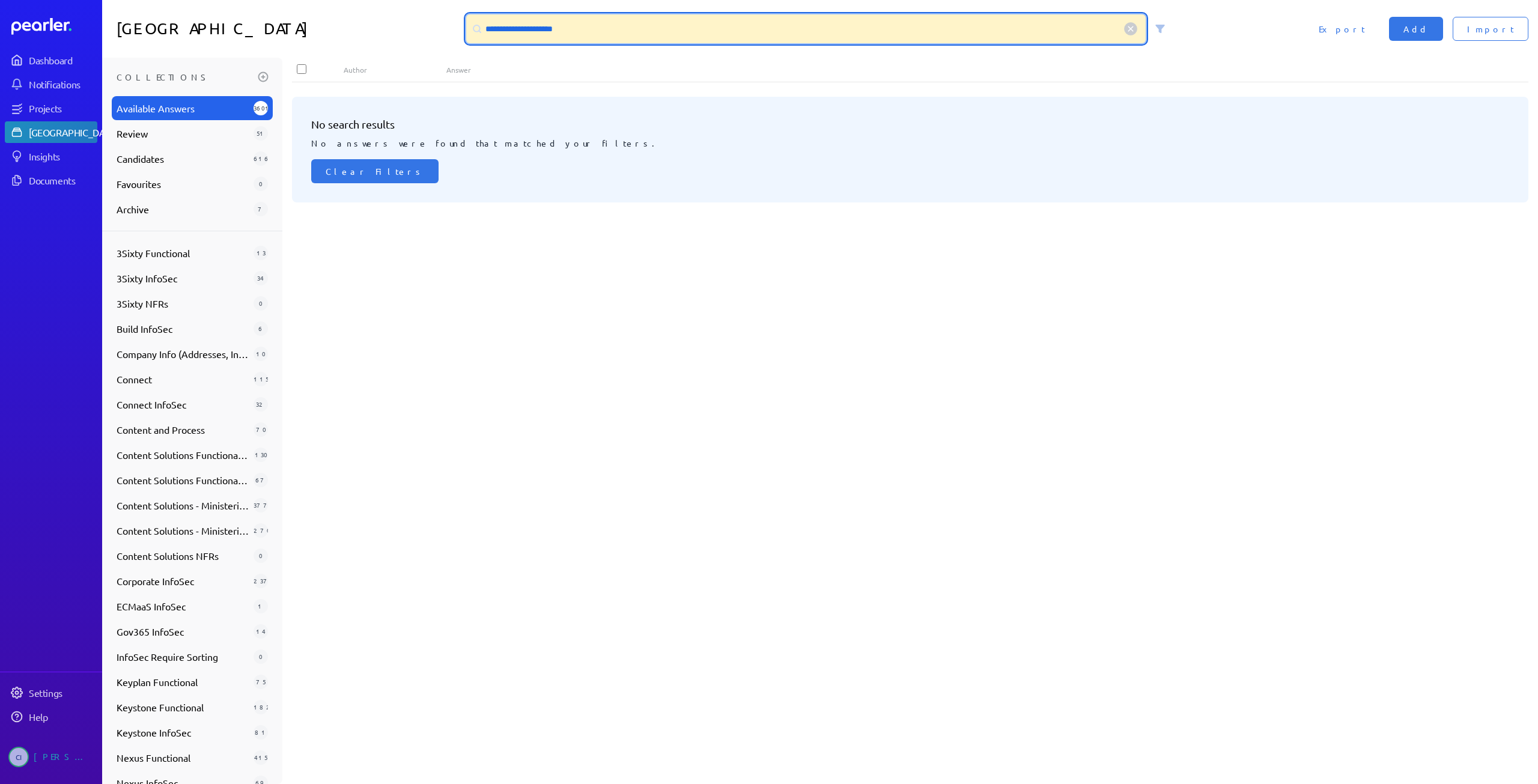
drag, startPoint x: 603, startPoint y: 27, endPoint x: 305, endPoint y: 18, distance: 298.1
click at [305, 18] on div "**********" at bounding box center [820, 29] width 1436 height 57
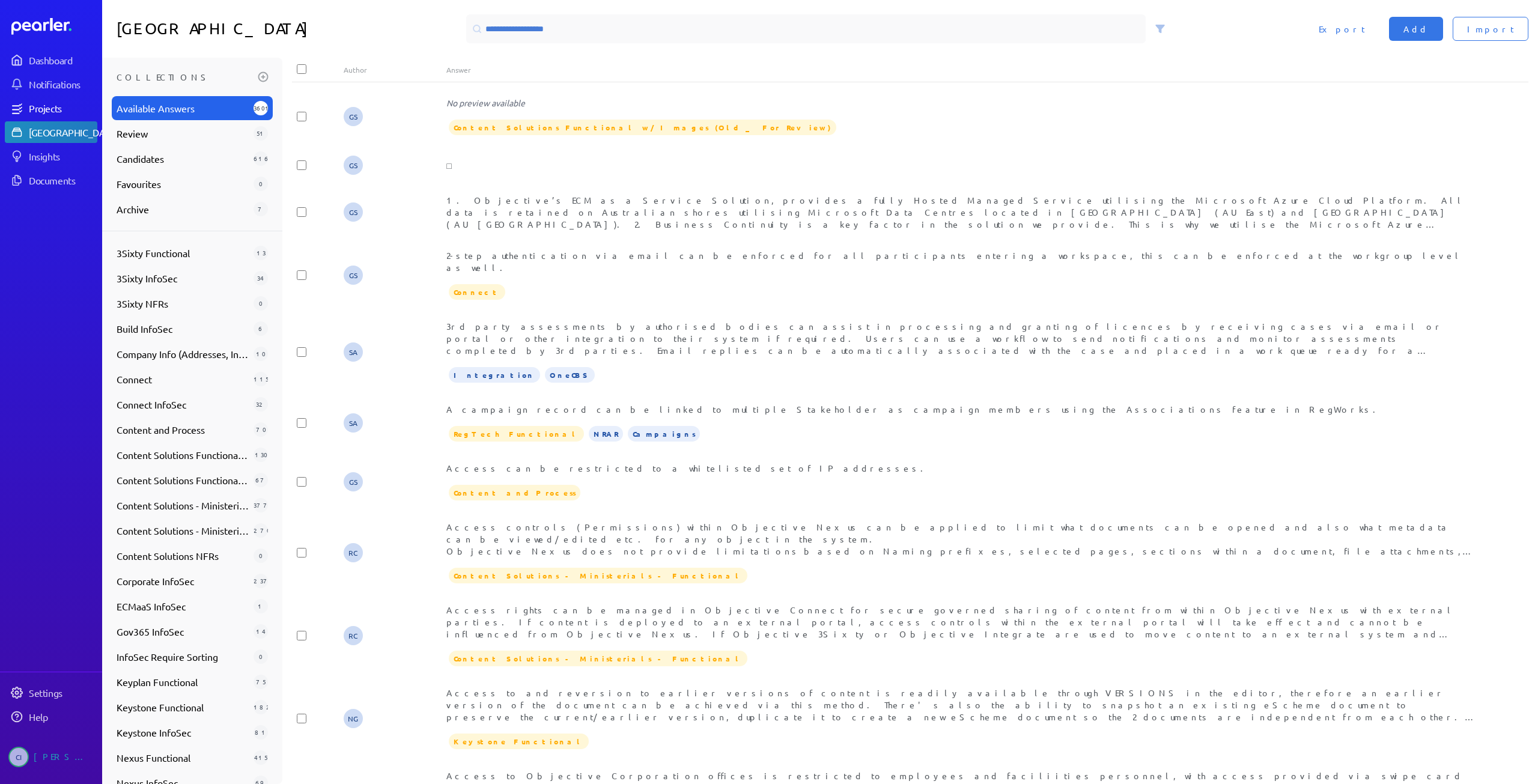
click at [65, 114] on div "Projects" at bounding box center [62, 108] width 67 height 12
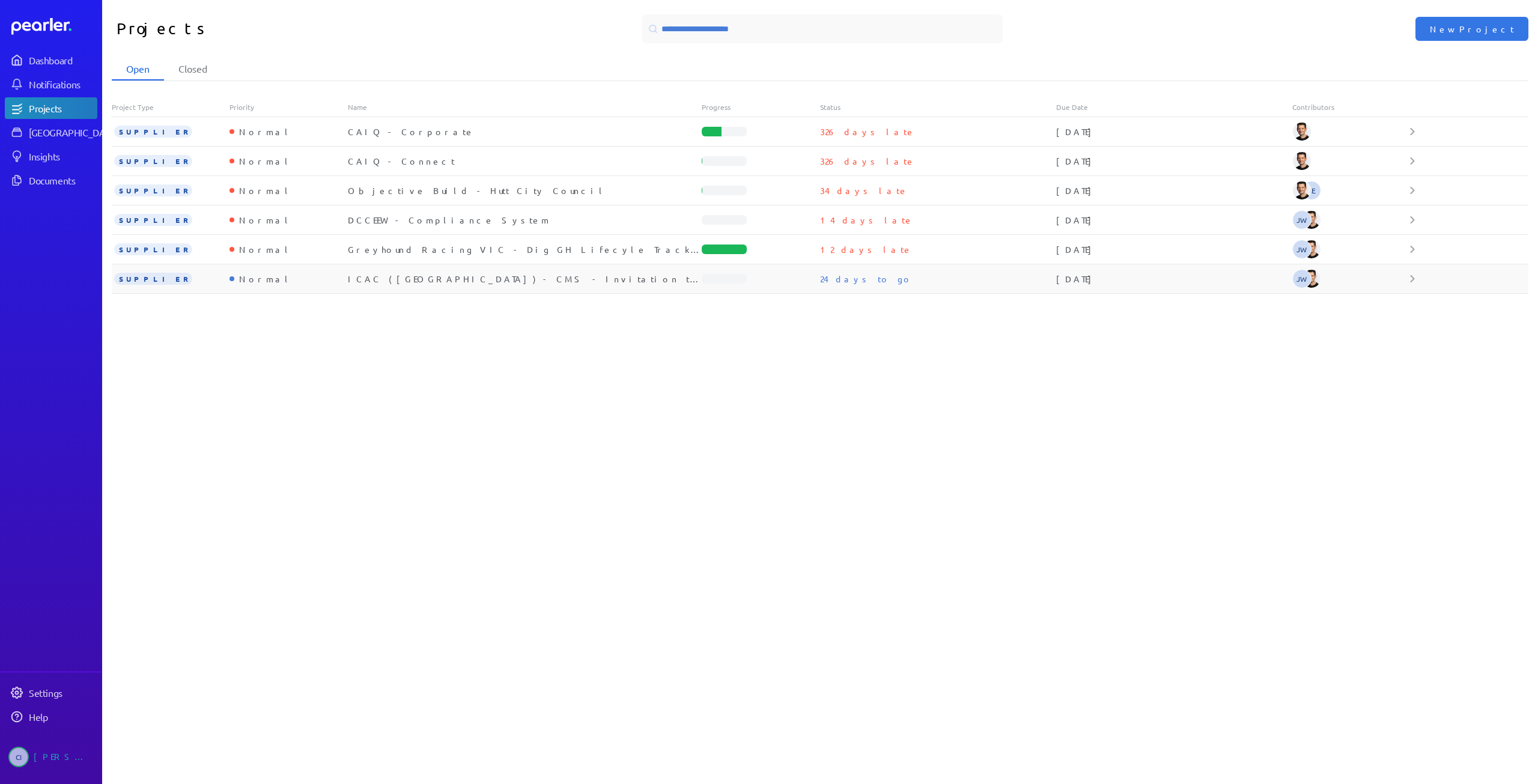
click at [425, 276] on div "ICAC ([GEOGRAPHIC_DATA]) - CMS - Invitation to Supply" at bounding box center [525, 278] width 355 height 12
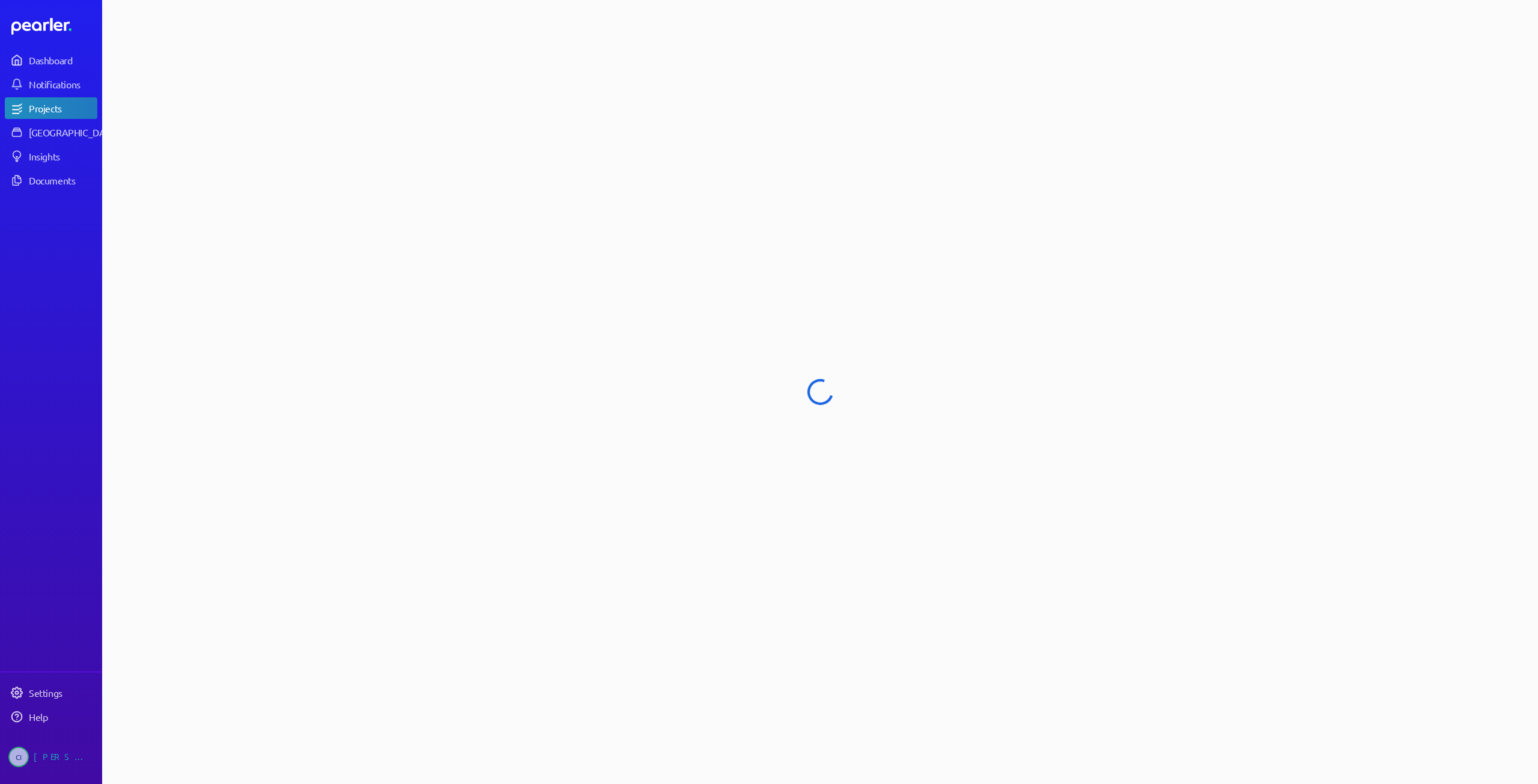
select select "**********"
select select "******"
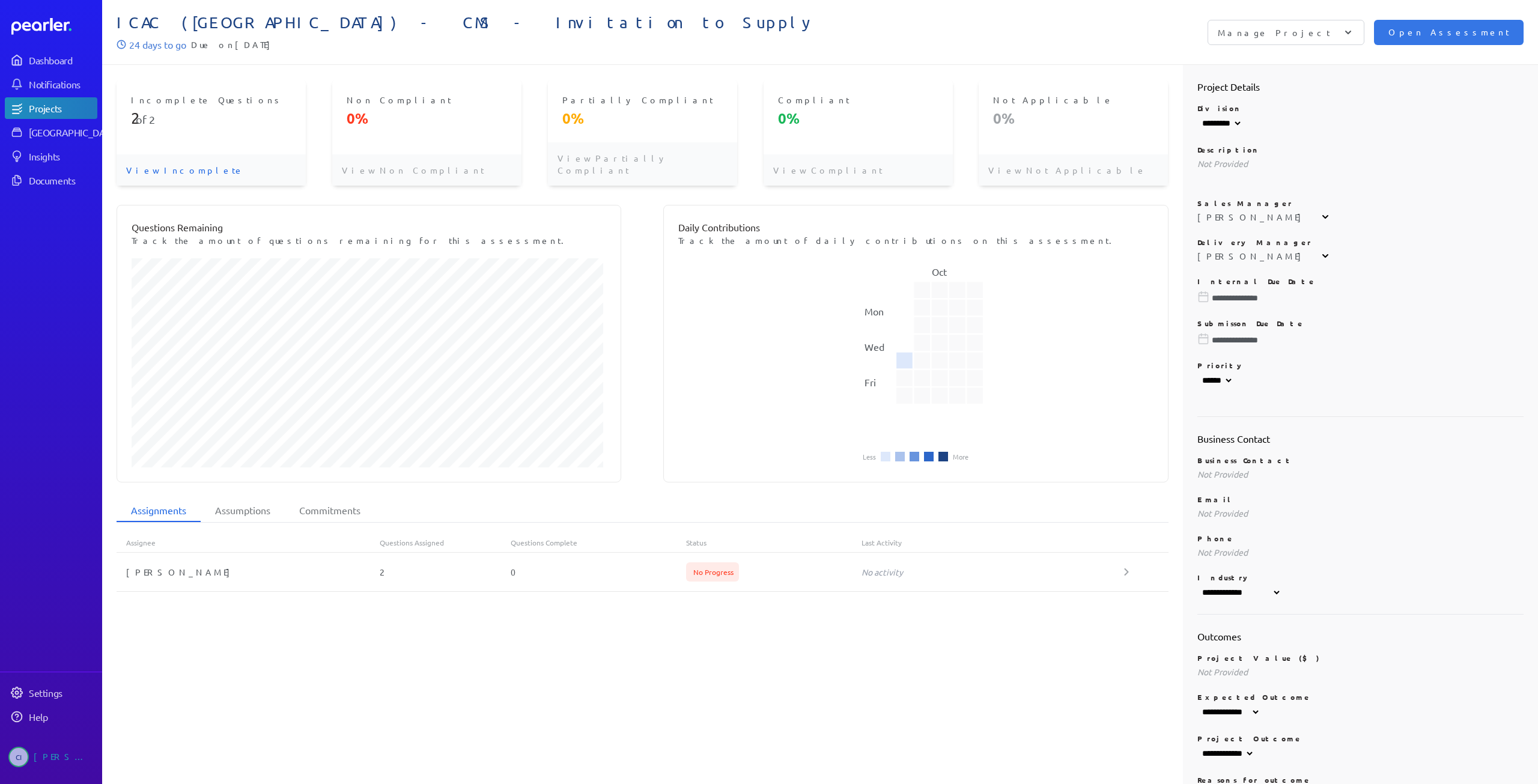
click at [226, 128] on div "Incomplete Questions 2 of 2" at bounding box center [211, 117] width 189 height 75
click at [147, 170] on p "View Incomplete" at bounding box center [211, 170] width 189 height 32
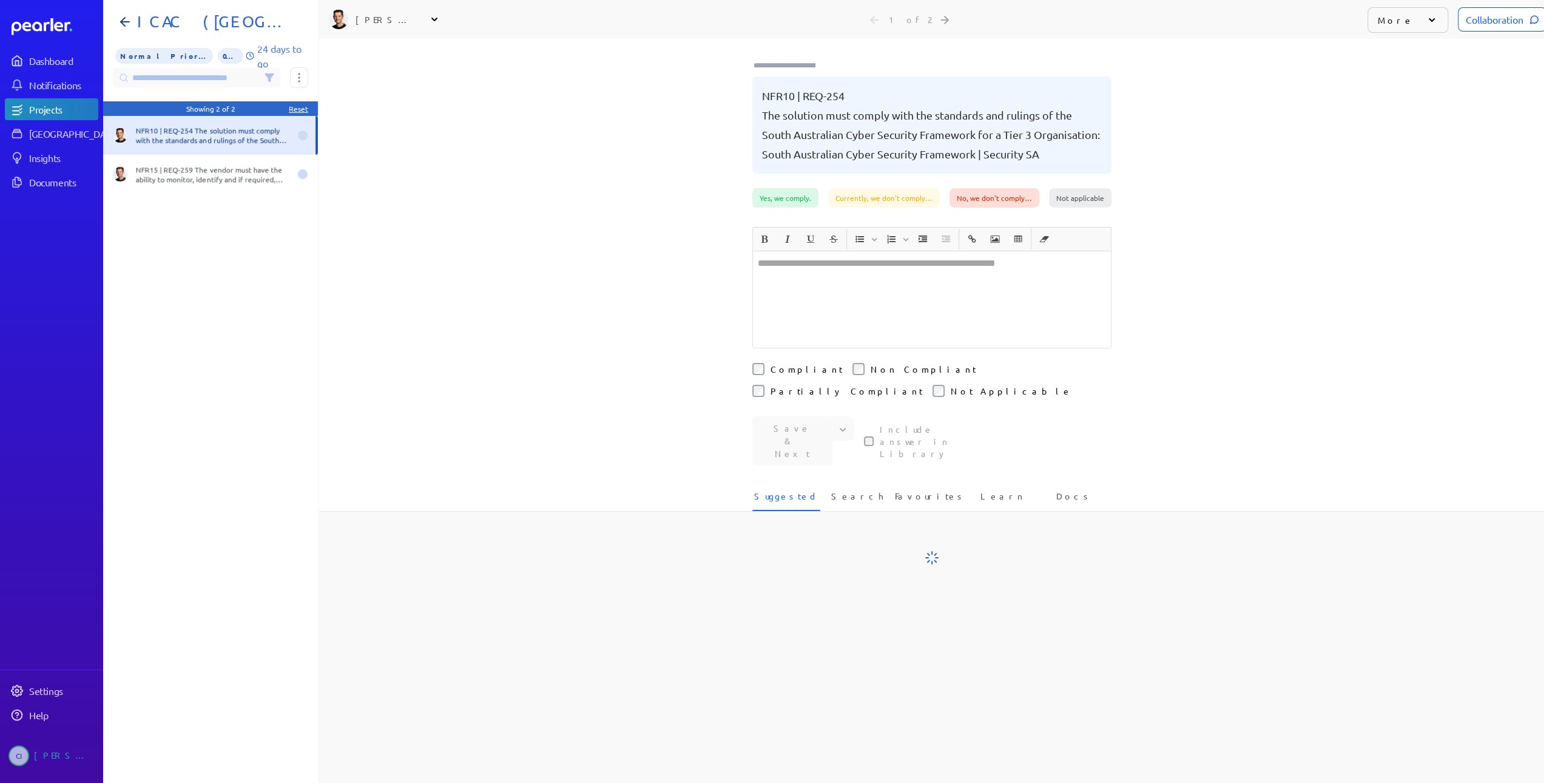
scroll to position [0, 10]
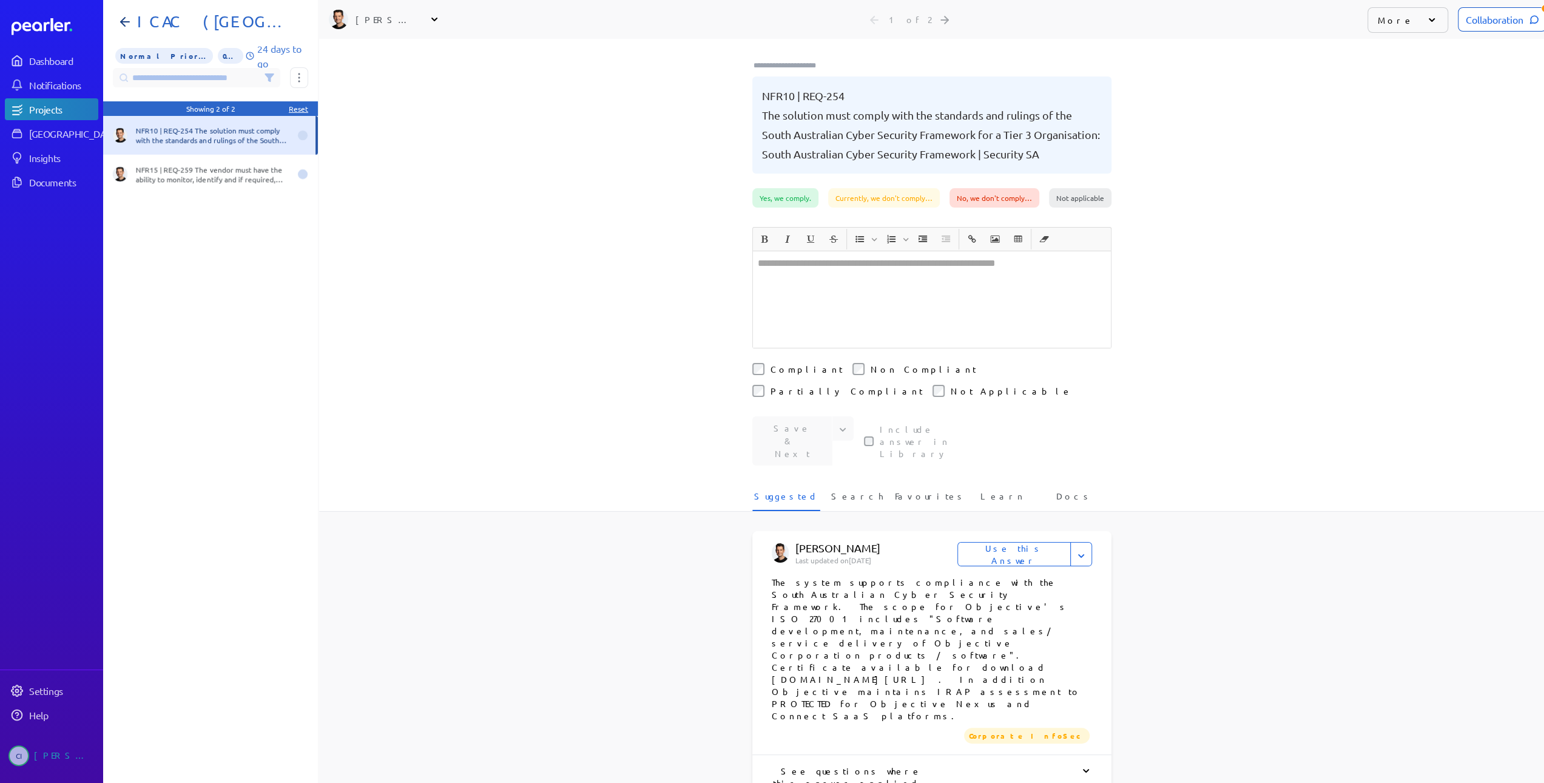
click at [1458, 18] on div "Collaboration" at bounding box center [1502, 19] width 89 height 24
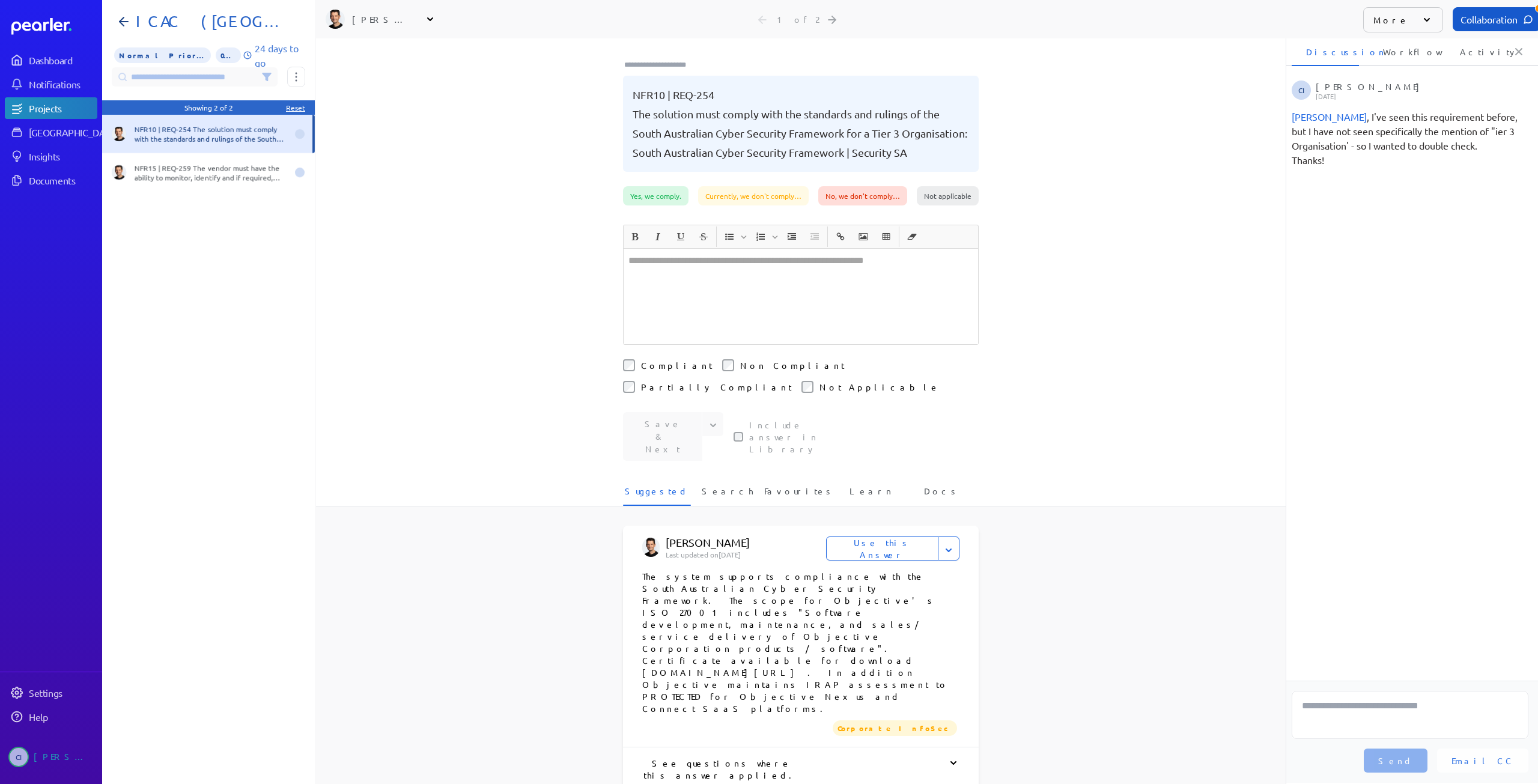
scroll to position [0, 4]
drag, startPoint x: 42, startPoint y: 135, endPoint x: 58, endPoint y: 119, distance: 22.6
click at [42, 135] on div "[GEOGRAPHIC_DATA]" at bounding box center [73, 132] width 89 height 12
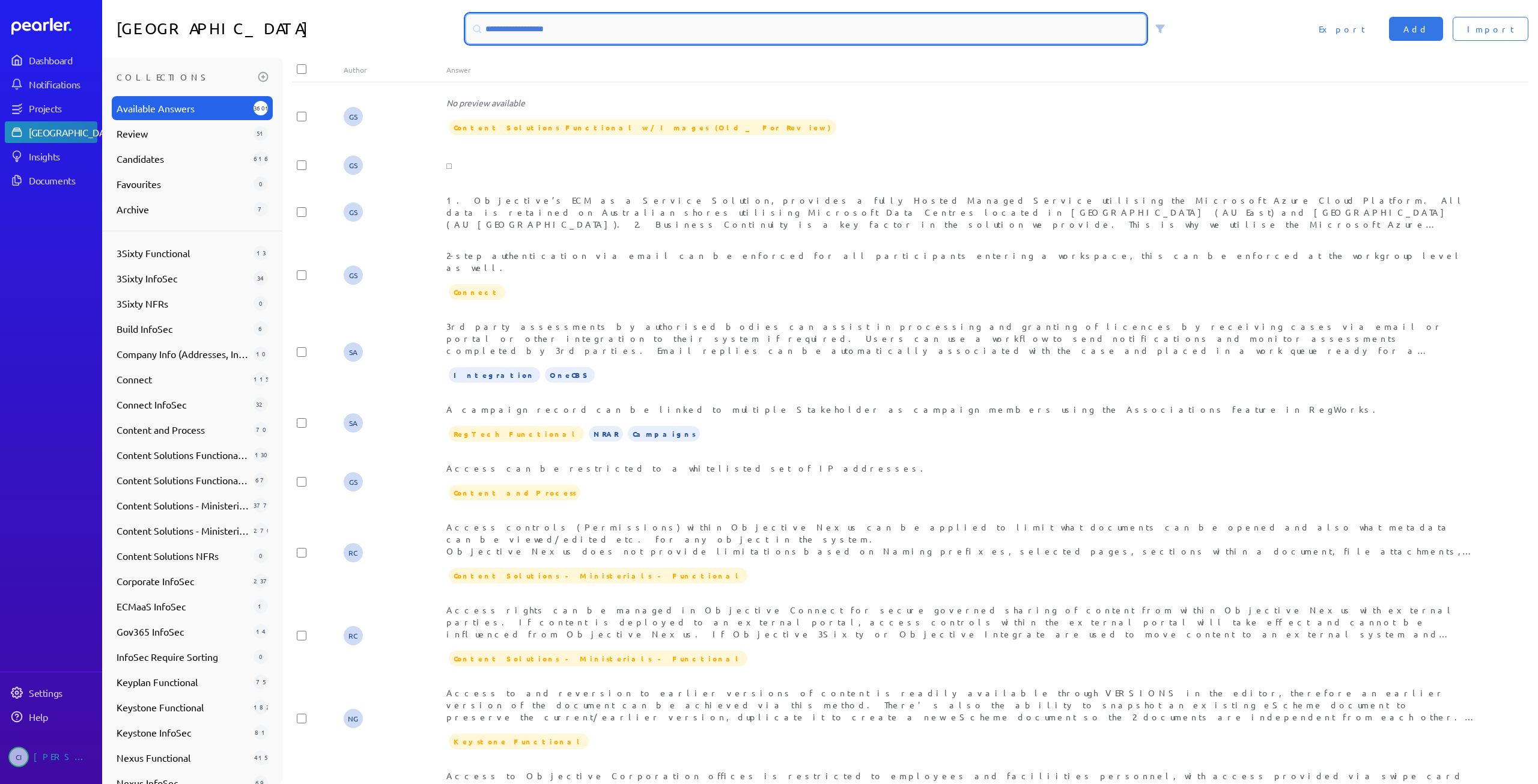
click at [561, 31] on input at bounding box center [806, 29] width 679 height 29
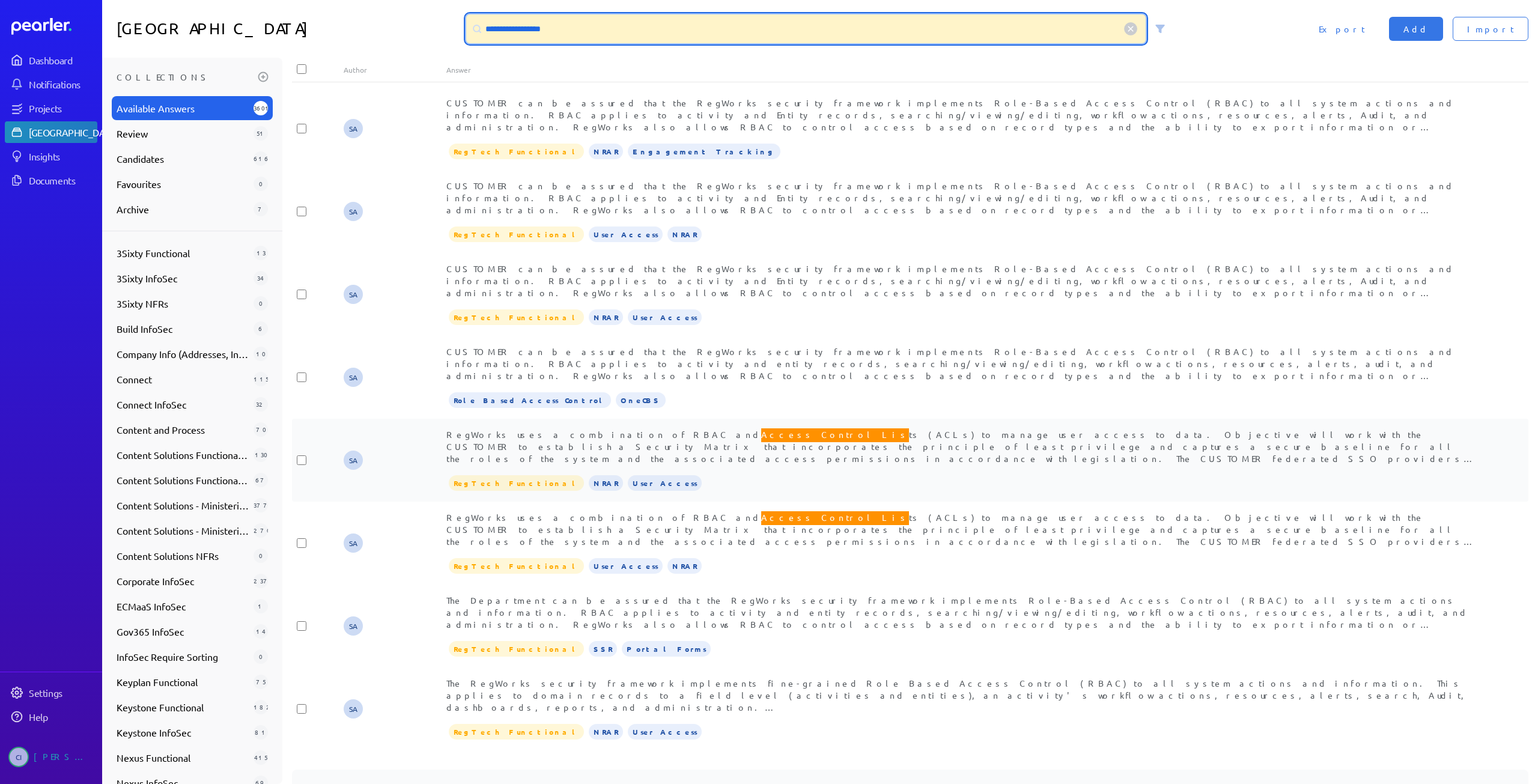
type input "**********"
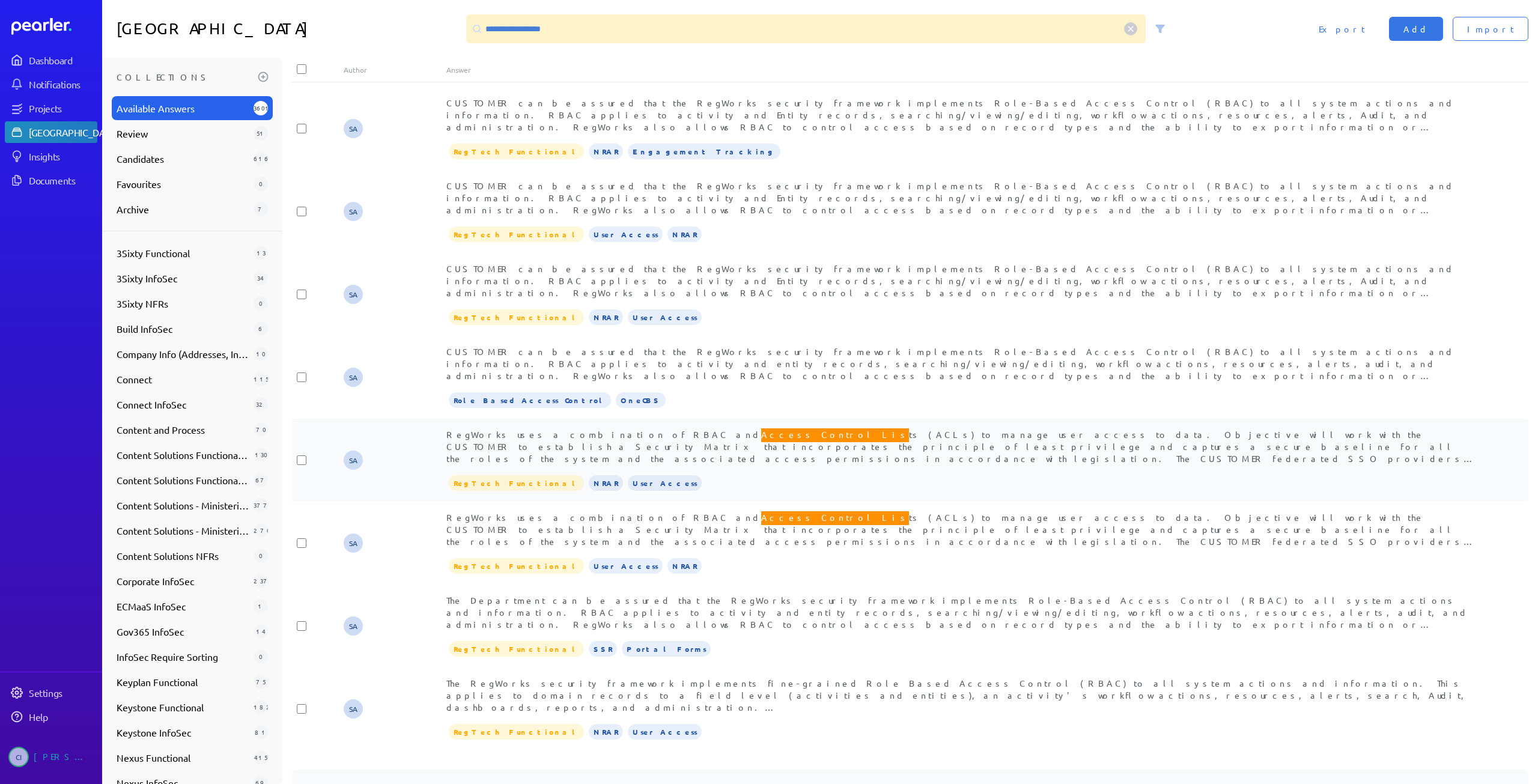
click at [603, 436] on span "RegWorks uses a combination of RBAC and Access Control Lis ts (ACLs) to manage …" at bounding box center [961, 457] width 1029 height 61
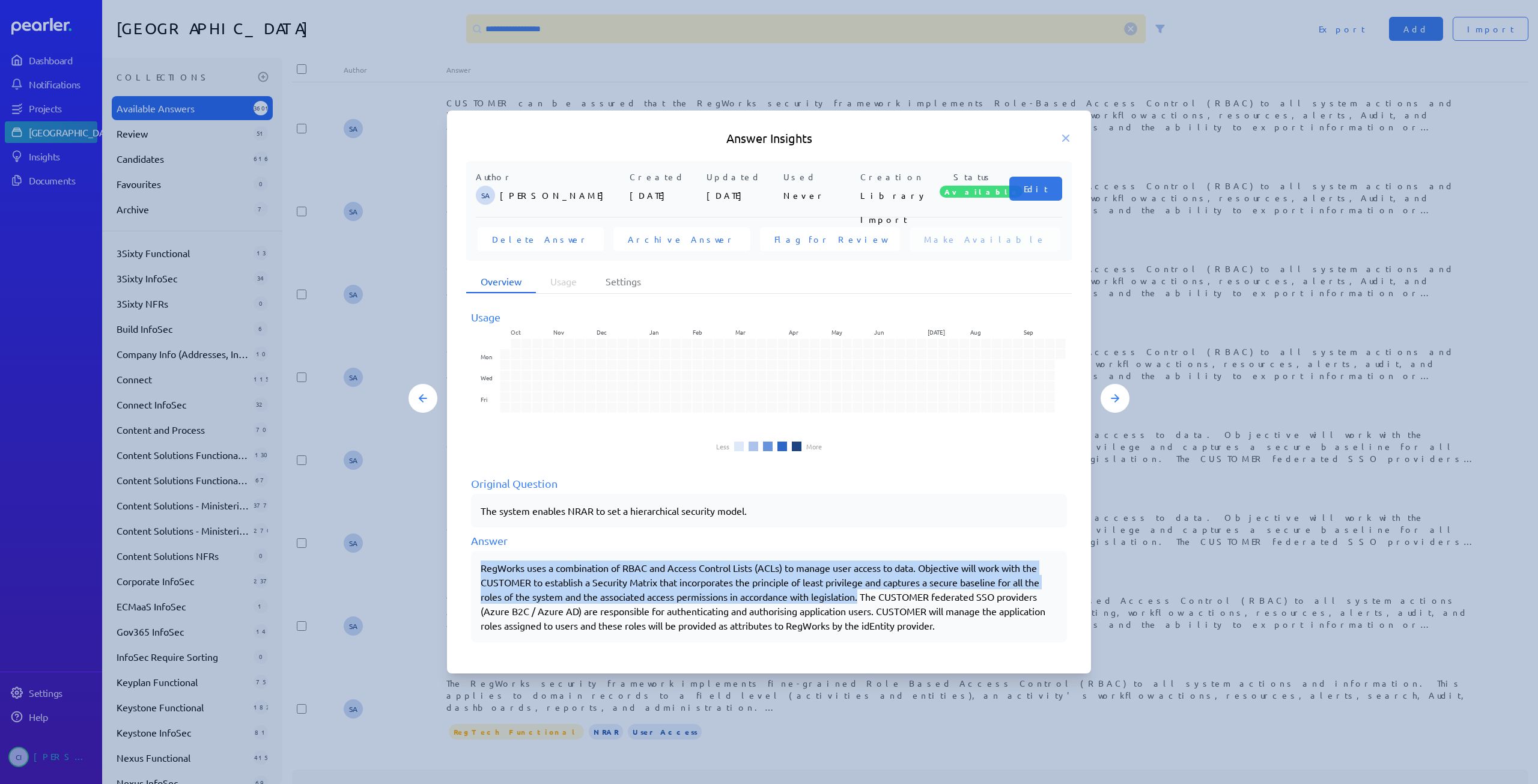
drag, startPoint x: 483, startPoint y: 567, endPoint x: 866, endPoint y: 598, distance: 384.3
click at [866, 598] on div "RegWorks uses a combination of RBAC and Access Control Lists (ACLs) to manage u…" at bounding box center [769, 596] width 576 height 72
copy div "RegWorks uses a combination of RBAC and Access Control Lists (ACLs) to manage u…"
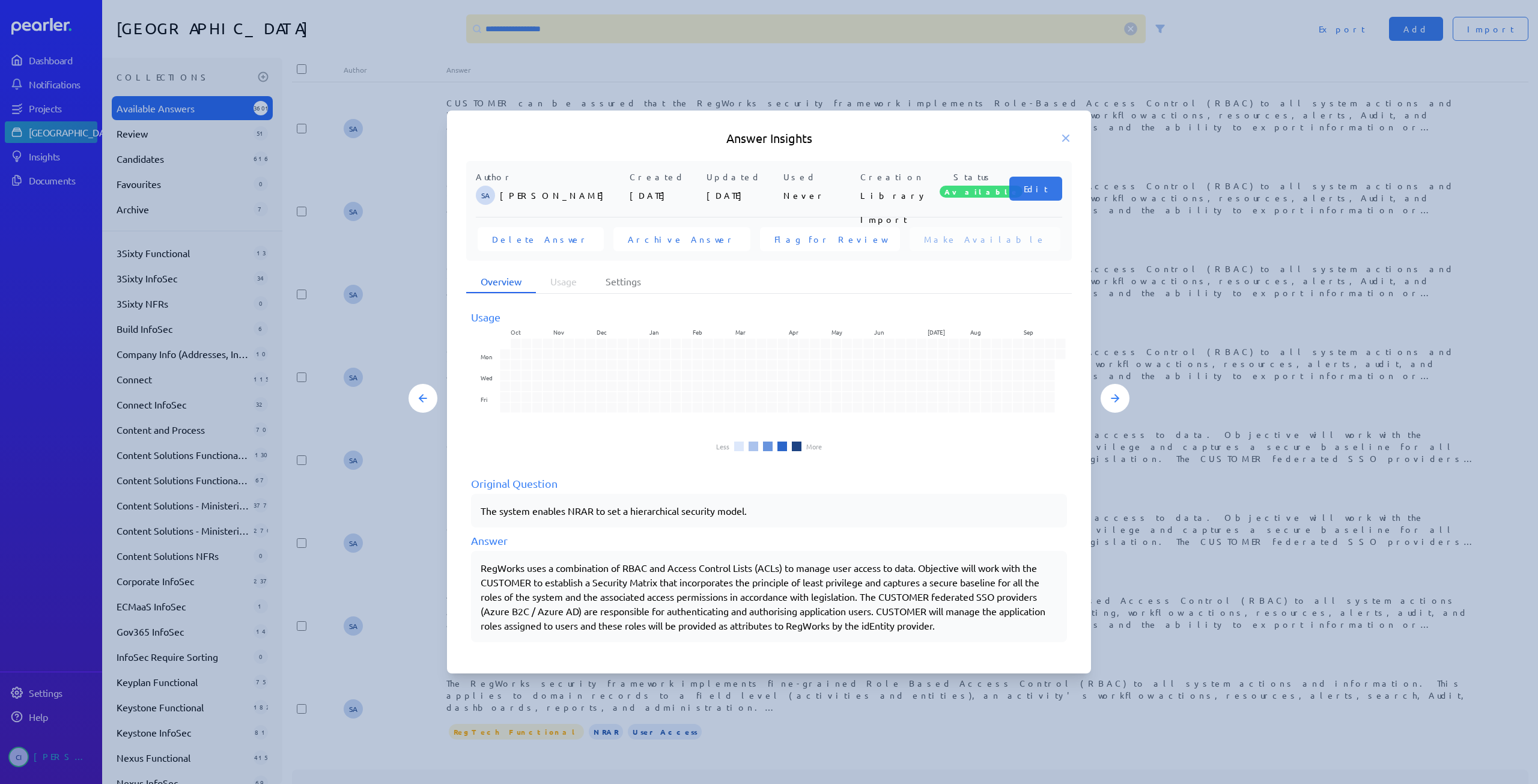
click at [1073, 136] on div "Answer Insights" at bounding box center [769, 138] width 644 height 17
click at [1066, 132] on div "Answer Insights" at bounding box center [769, 138] width 644 height 17
click at [1073, 136] on div "Answer Insights" at bounding box center [769, 138] width 644 height 17
click at [1063, 133] on icon at bounding box center [1066, 138] width 12 height 12
